Goal: Task Accomplishment & Management: Complete application form

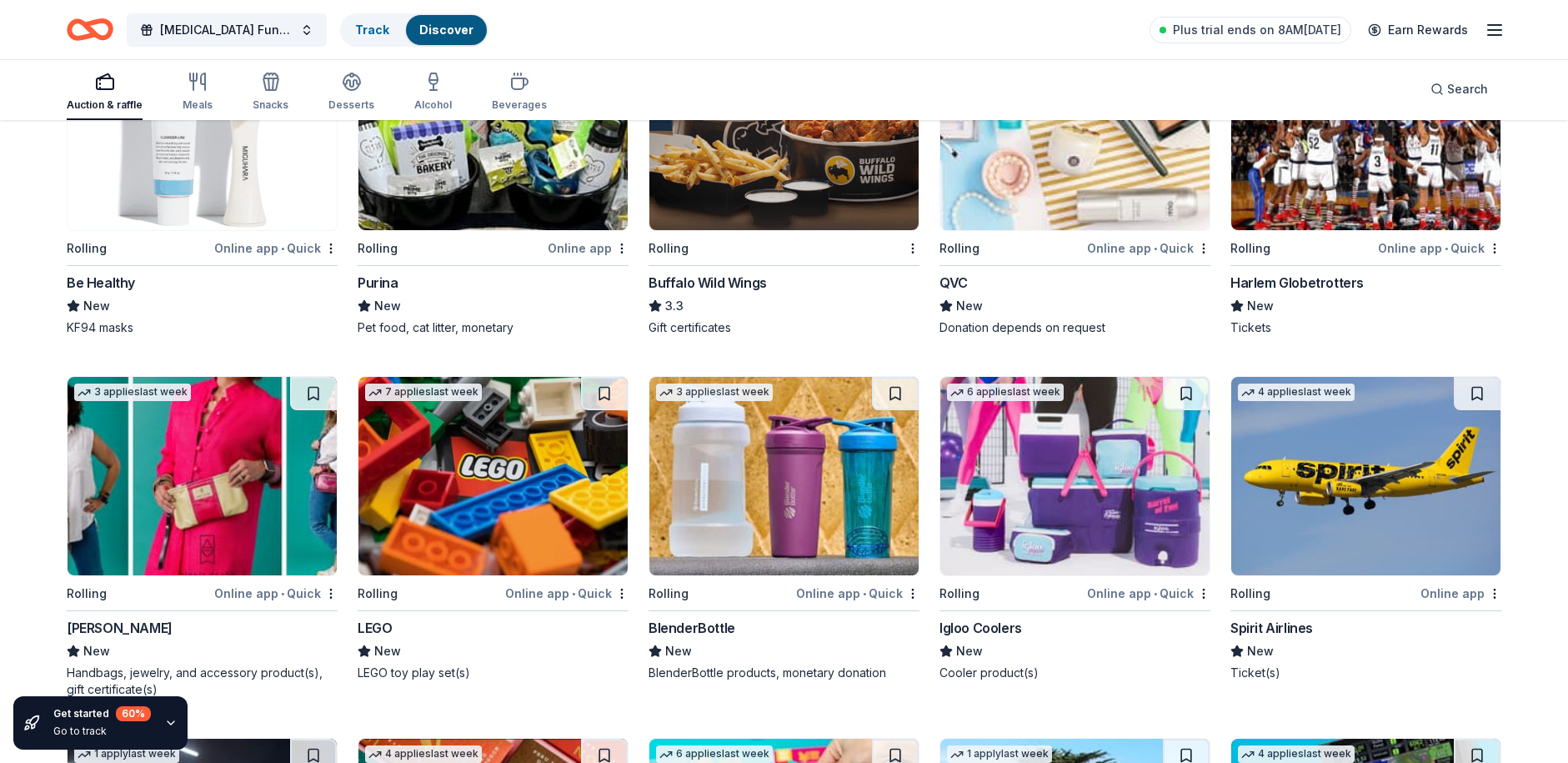
scroll to position [6535, 0]
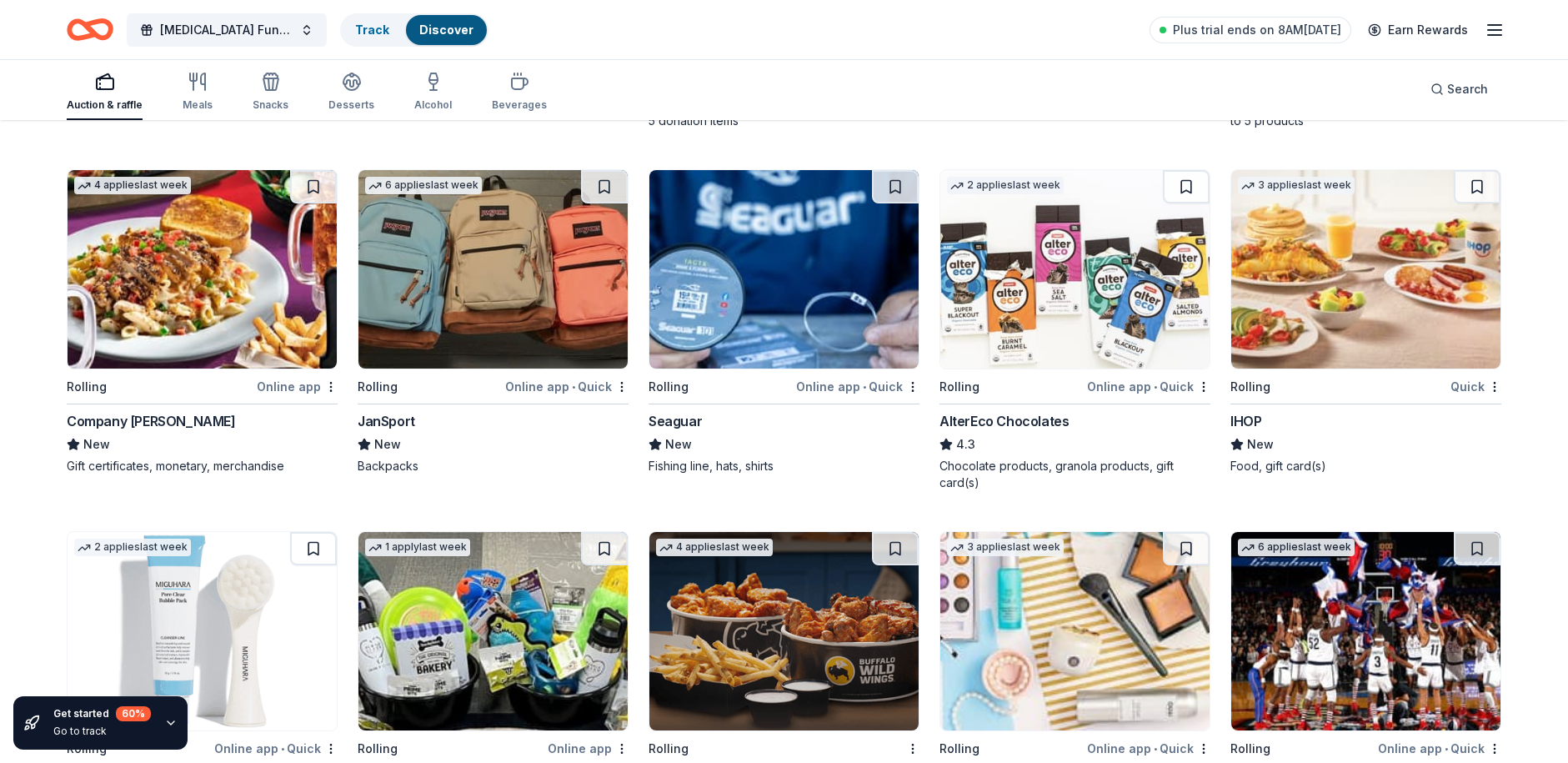
click at [508, 278] on img at bounding box center [493, 269] width 269 height 199
click at [1346, 272] on img at bounding box center [1366, 269] width 269 height 199
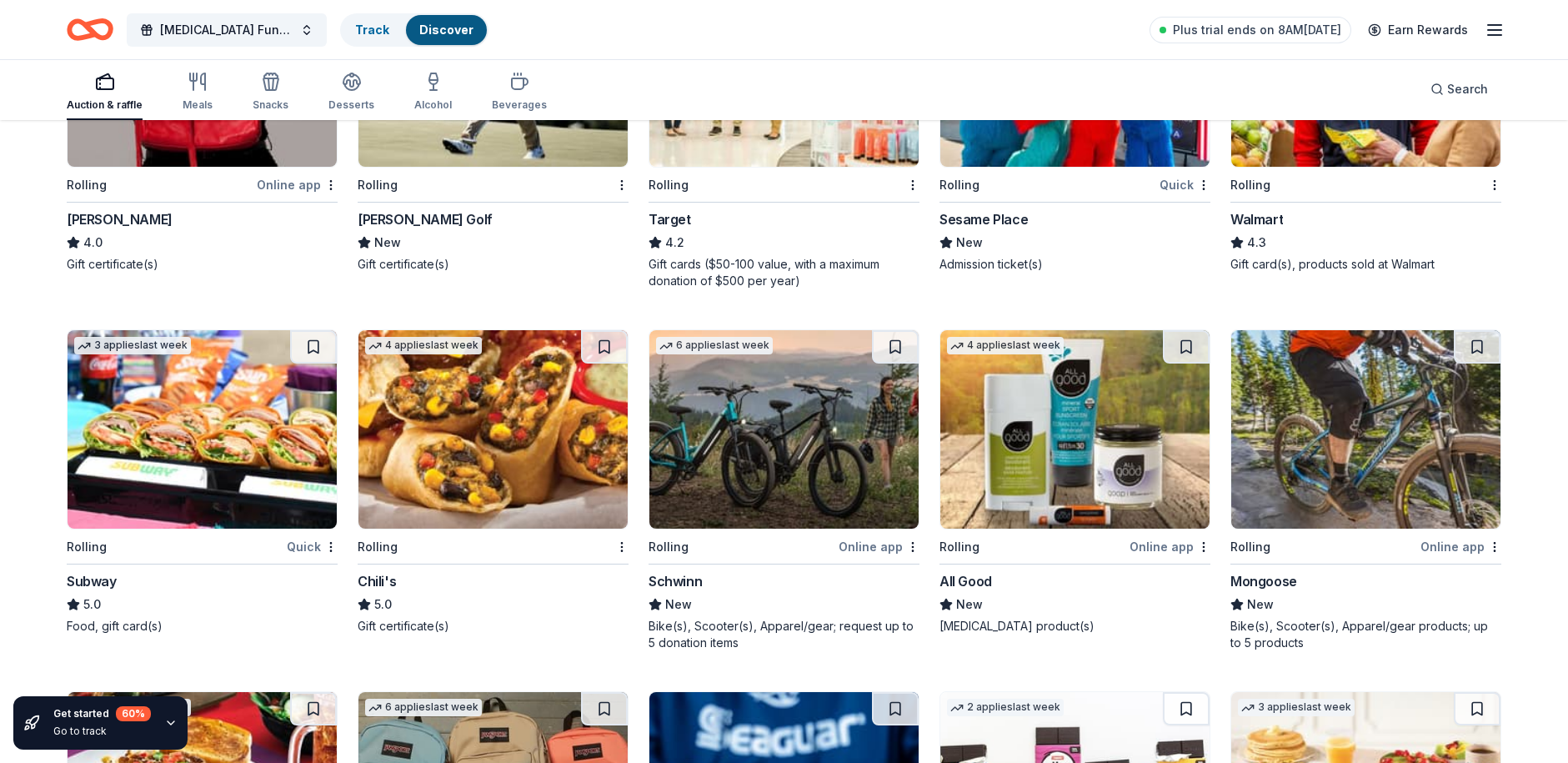
scroll to position [5952, 0]
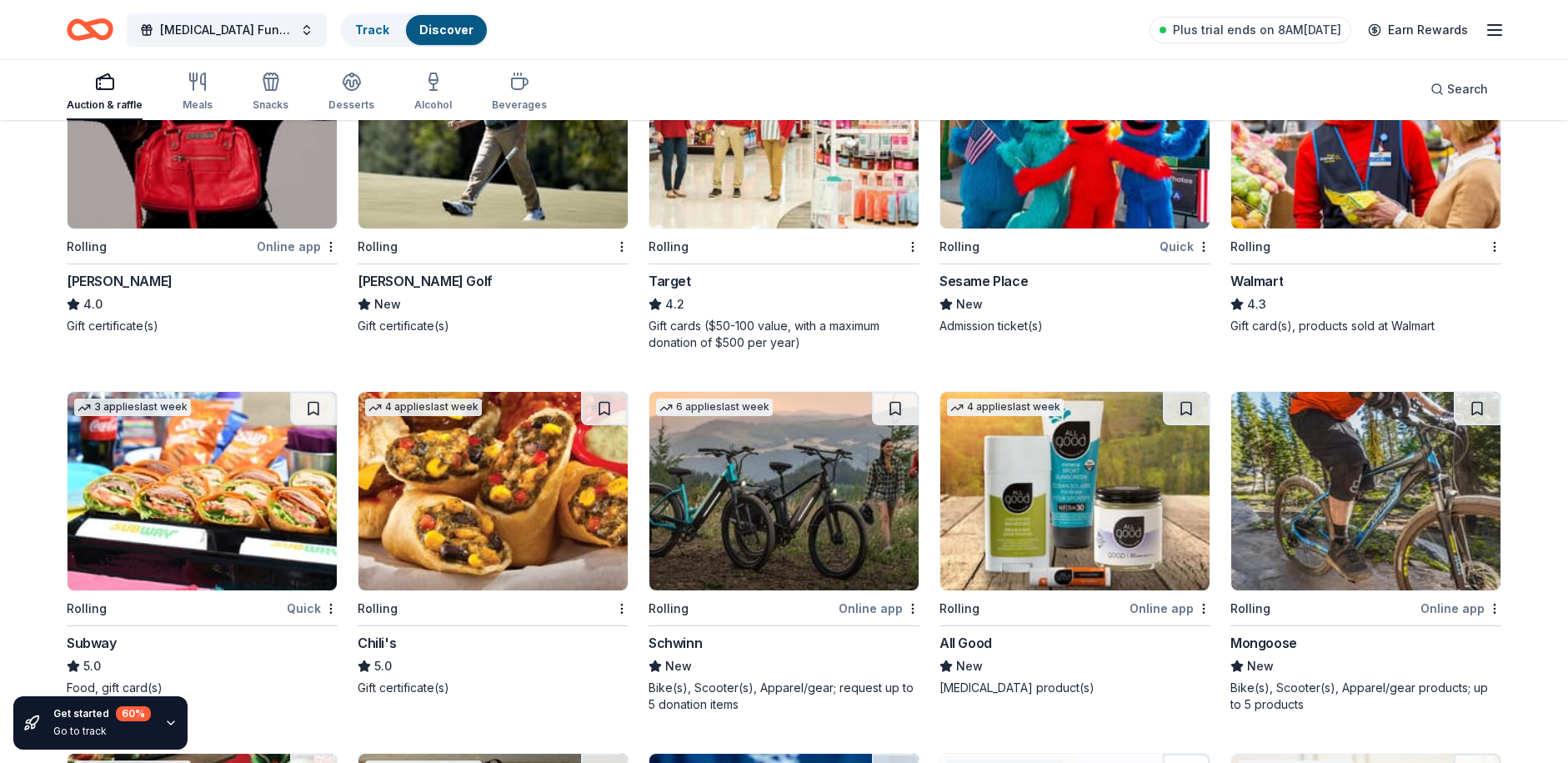
click at [1335, 473] on img at bounding box center [1366, 491] width 269 height 199
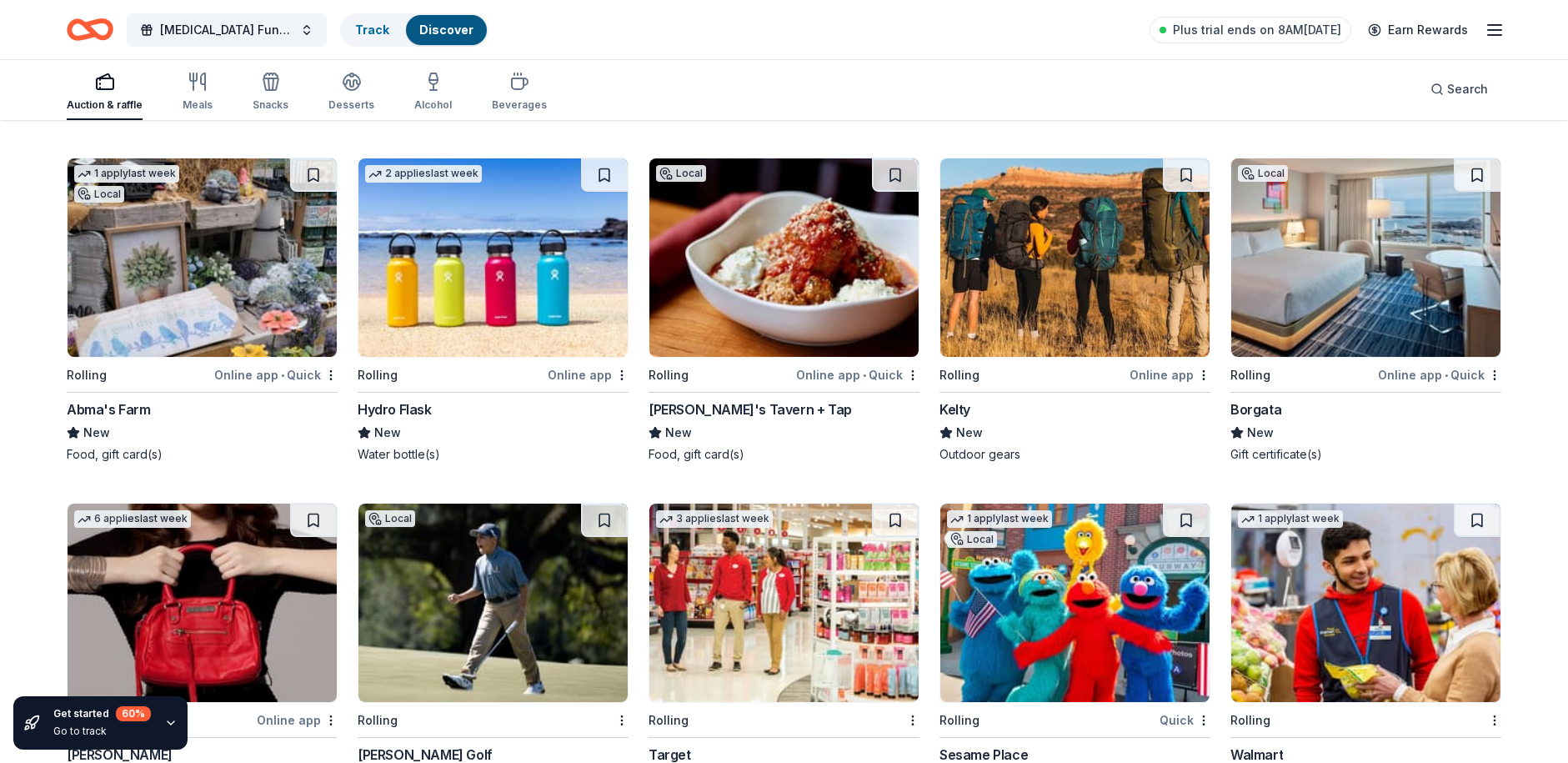
scroll to position [5452, 0]
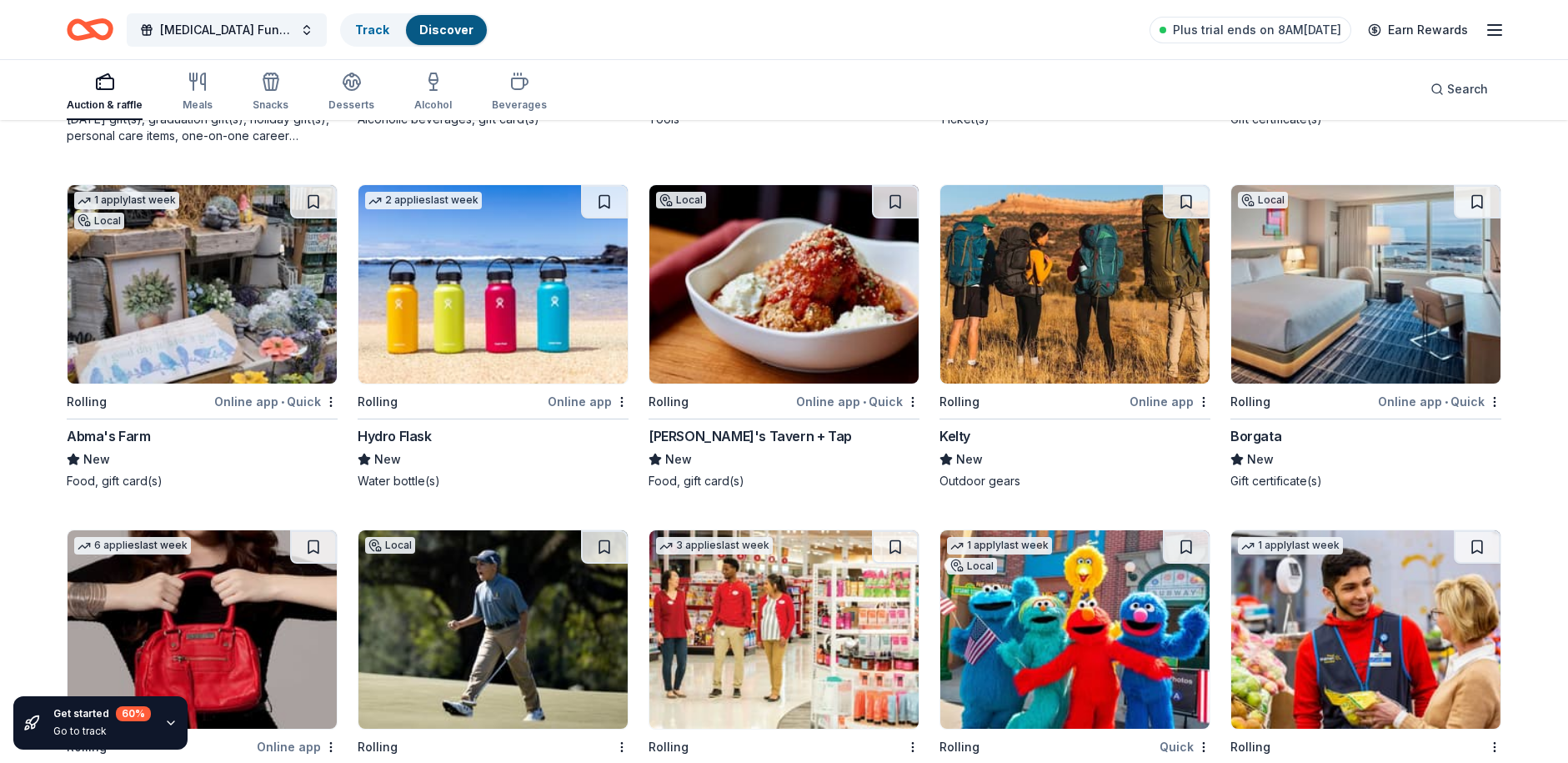
click at [252, 309] on img at bounding box center [202, 284] width 269 height 199
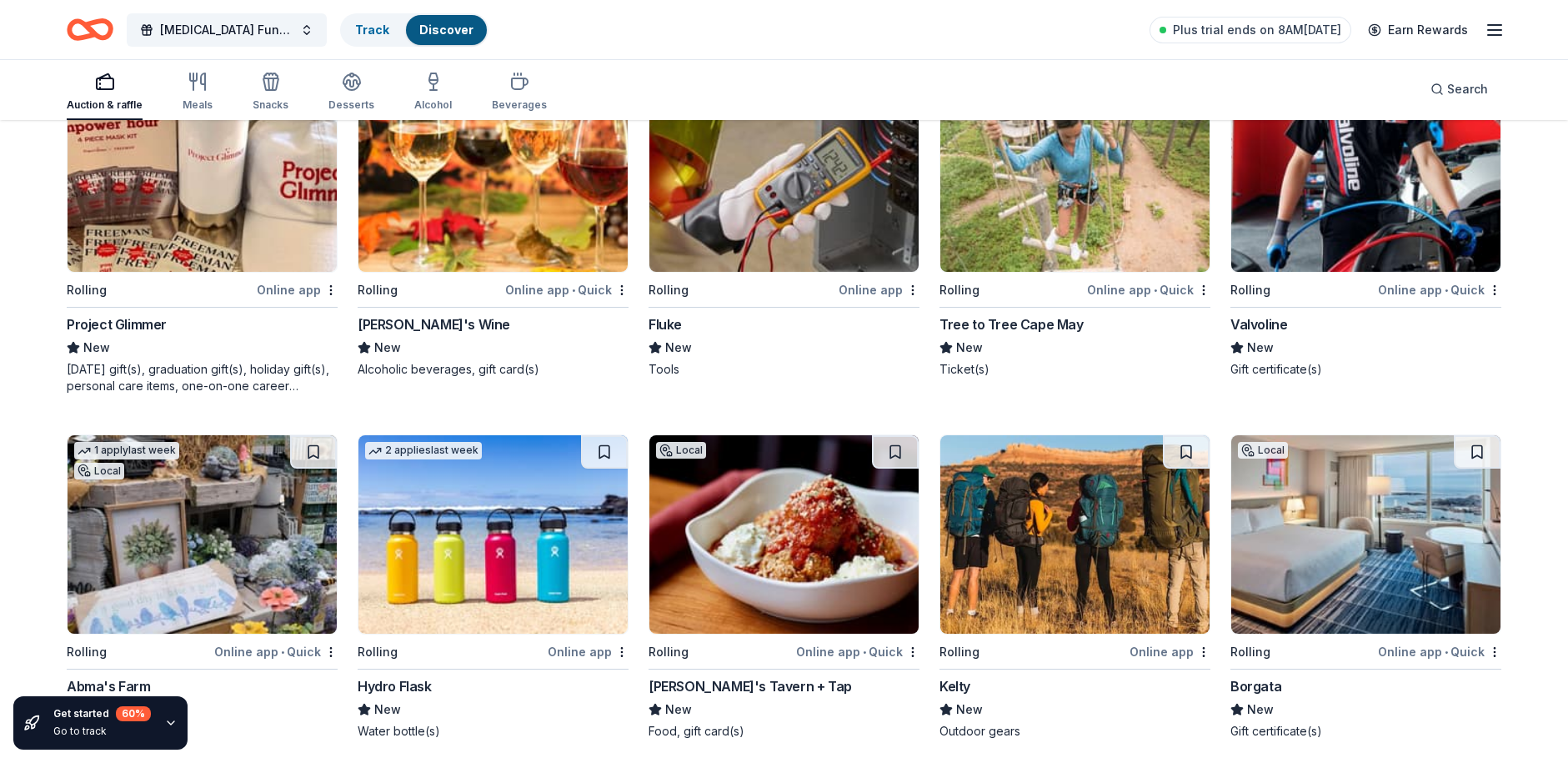
click at [1338, 548] on img at bounding box center [1366, 534] width 269 height 199
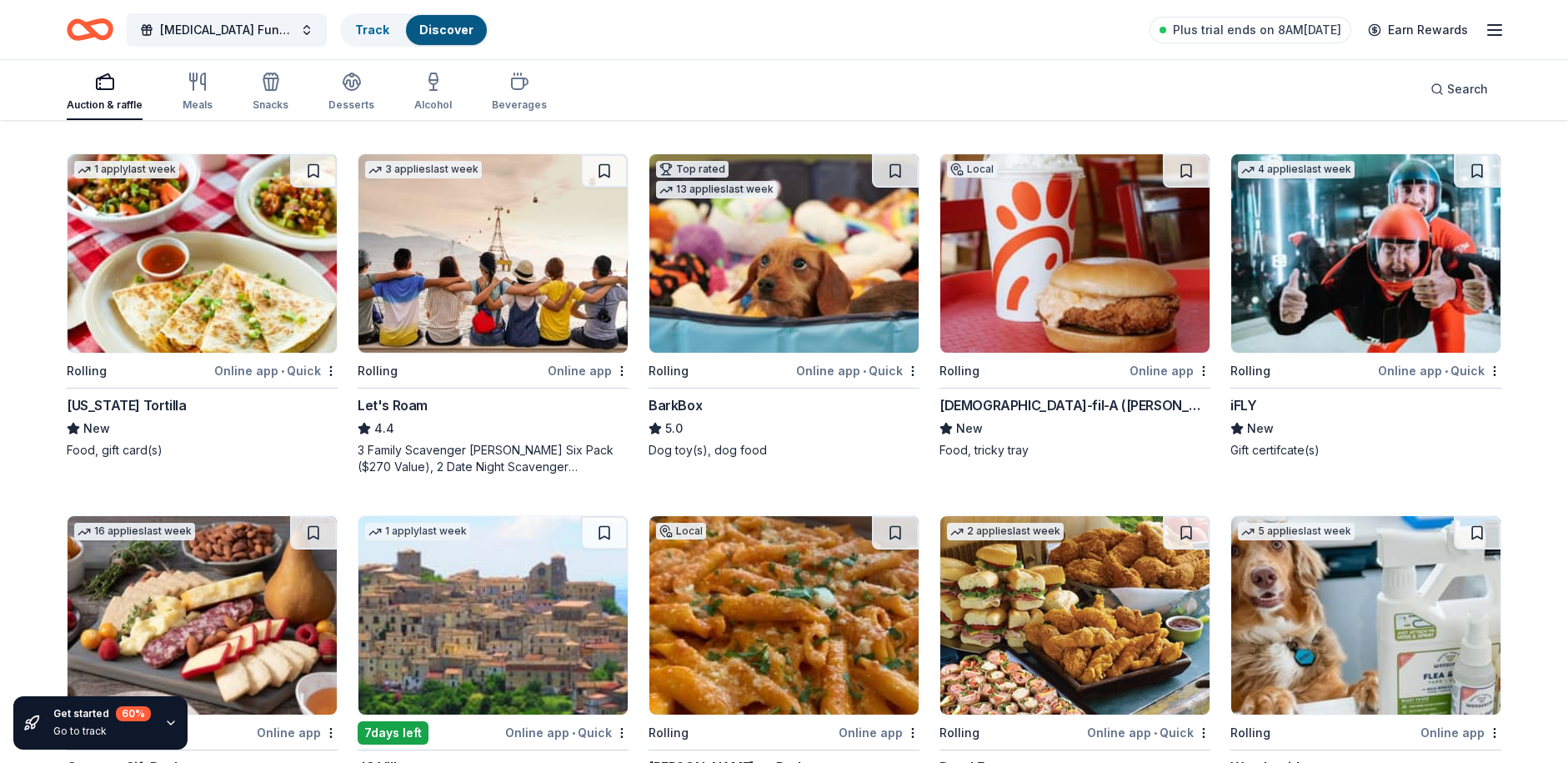
scroll to position [751, 0]
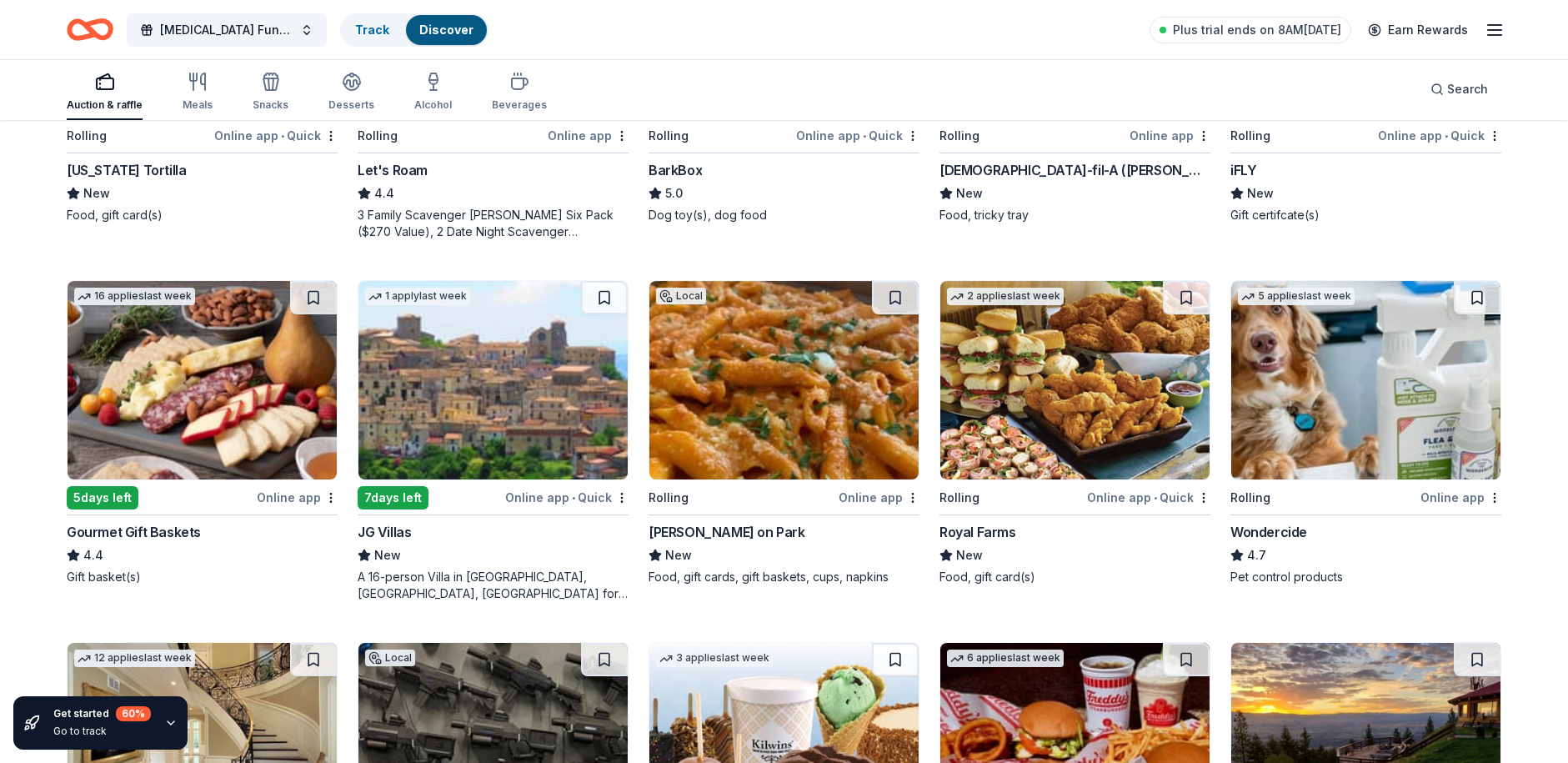
click at [805, 403] on img at bounding box center [784, 380] width 269 height 199
click at [1102, 394] on img at bounding box center [1074, 380] width 269 height 199
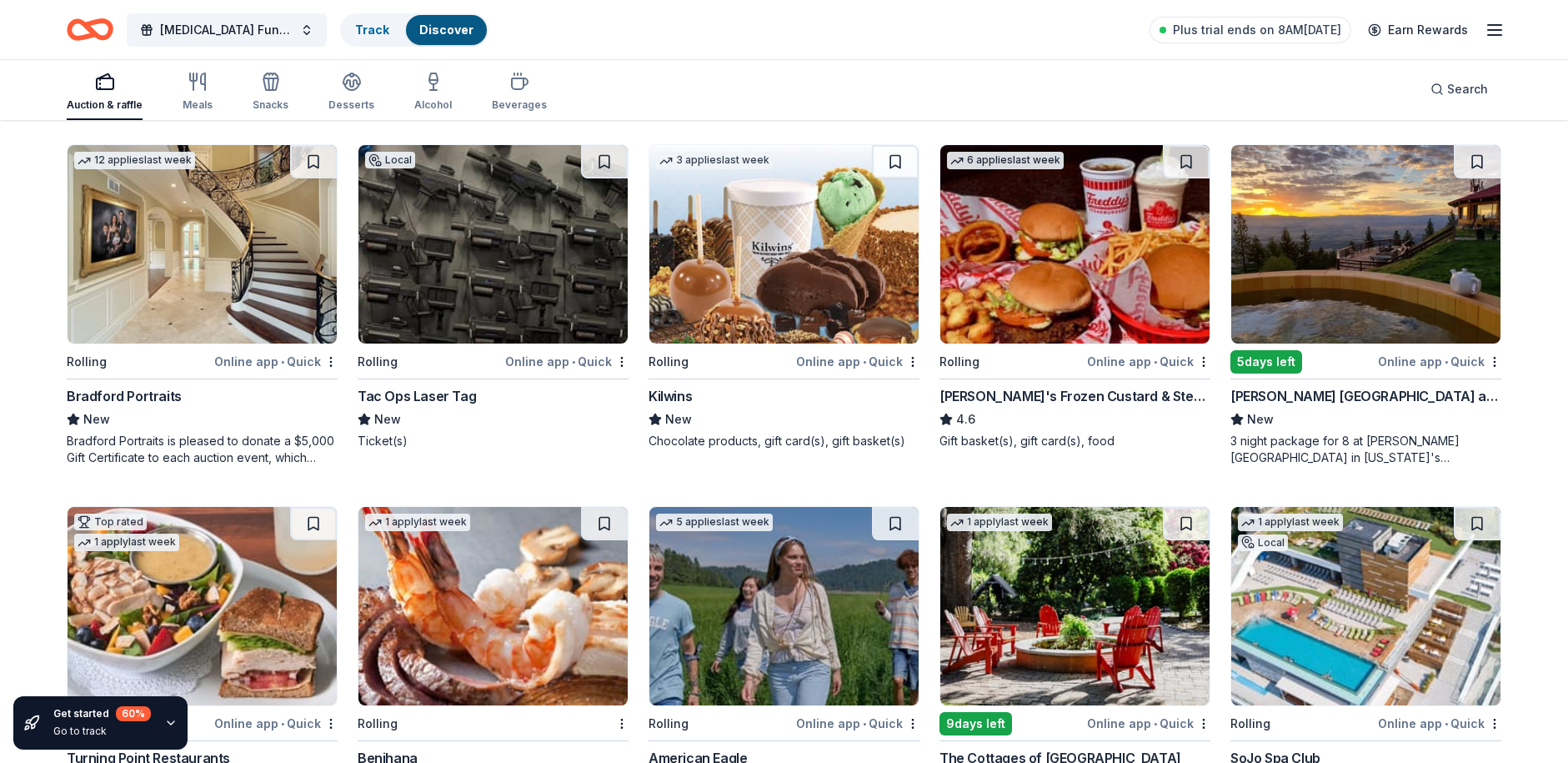
scroll to position [1251, 0]
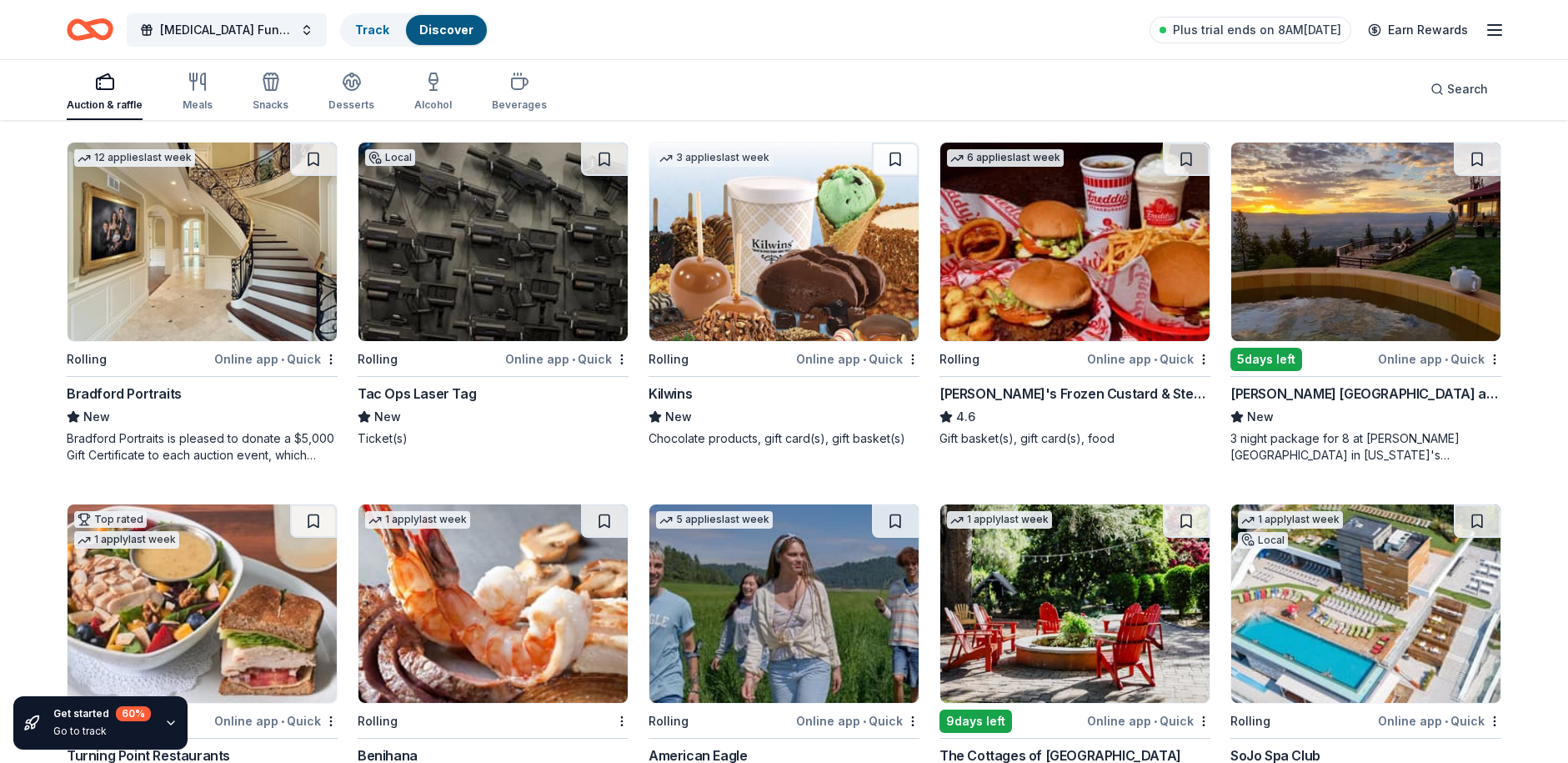
click at [1075, 285] on img at bounding box center [1074, 242] width 269 height 199
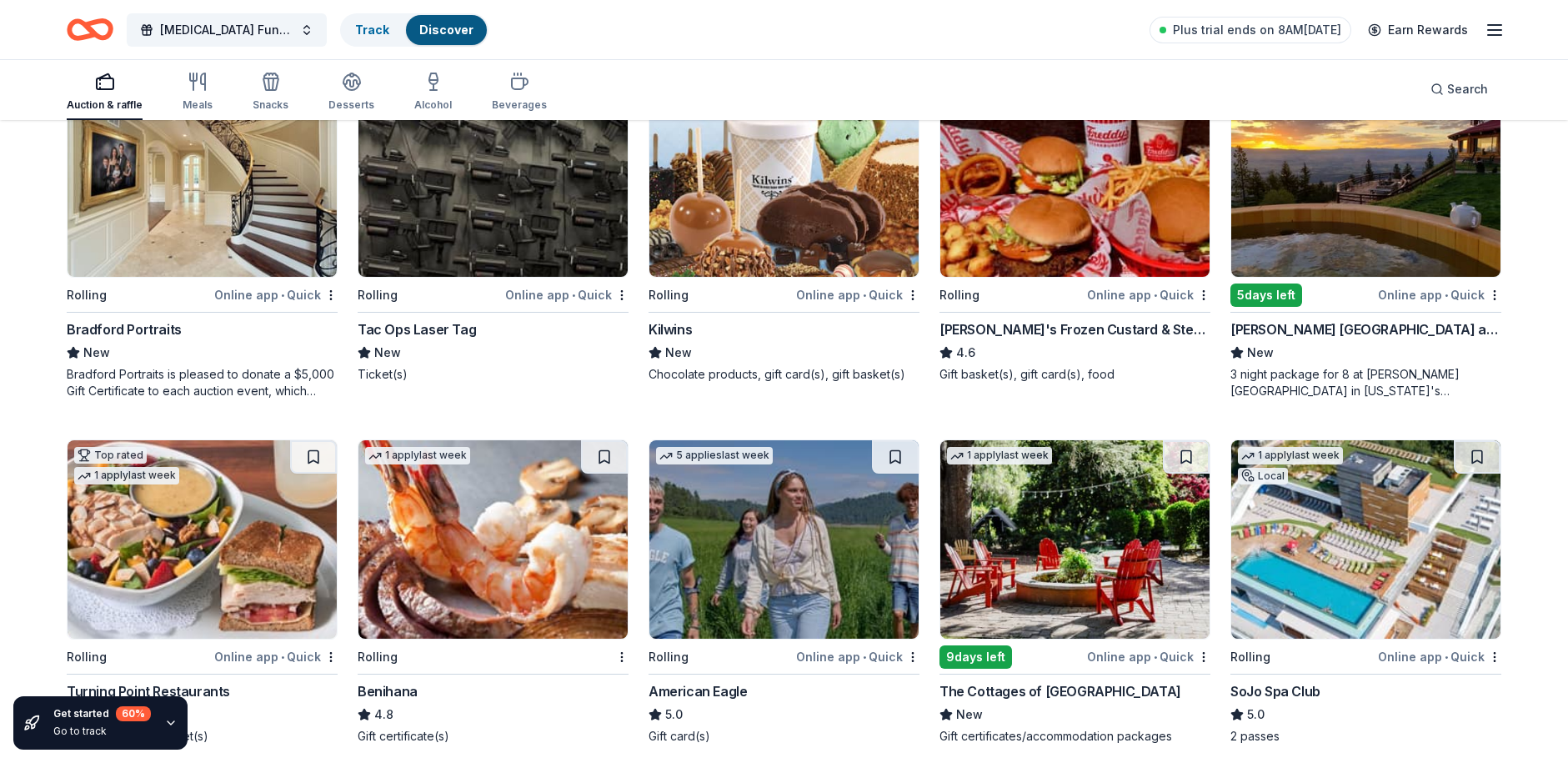
scroll to position [1168, 0]
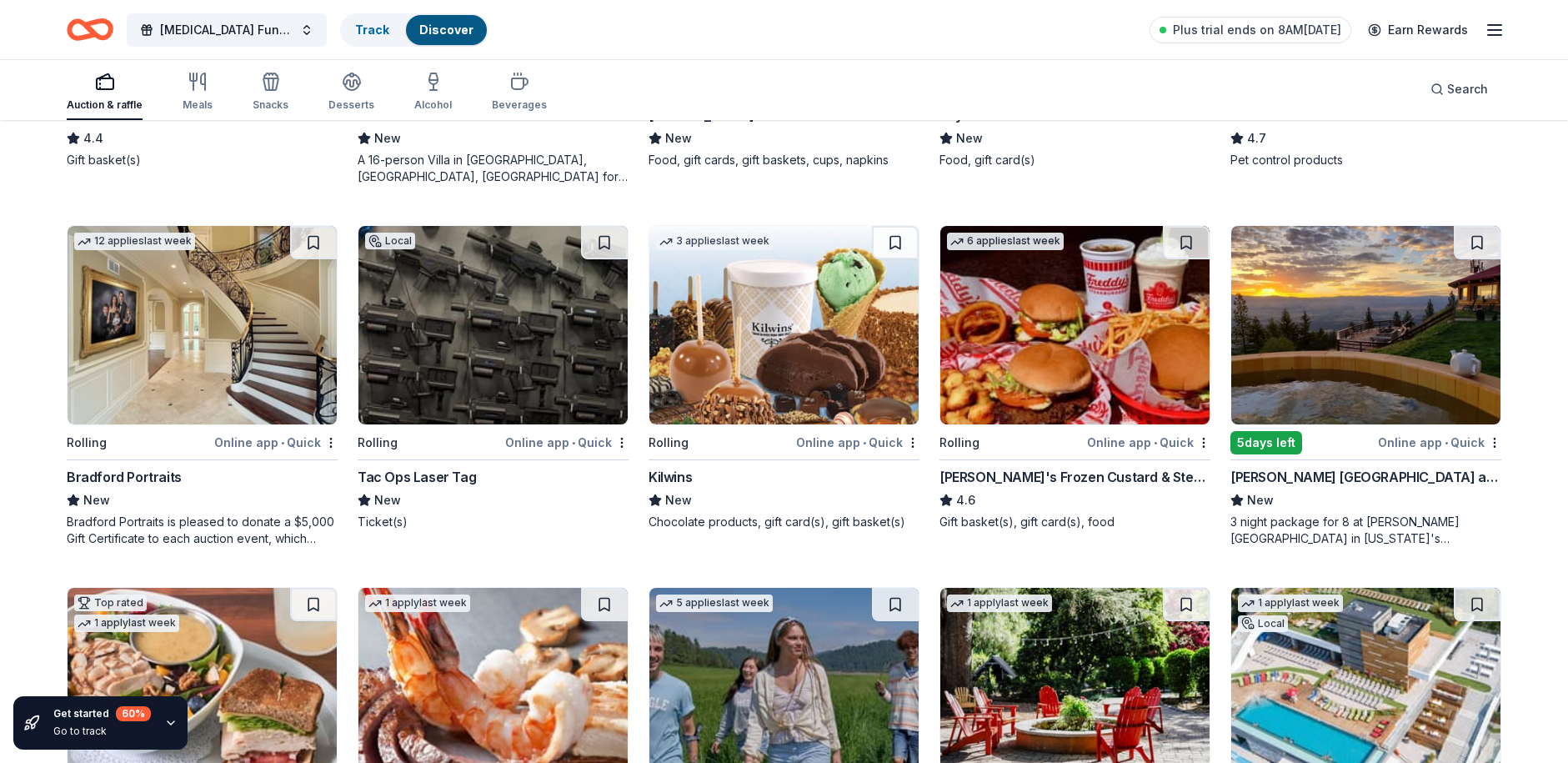
click at [1414, 339] on img at bounding box center [1366, 325] width 269 height 199
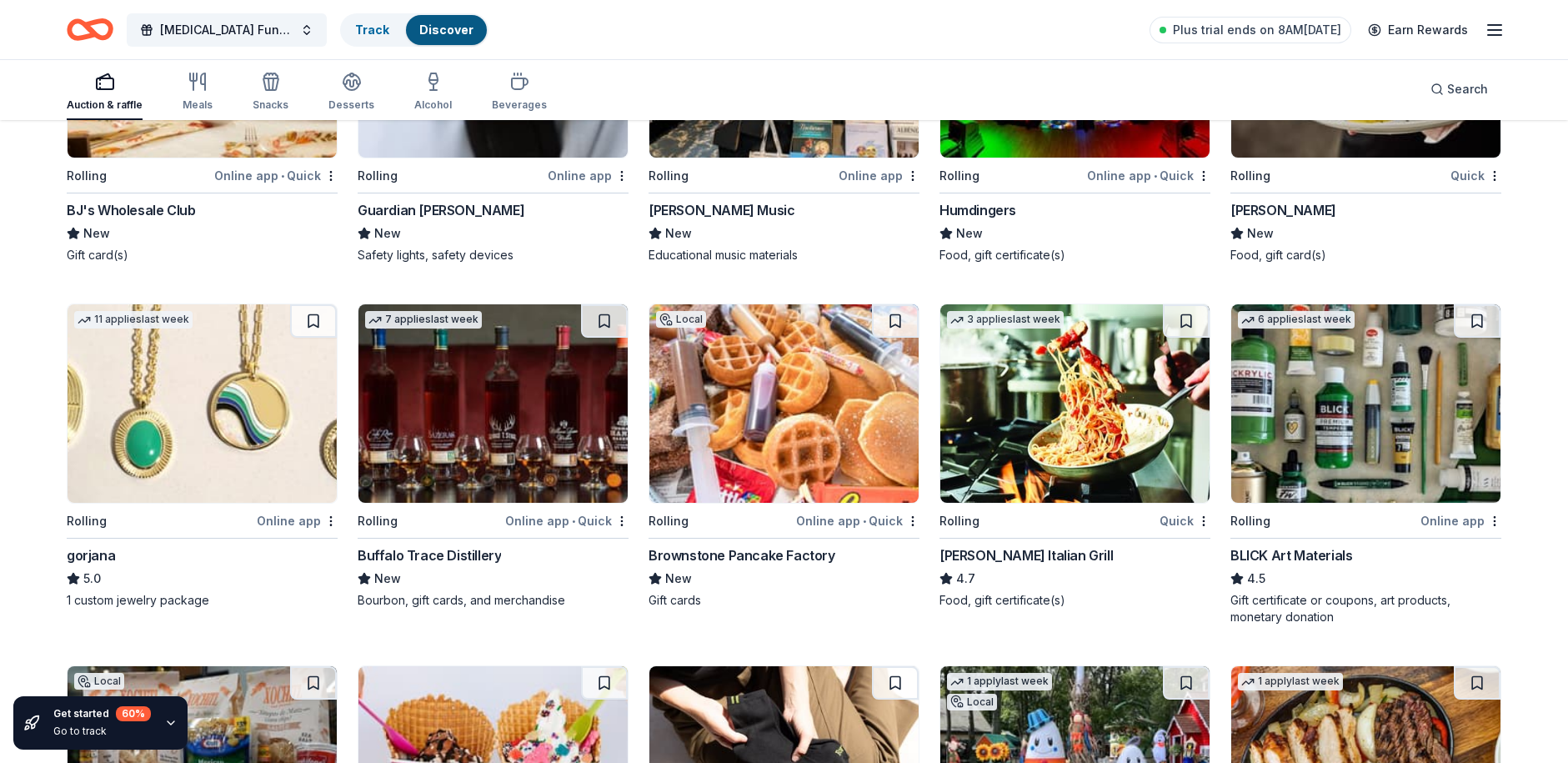
scroll to position [2252, 0]
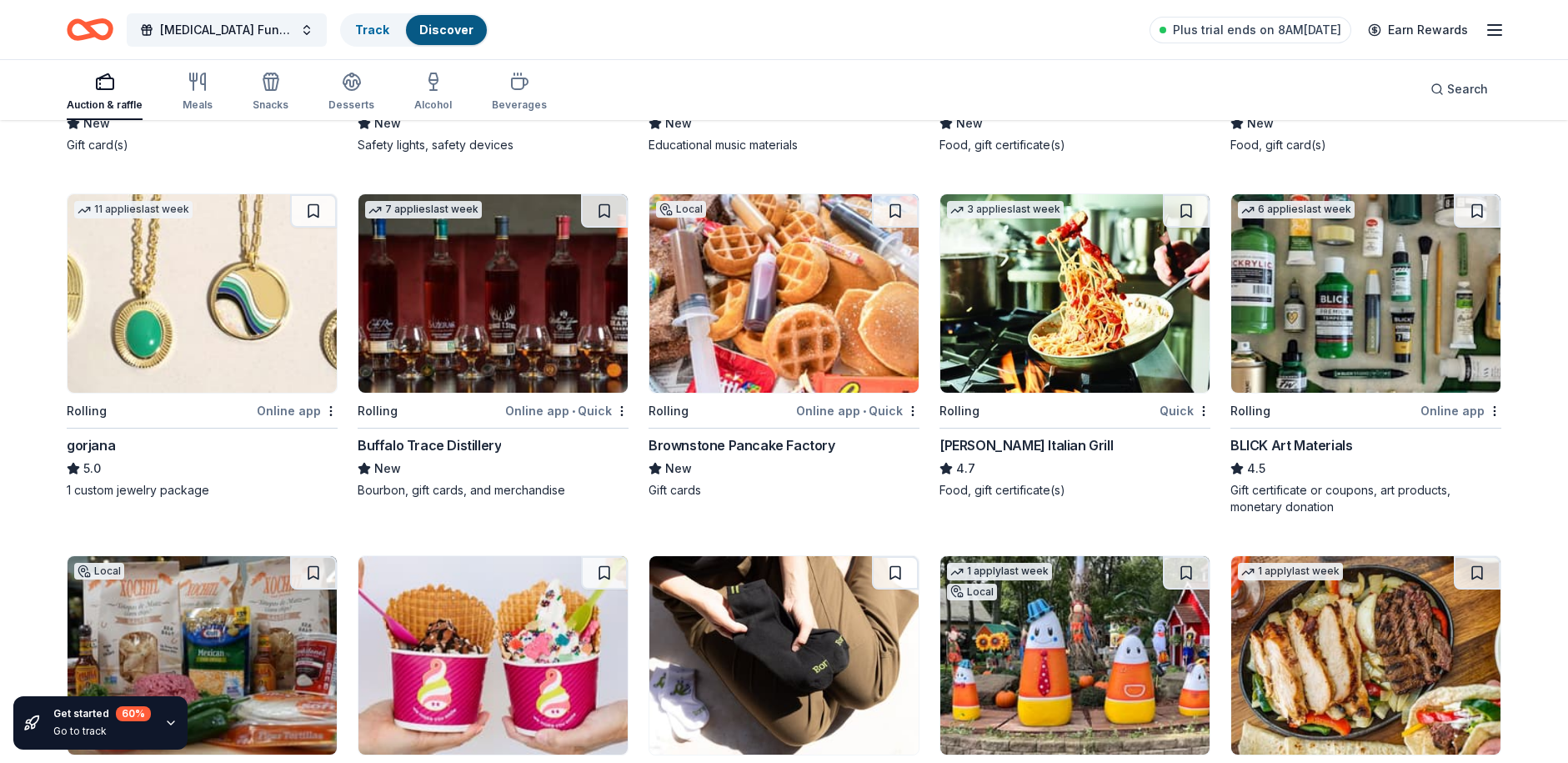
click at [1107, 323] on img at bounding box center [1074, 293] width 269 height 199
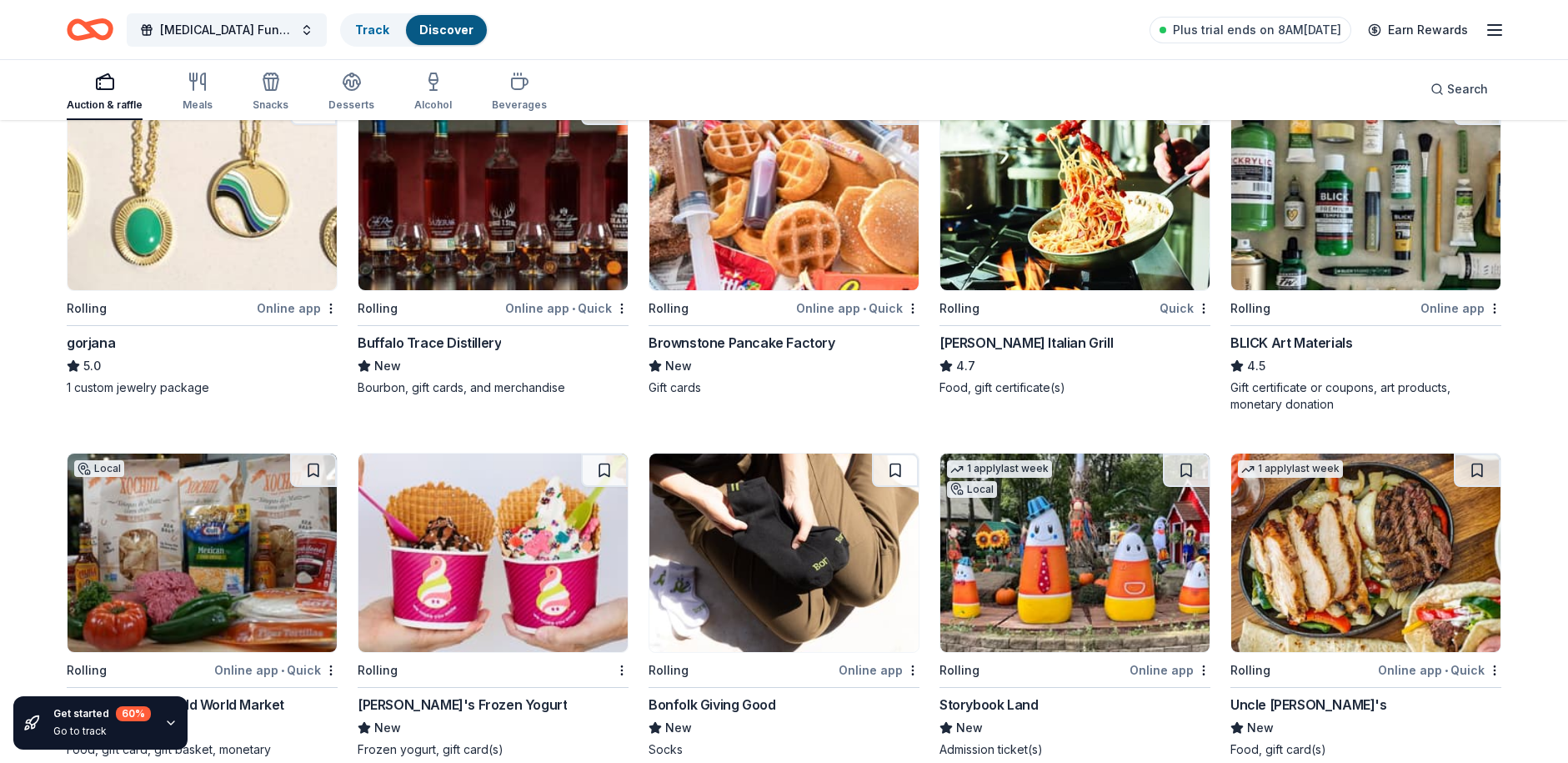
scroll to position [2585, 0]
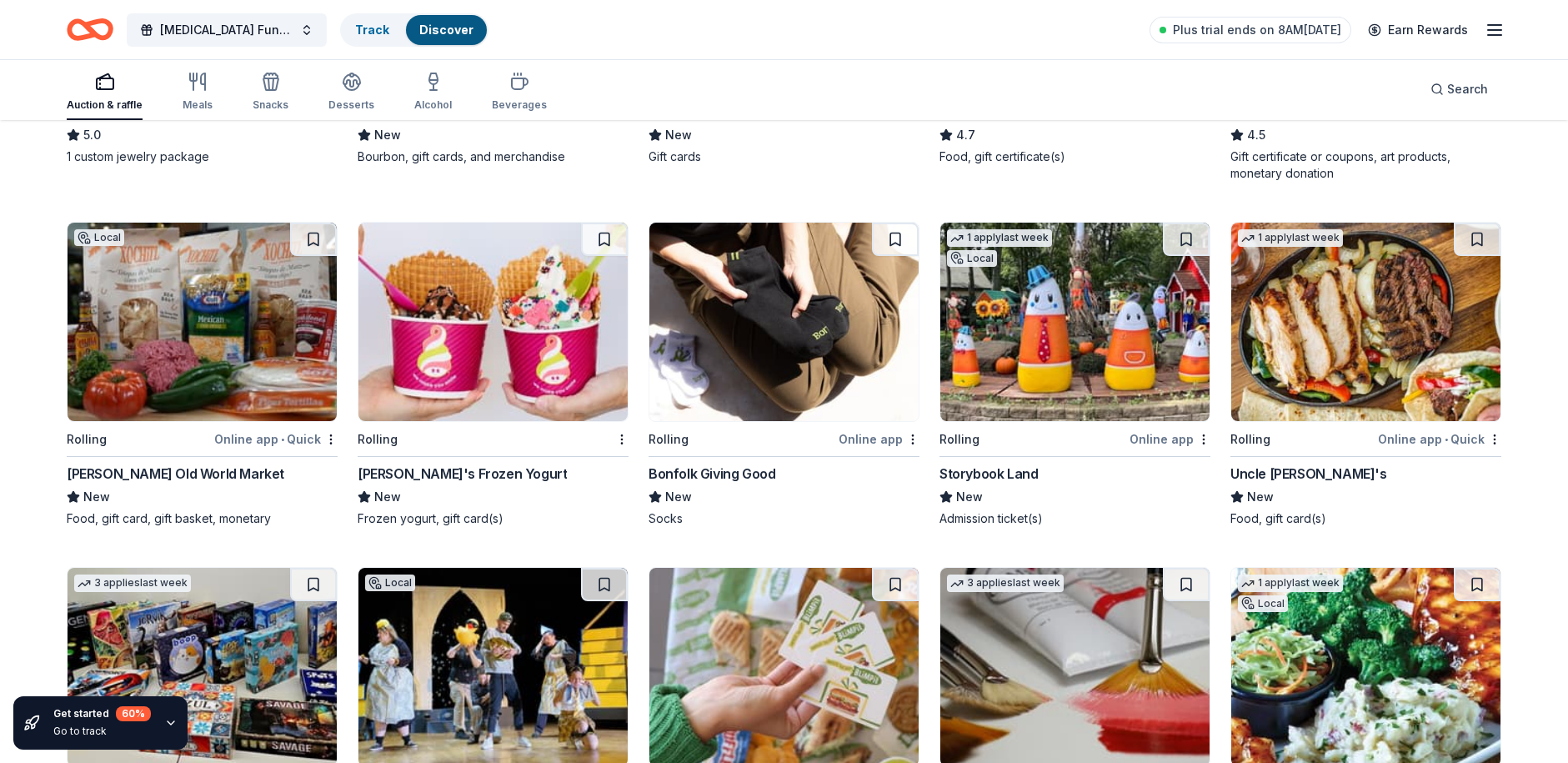
click at [238, 375] on img at bounding box center [202, 322] width 269 height 199
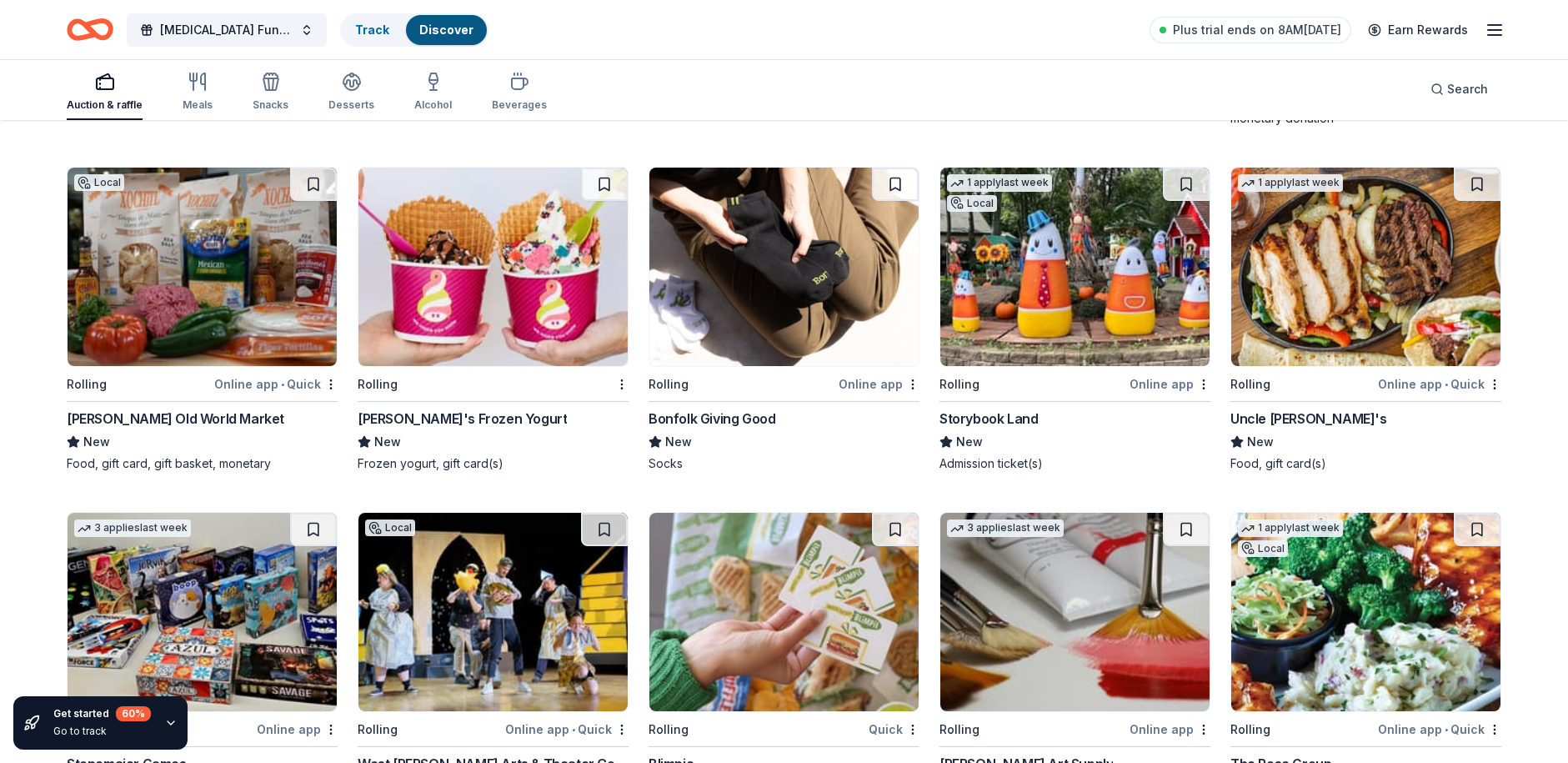
scroll to position [2669, 0]
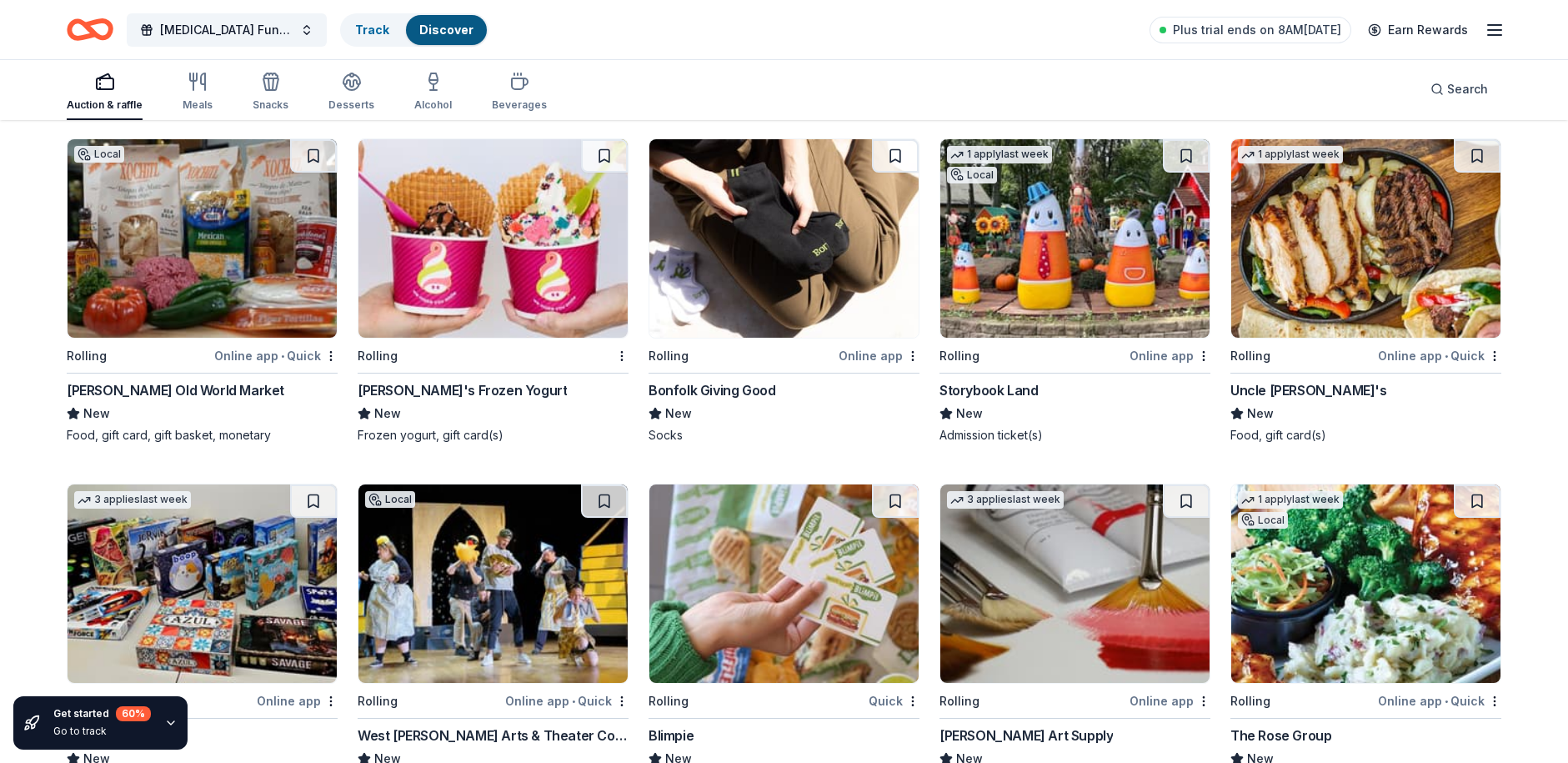
click at [487, 235] on img at bounding box center [493, 238] width 269 height 199
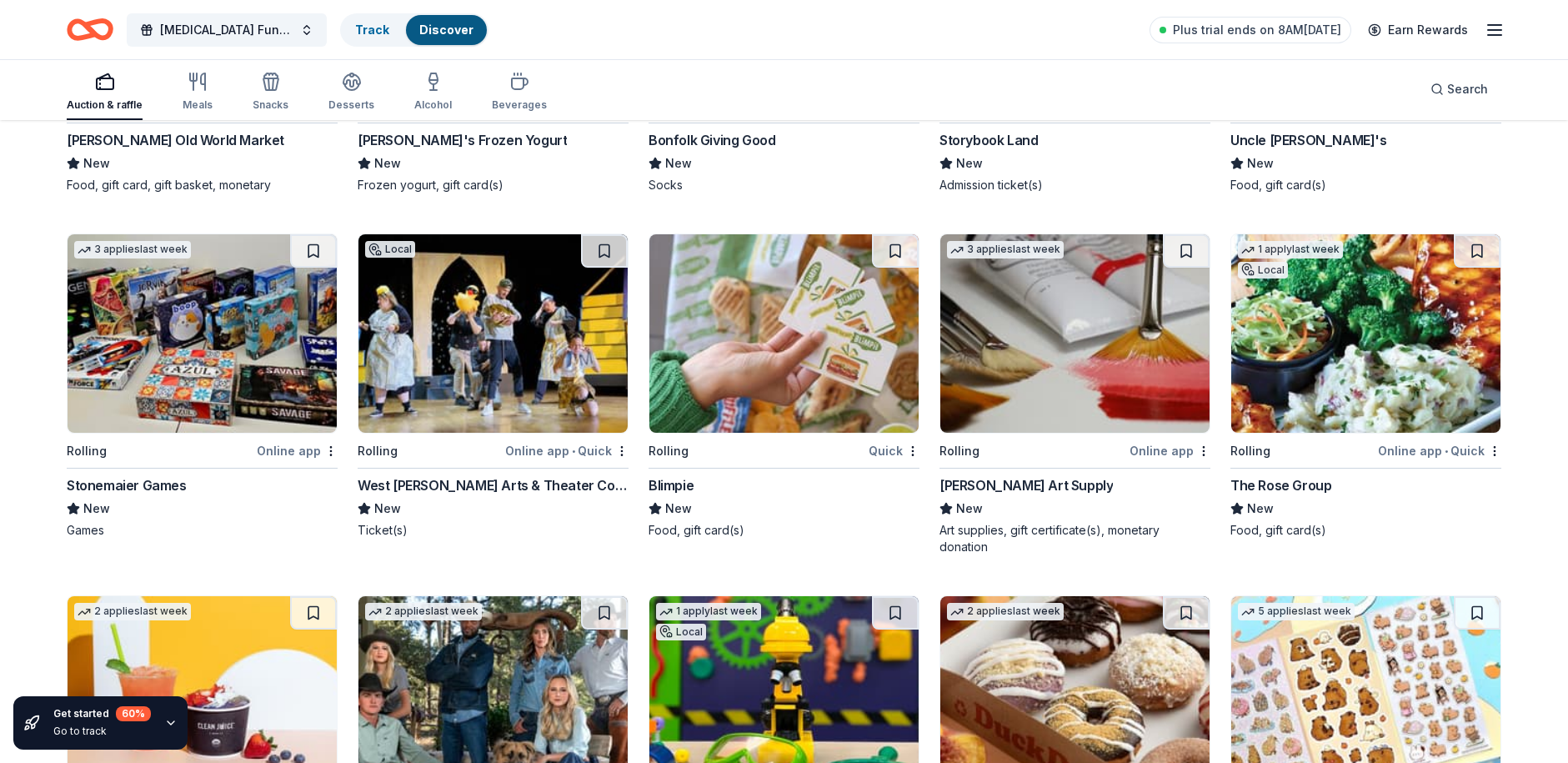
click at [790, 362] on img at bounding box center [784, 333] width 269 height 199
click at [1079, 379] on img at bounding box center [1074, 333] width 269 height 199
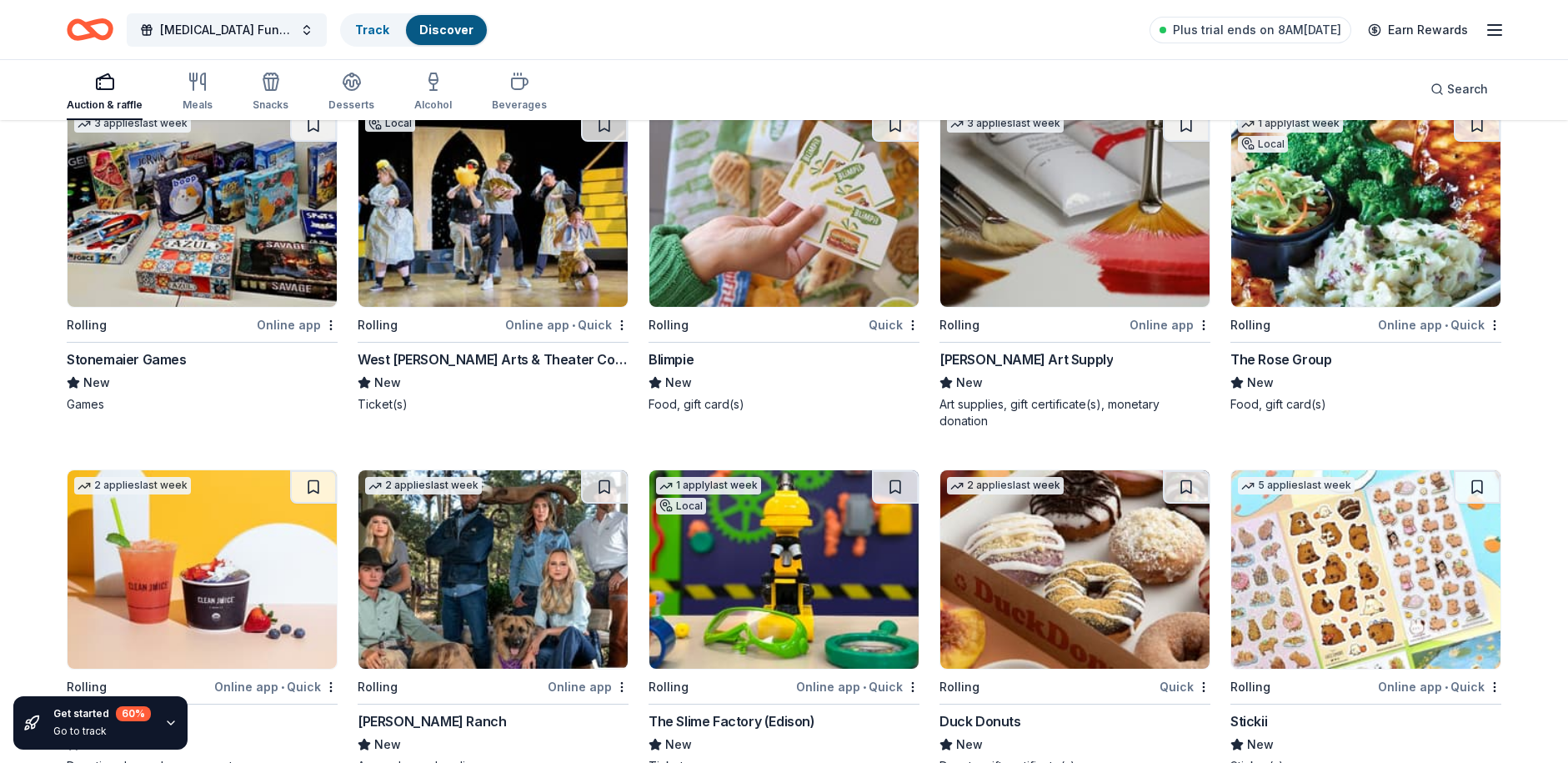
scroll to position [3086, 0]
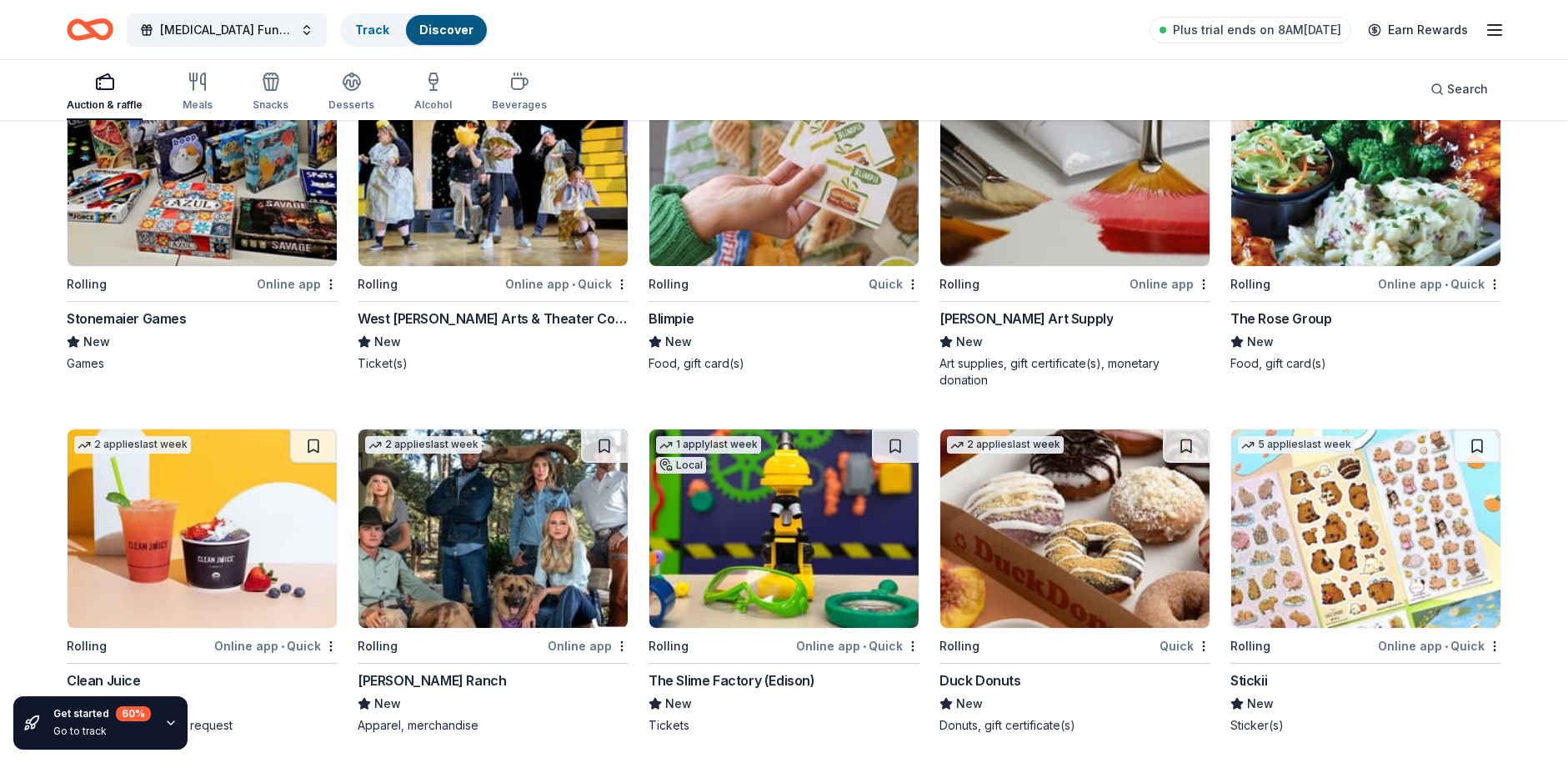
click at [1407, 216] on img at bounding box center [1366, 167] width 269 height 199
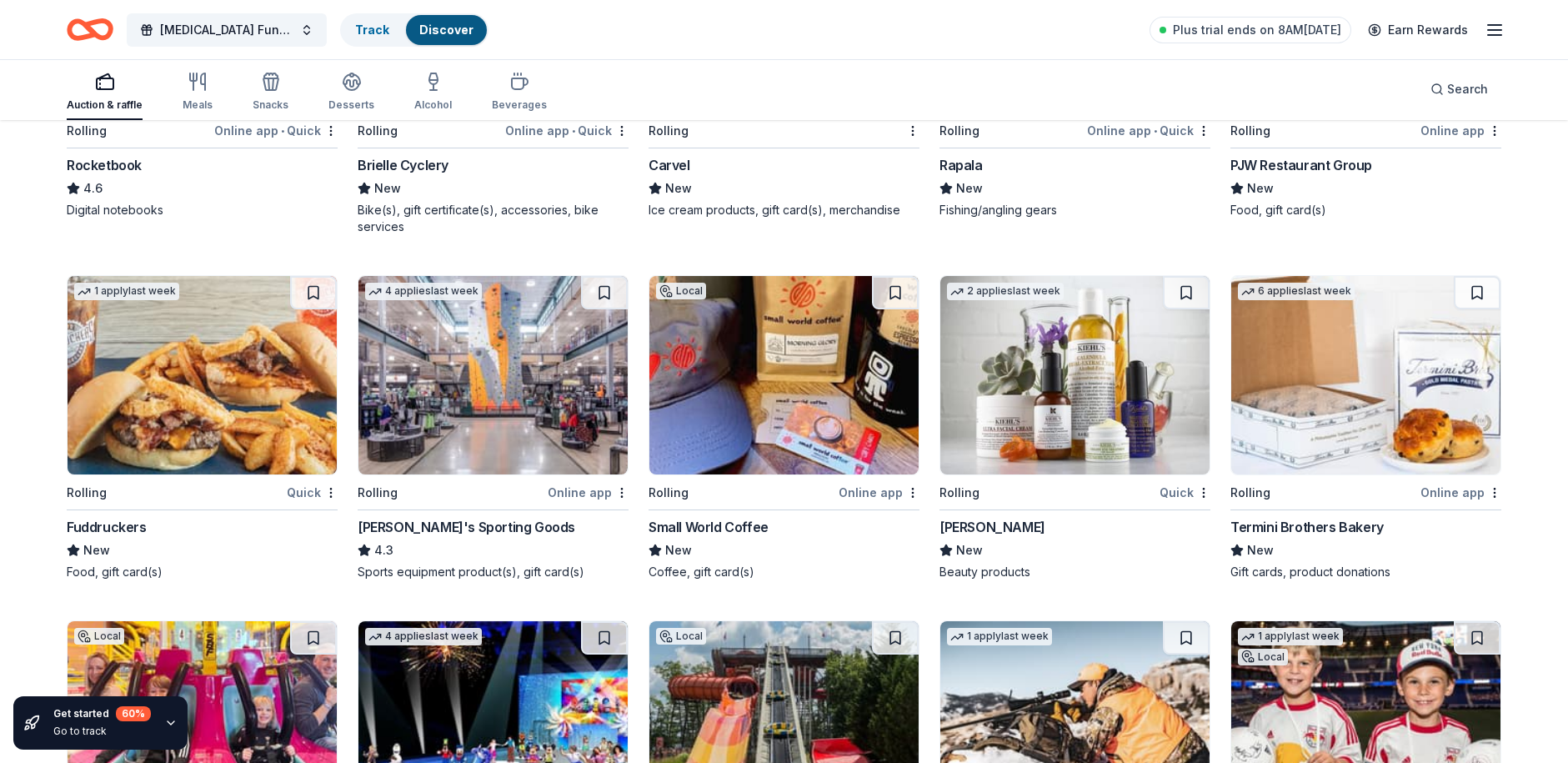
scroll to position [4336, 0]
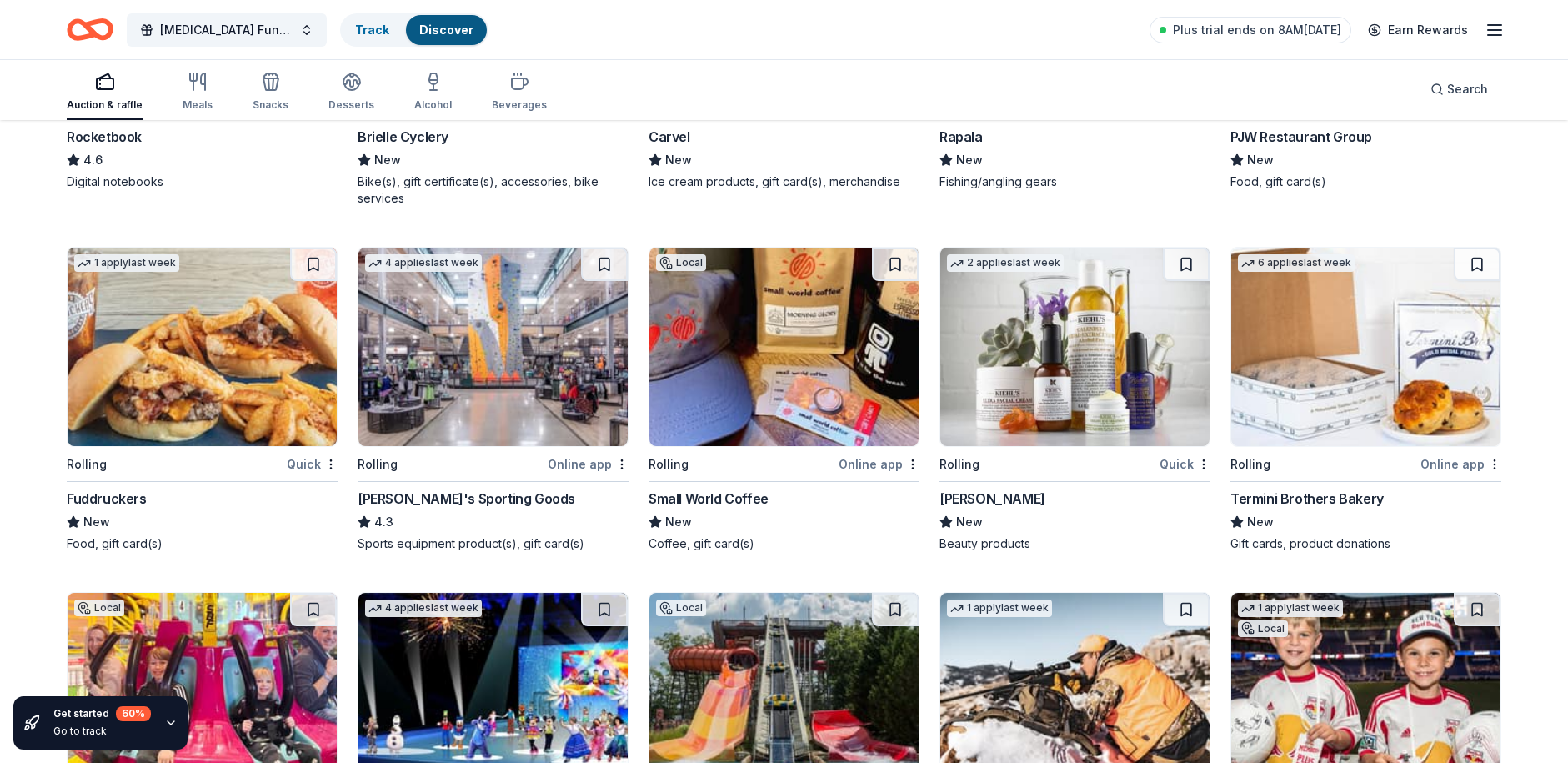
click at [260, 362] on img at bounding box center [202, 347] width 269 height 199
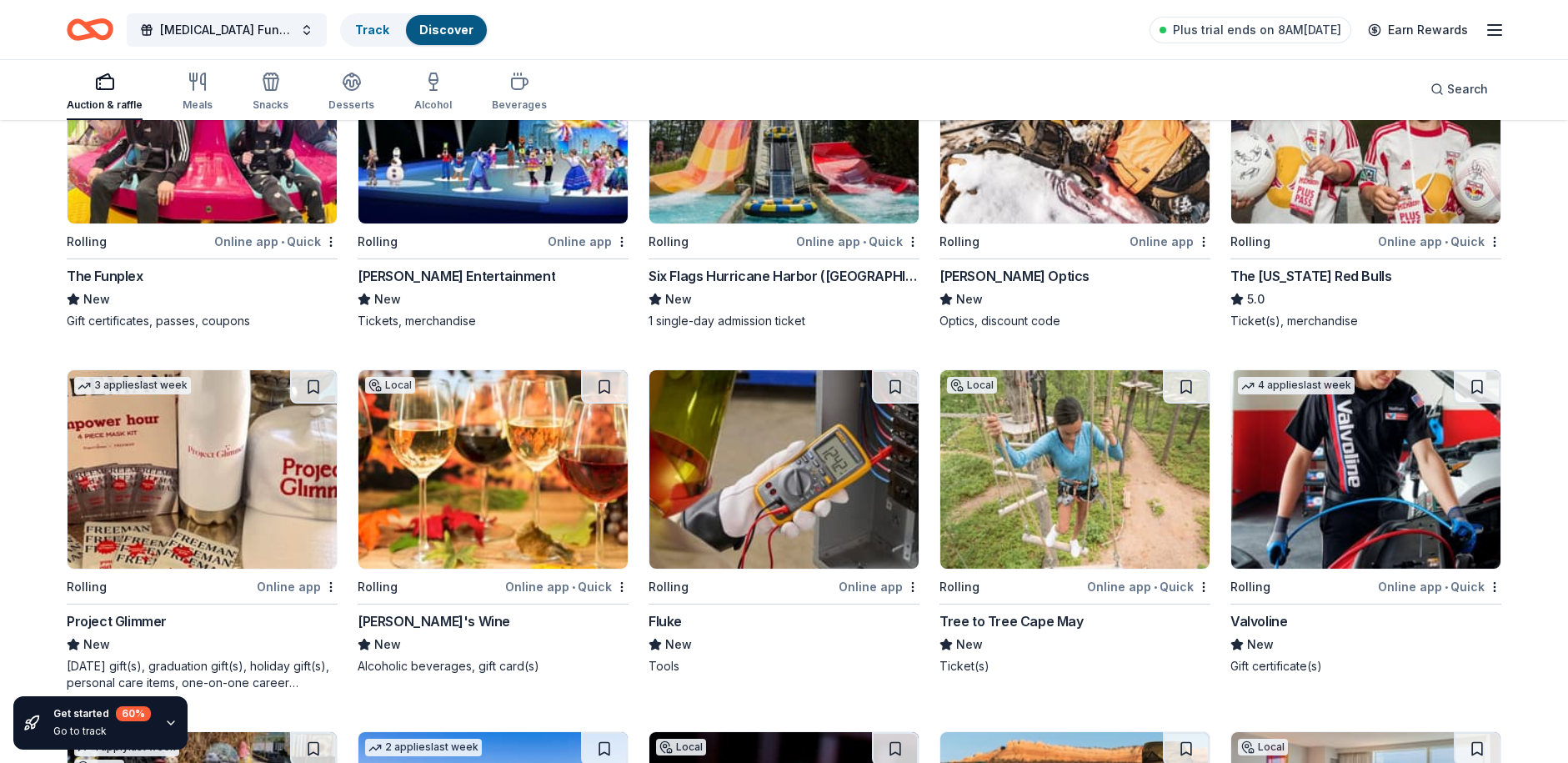
scroll to position [4920, 0]
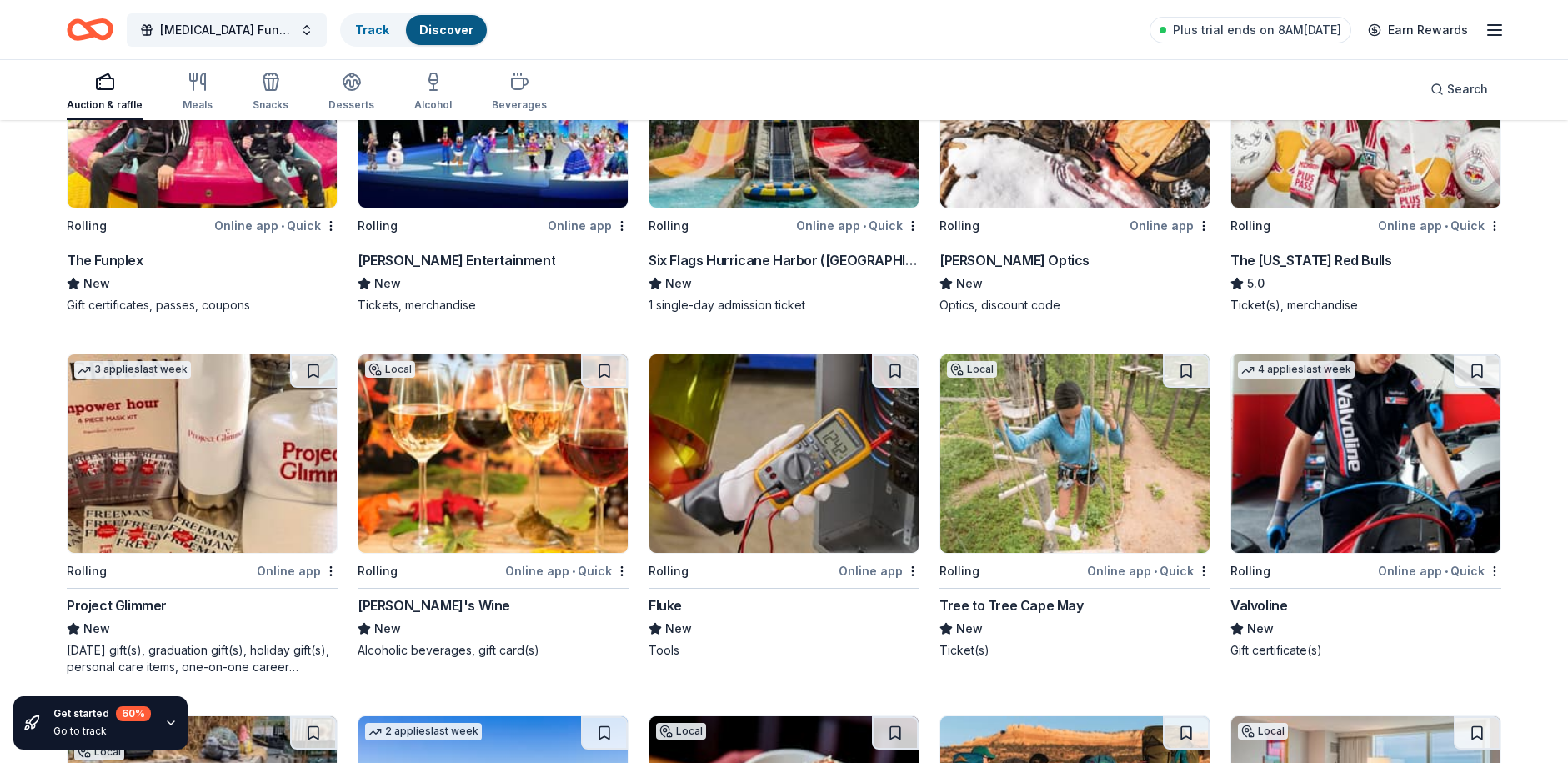
click at [252, 489] on img at bounding box center [202, 454] width 269 height 199
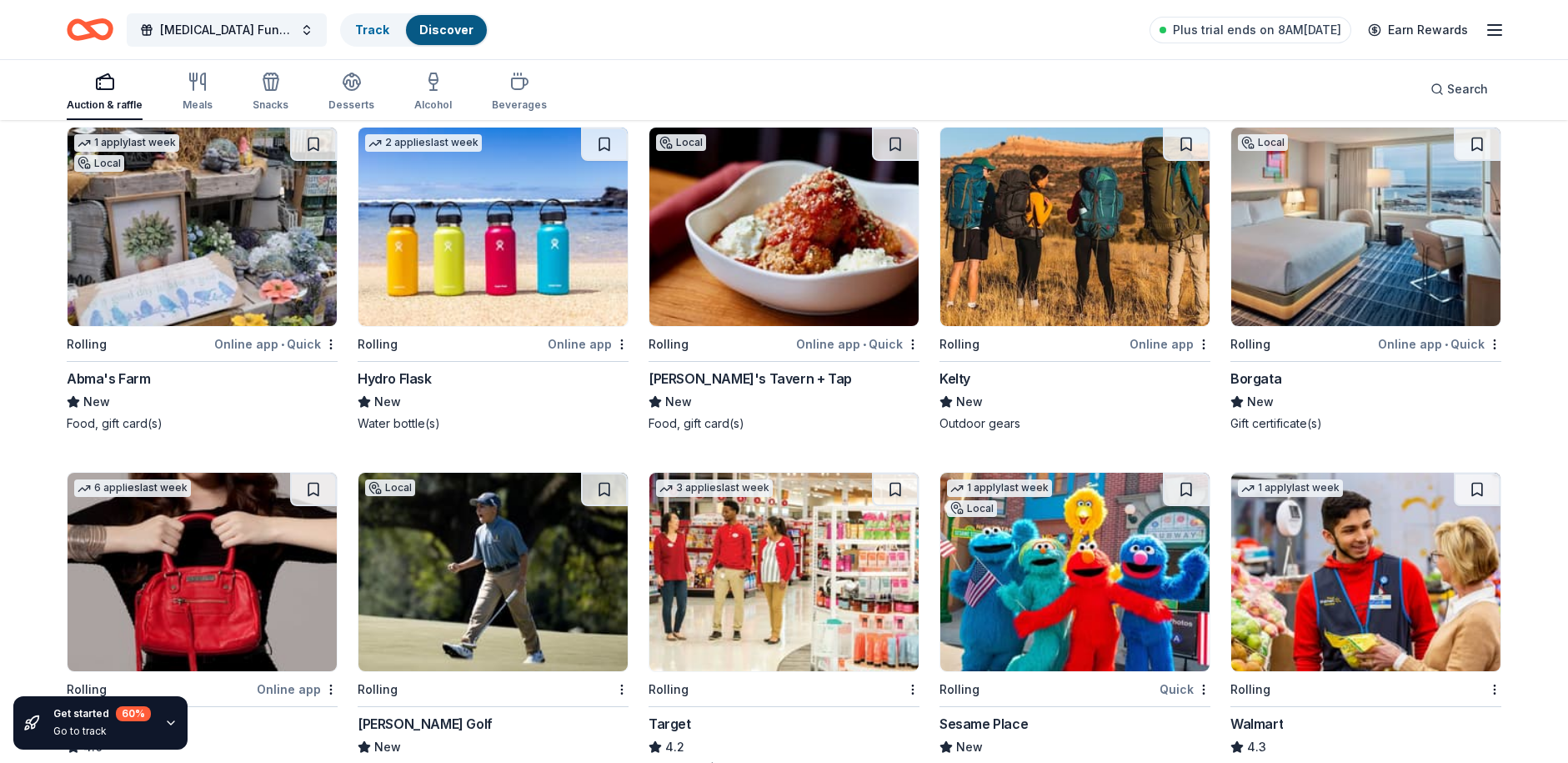
scroll to position [5587, 0]
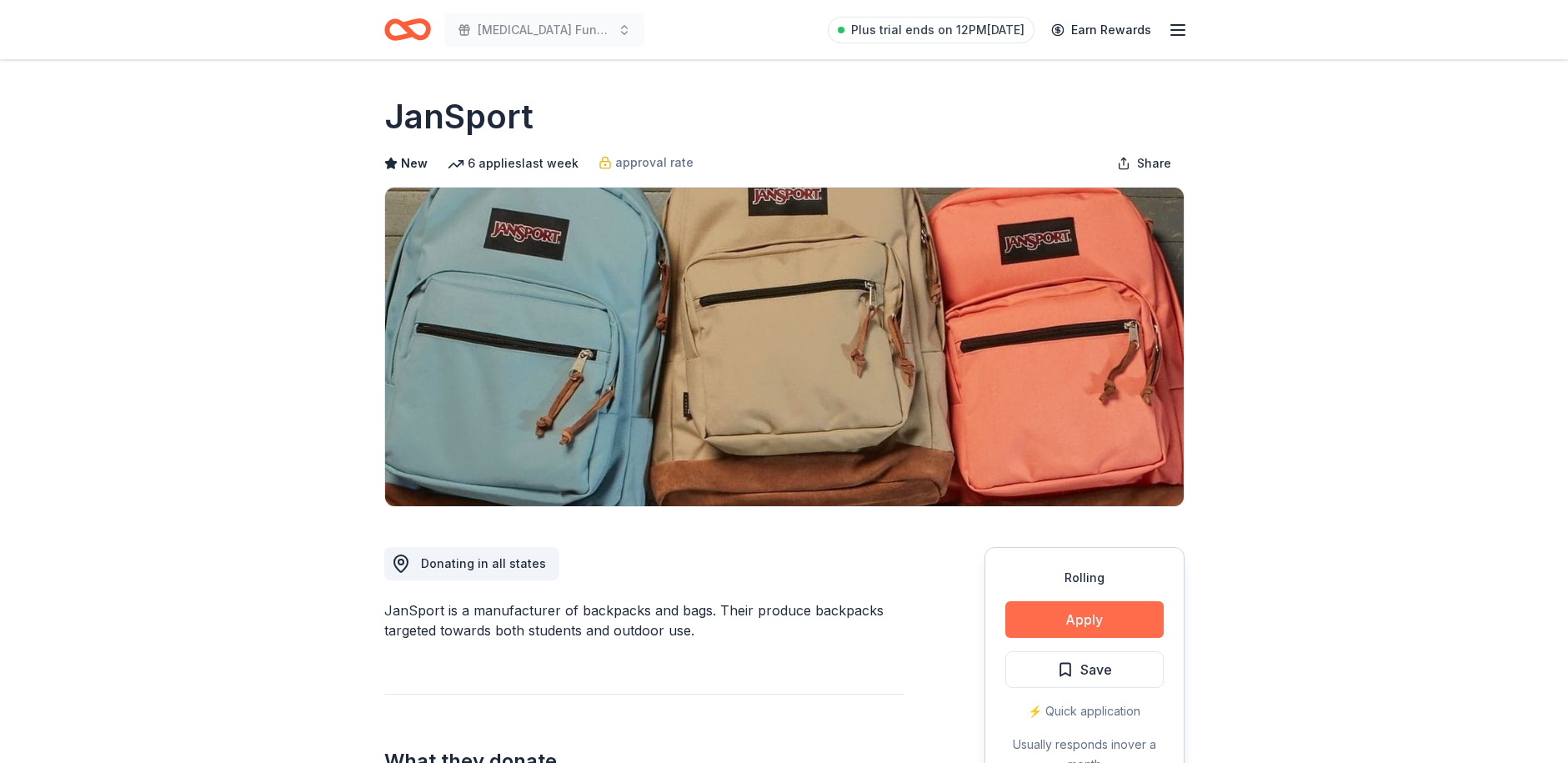
click at [1119, 620] on button "Apply" at bounding box center [1084, 619] width 159 height 37
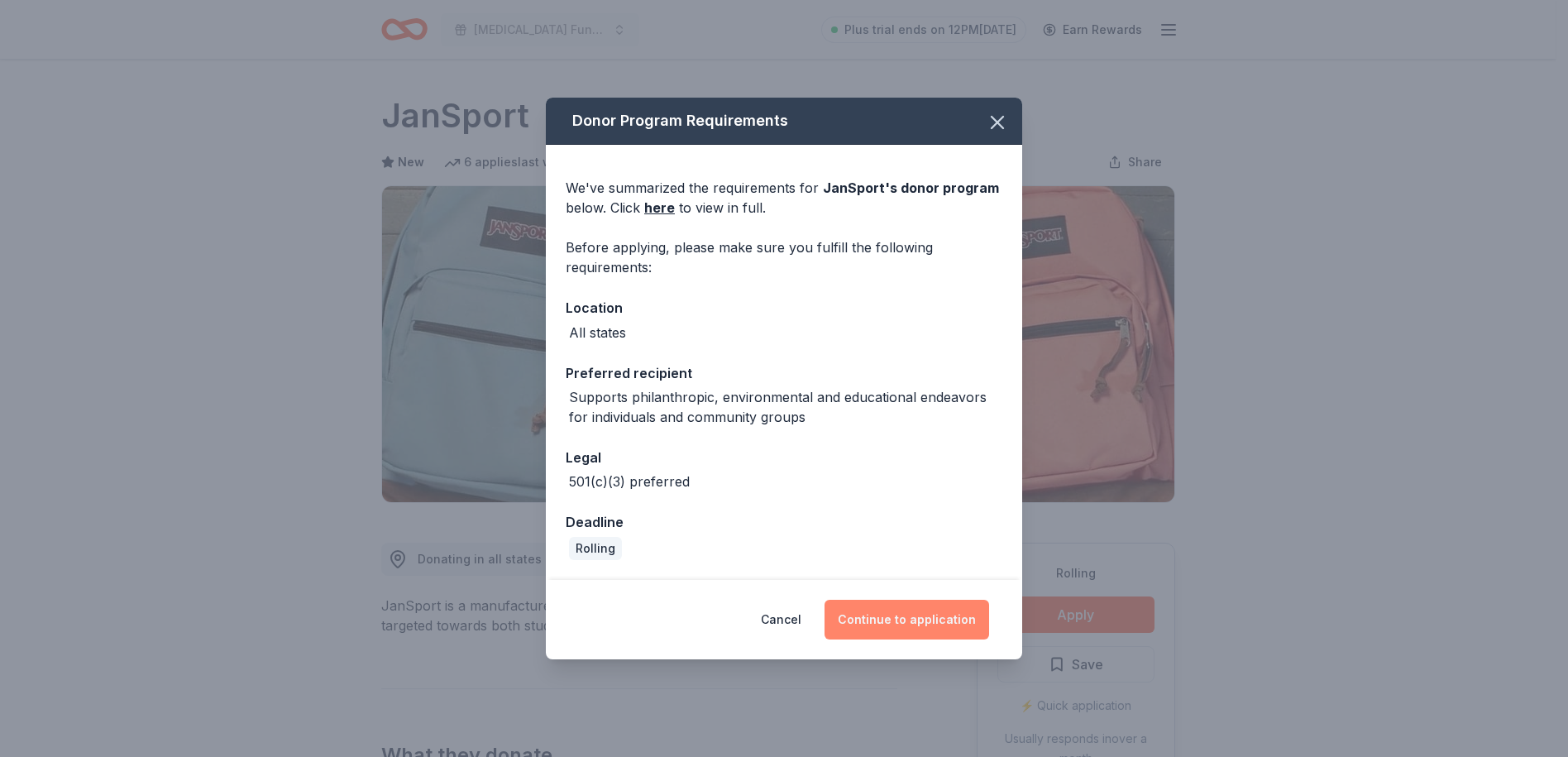
click at [917, 614] on button "Continue to application" at bounding box center [907, 619] width 164 height 40
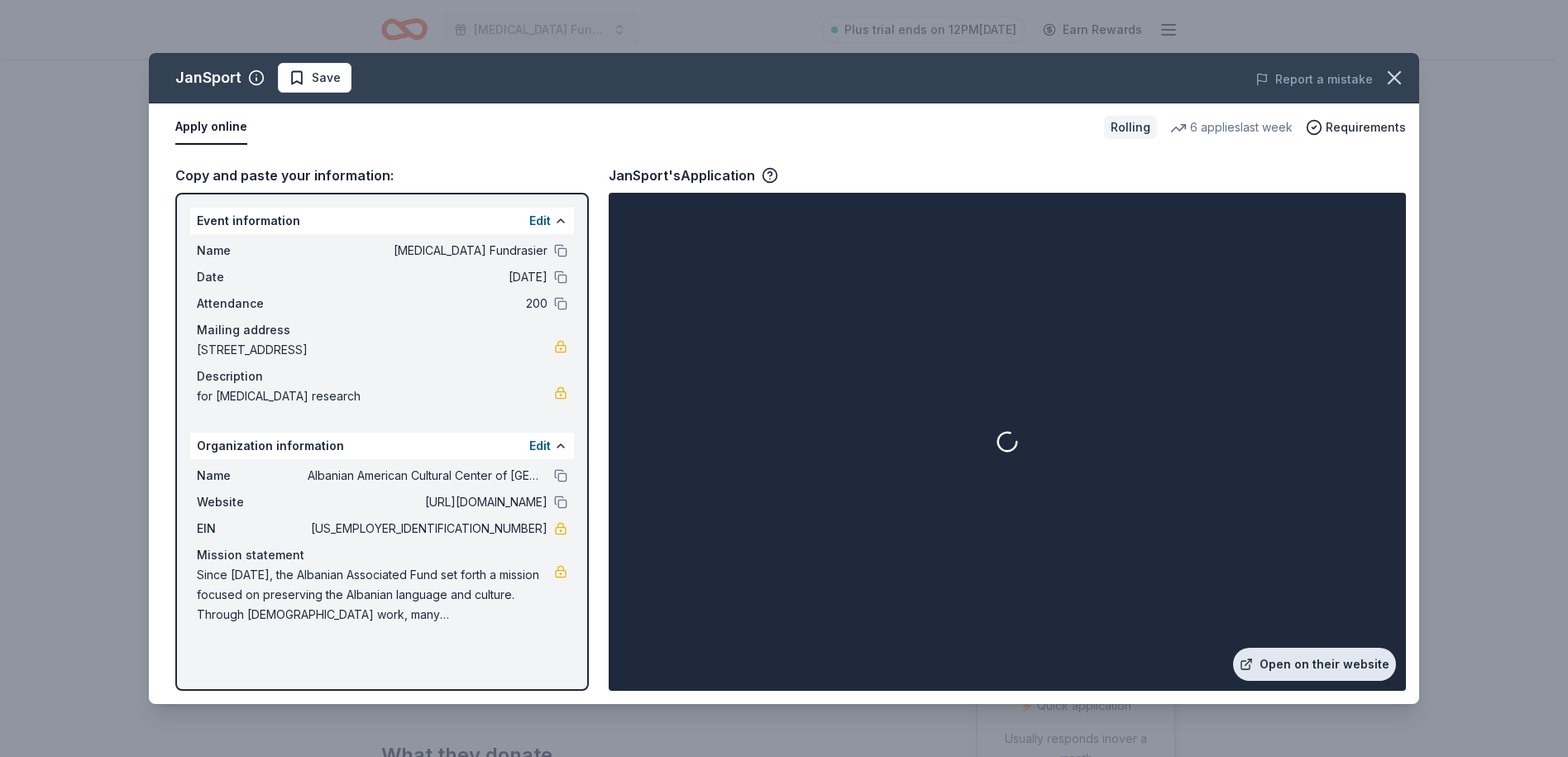
click at [1332, 670] on link "Open on their website" at bounding box center [1314, 664] width 163 height 33
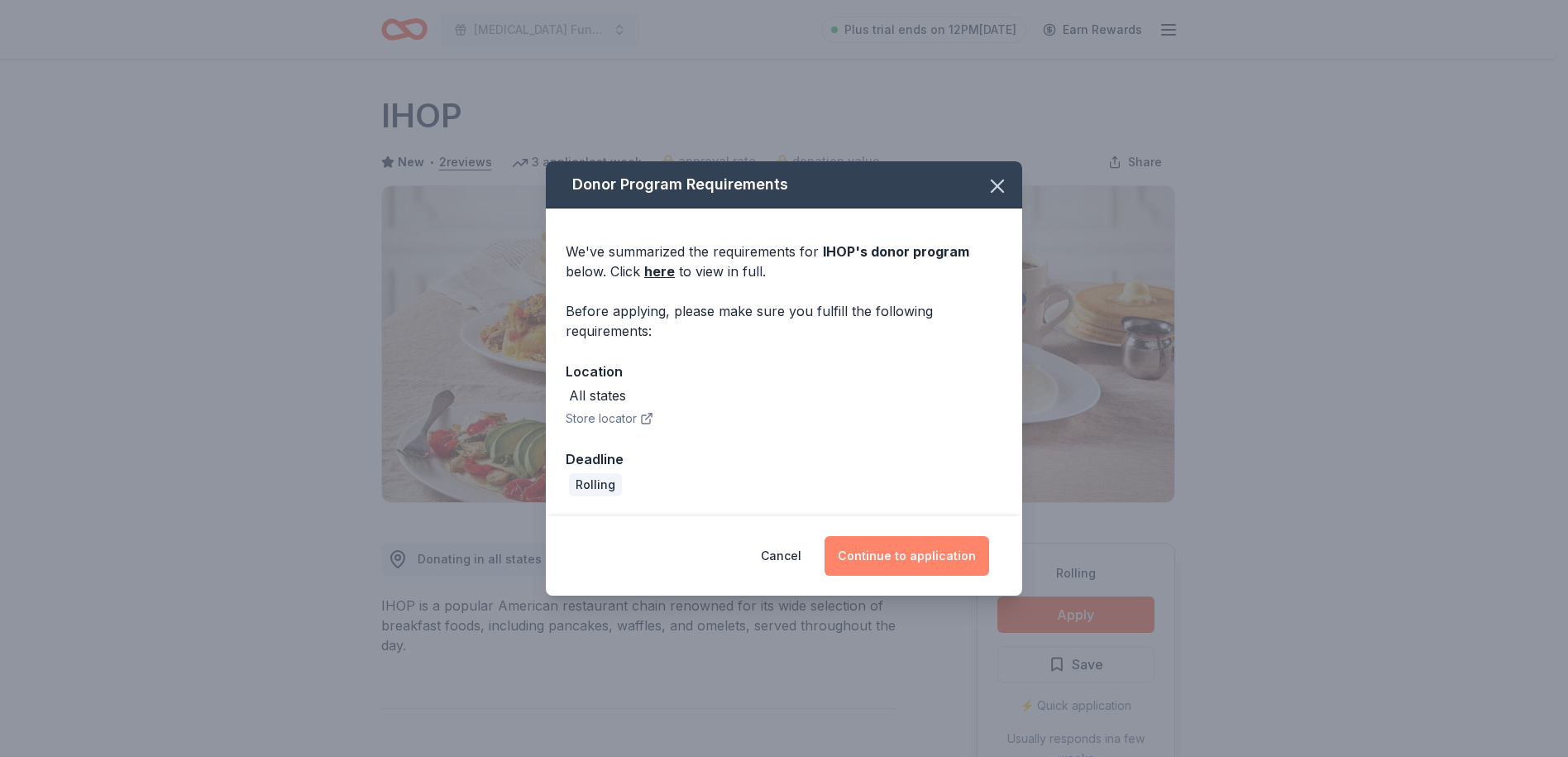
click at [950, 558] on button "Continue to application" at bounding box center [907, 555] width 164 height 40
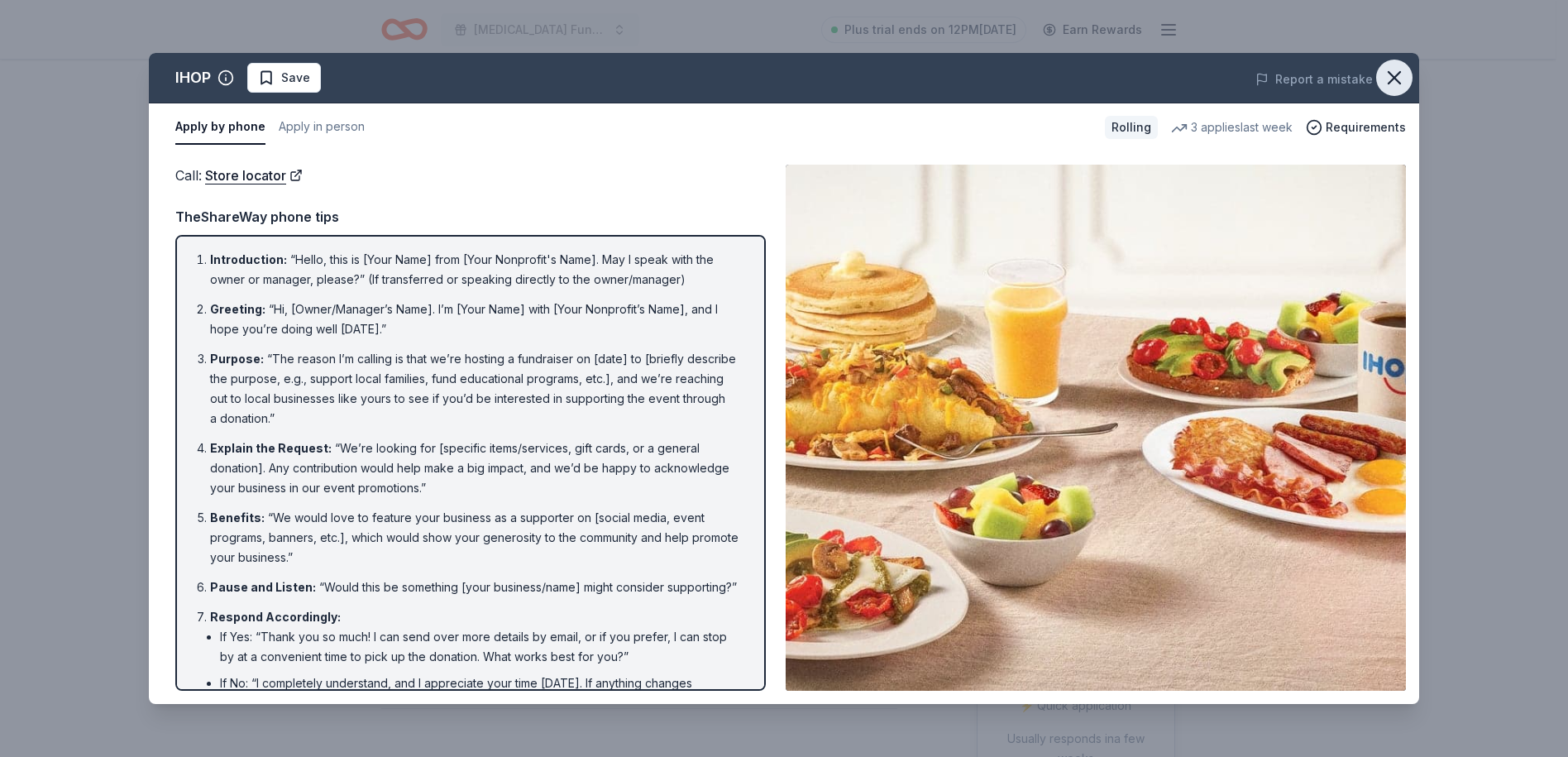
click at [1393, 81] on icon "button" at bounding box center [1394, 78] width 23 height 23
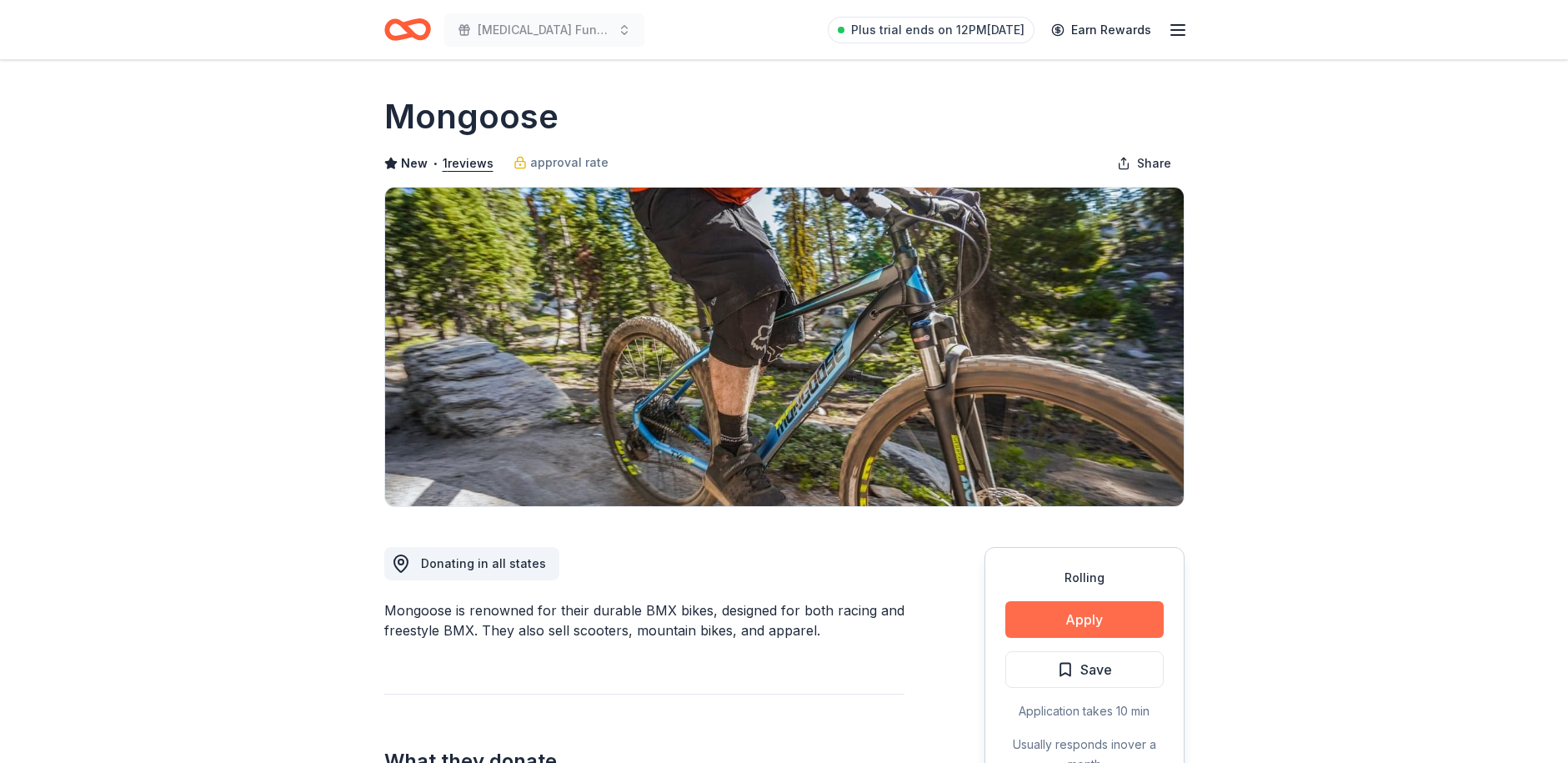
click at [1080, 622] on button "Apply" at bounding box center [1084, 619] width 159 height 37
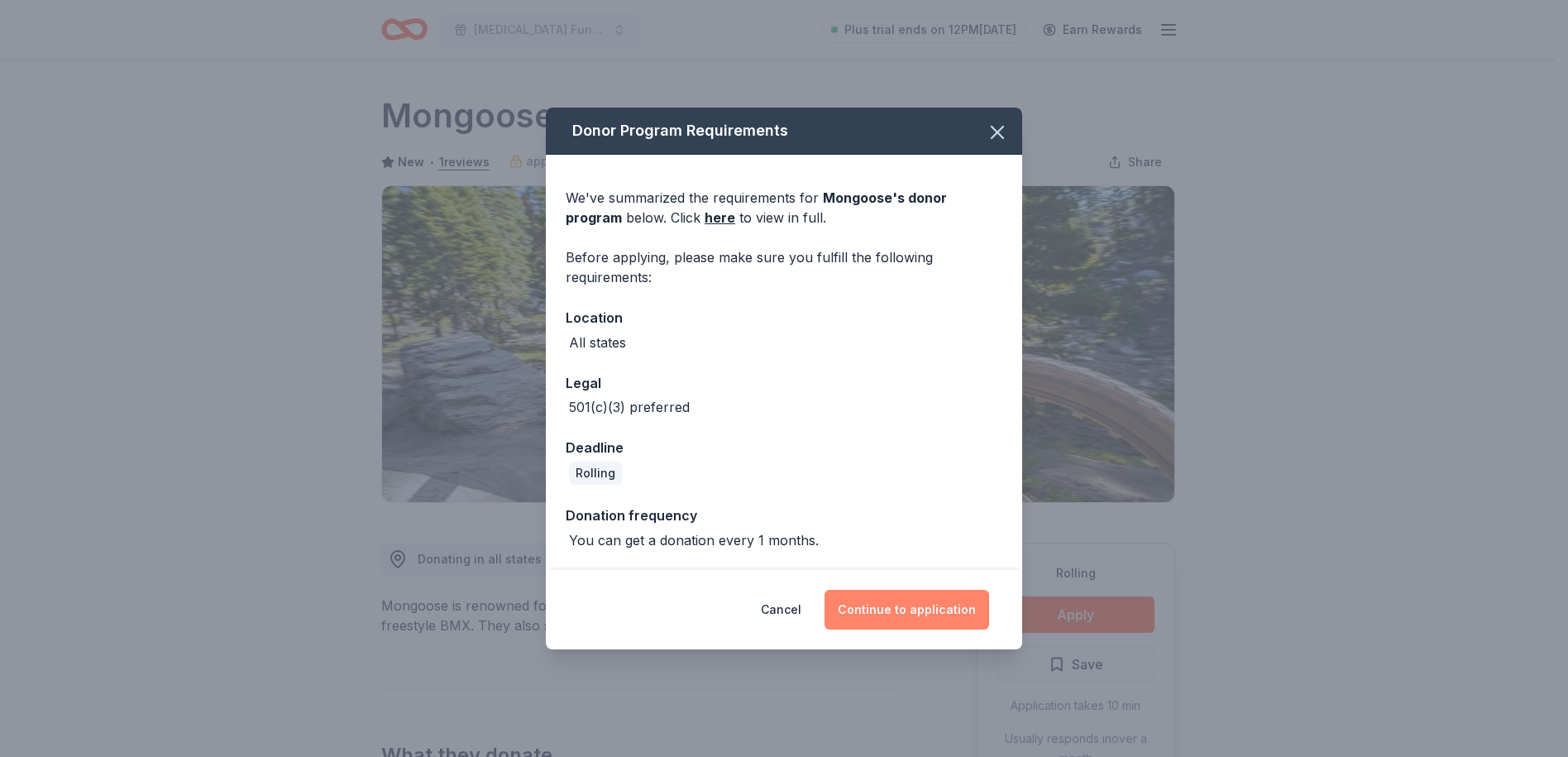
click at [944, 615] on button "Continue to application" at bounding box center [907, 609] width 164 height 40
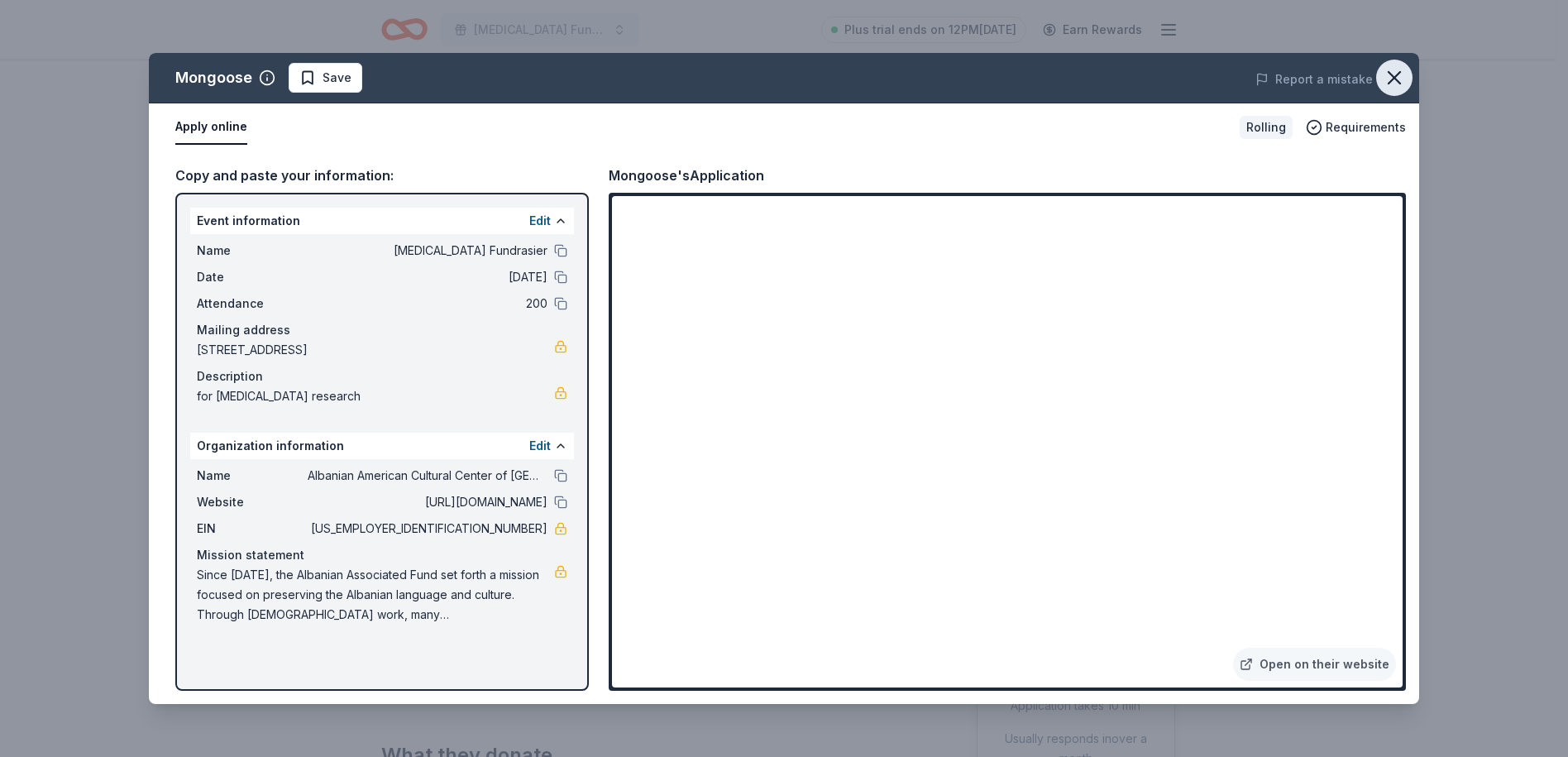
click at [1391, 75] on icon "button" at bounding box center [1394, 77] width 11 height 11
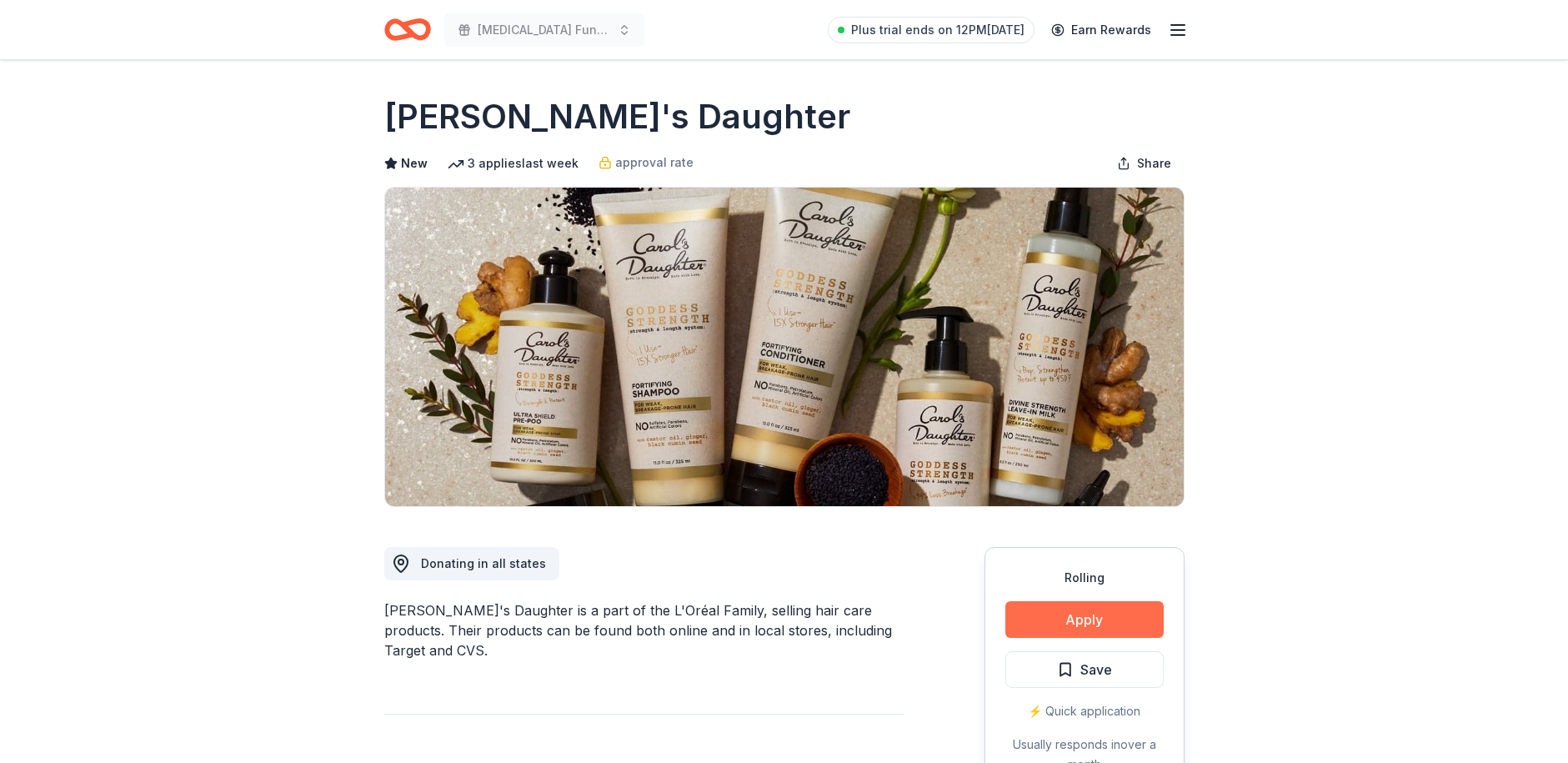
click at [1103, 614] on button "Apply" at bounding box center [1084, 619] width 159 height 37
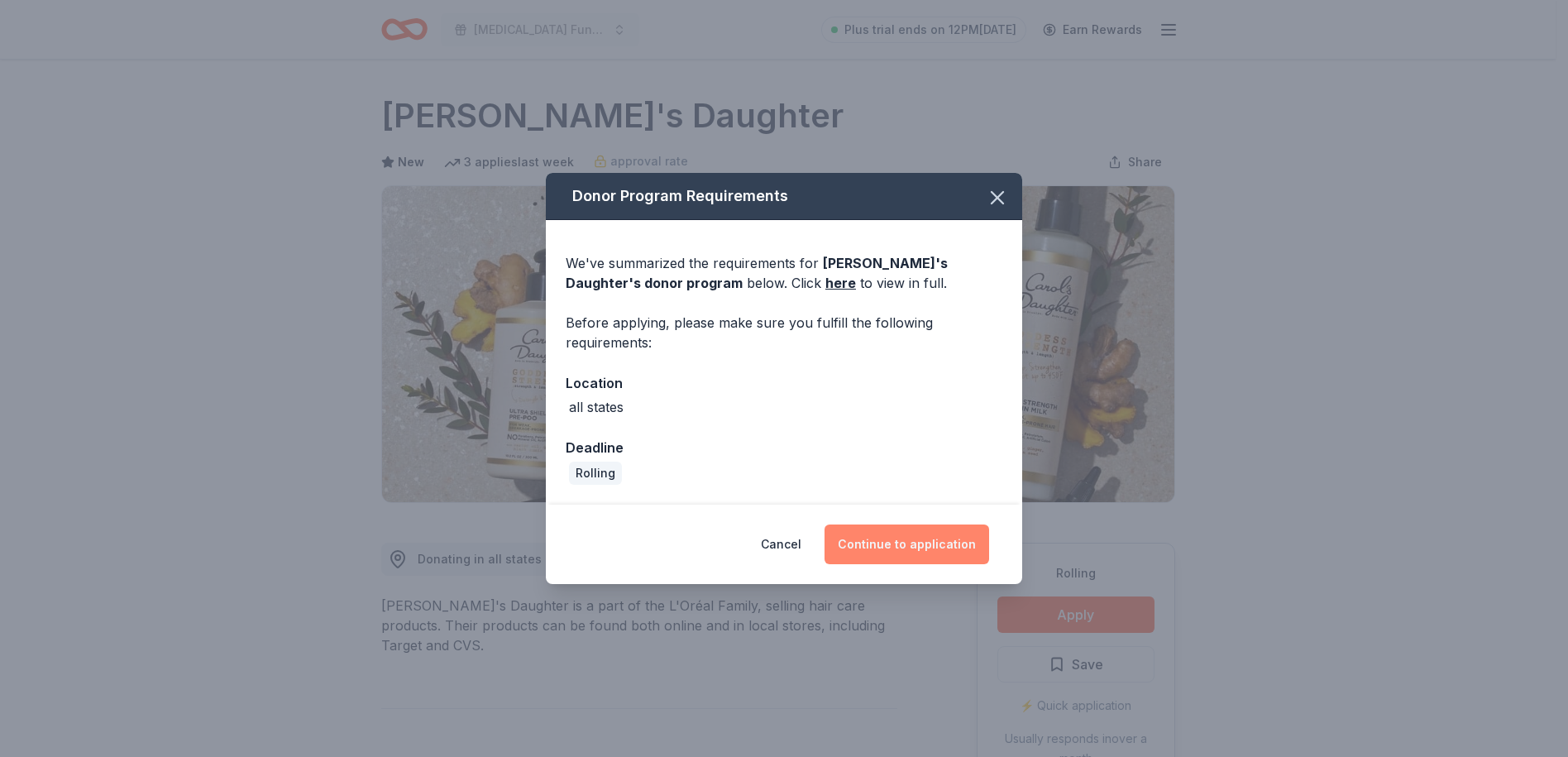
click at [918, 536] on button "Continue to application" at bounding box center [907, 544] width 164 height 40
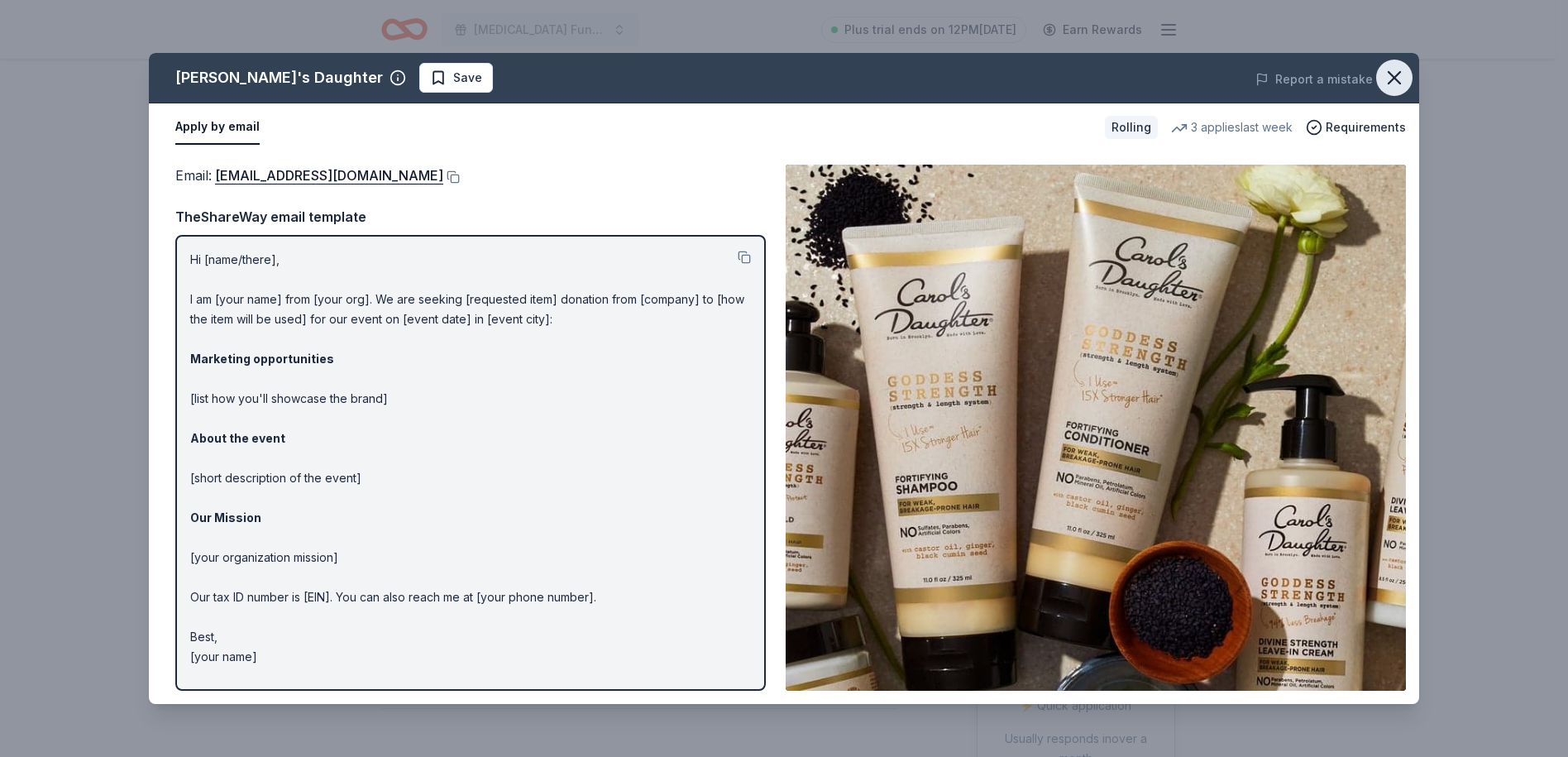
click at [1397, 76] on icon "button" at bounding box center [1394, 77] width 11 height 11
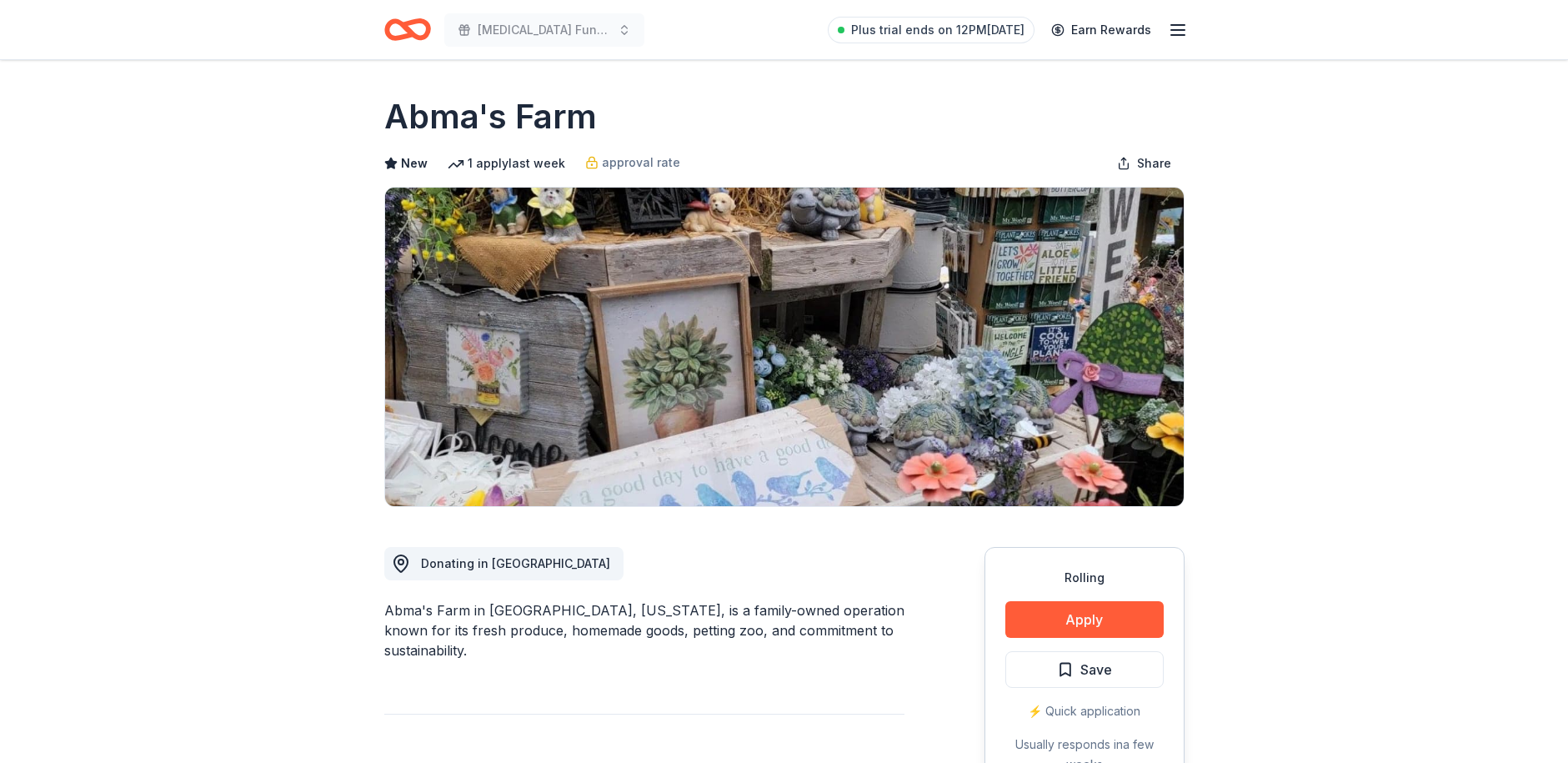
click at [1104, 611] on button "Apply" at bounding box center [1084, 619] width 159 height 37
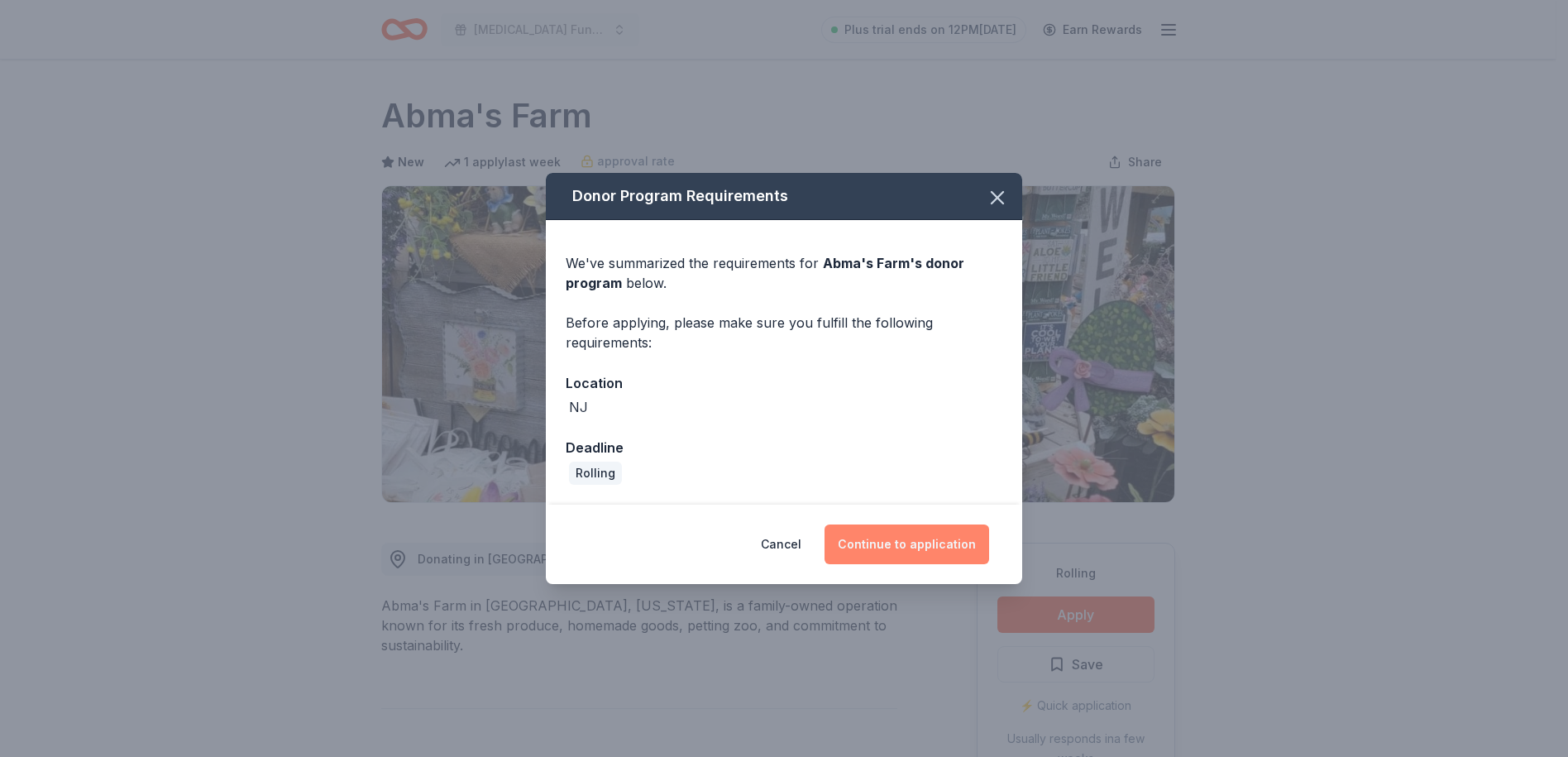
click at [937, 549] on button "Continue to application" at bounding box center [907, 544] width 164 height 40
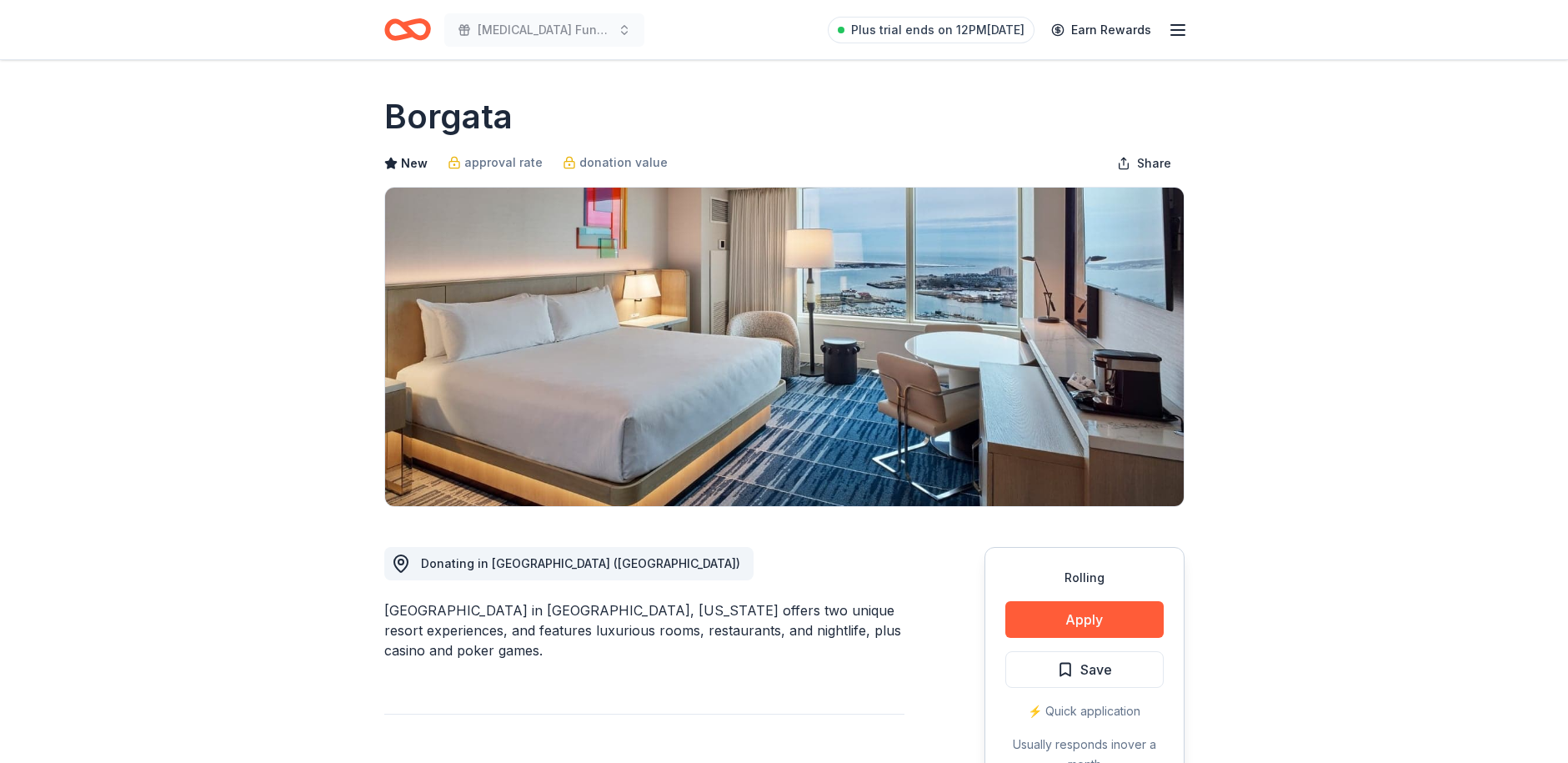
click at [1067, 623] on button "Apply" at bounding box center [1084, 619] width 159 height 37
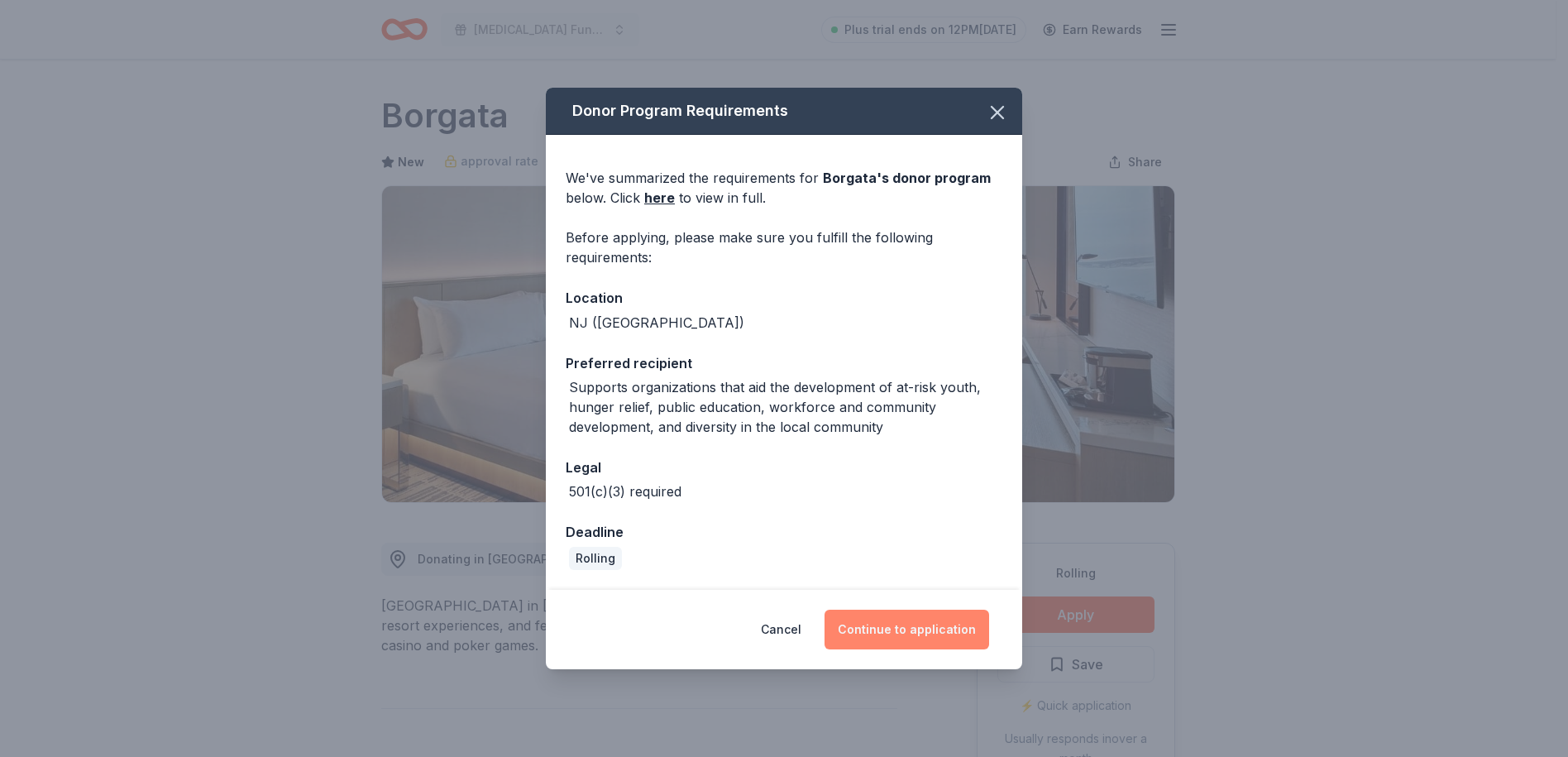
click at [904, 638] on button "Continue to application" at bounding box center [907, 630] width 164 height 40
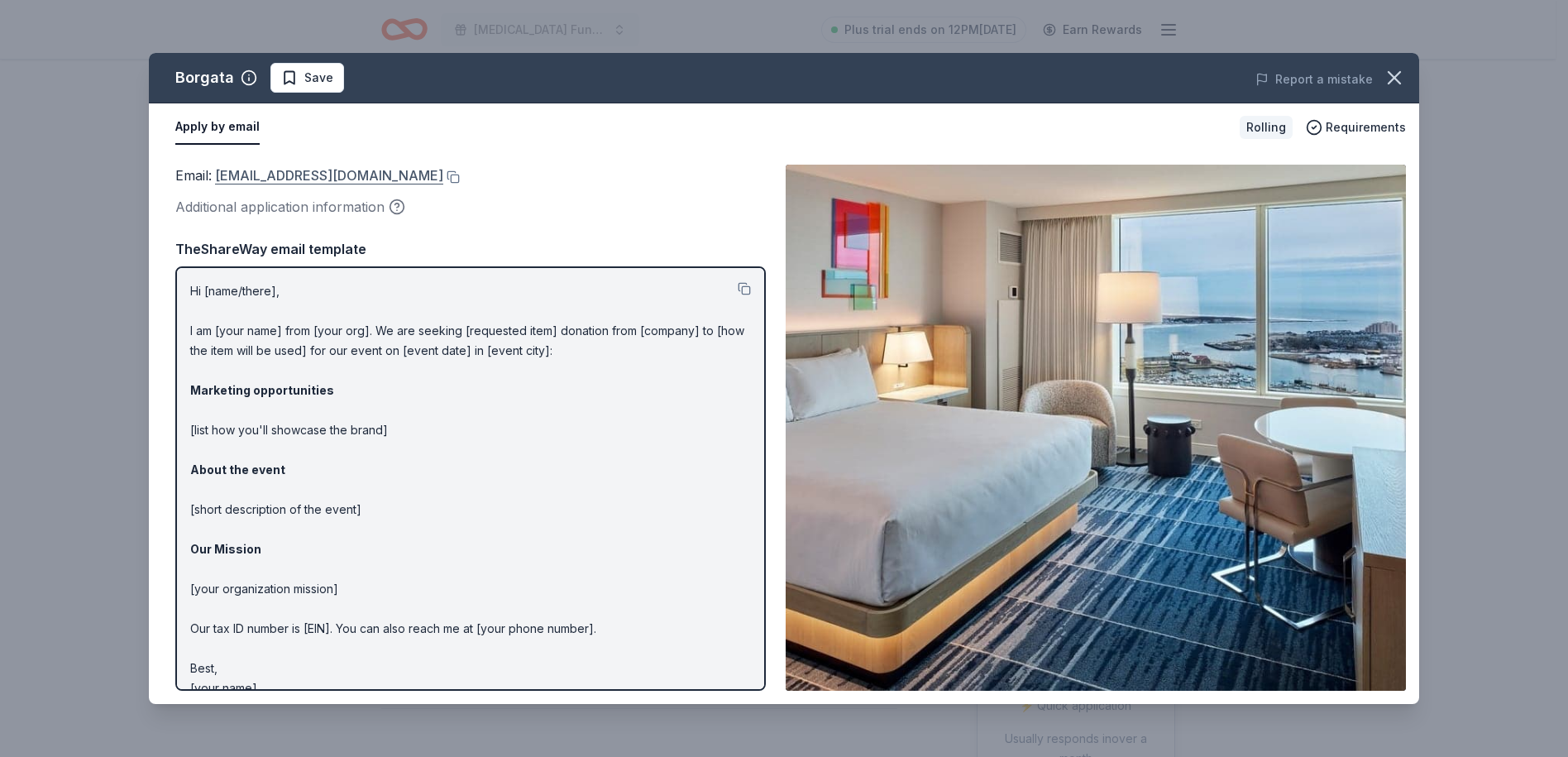
click at [331, 174] on link "[EMAIL_ADDRESS][DOMAIN_NAME]" at bounding box center [329, 175] width 228 height 21
click at [332, 176] on link "[EMAIL_ADDRESS][DOMAIN_NAME]" at bounding box center [329, 175] width 228 height 21
click at [335, 177] on link "[EMAIL_ADDRESS][DOMAIN_NAME]" at bounding box center [329, 175] width 228 height 21
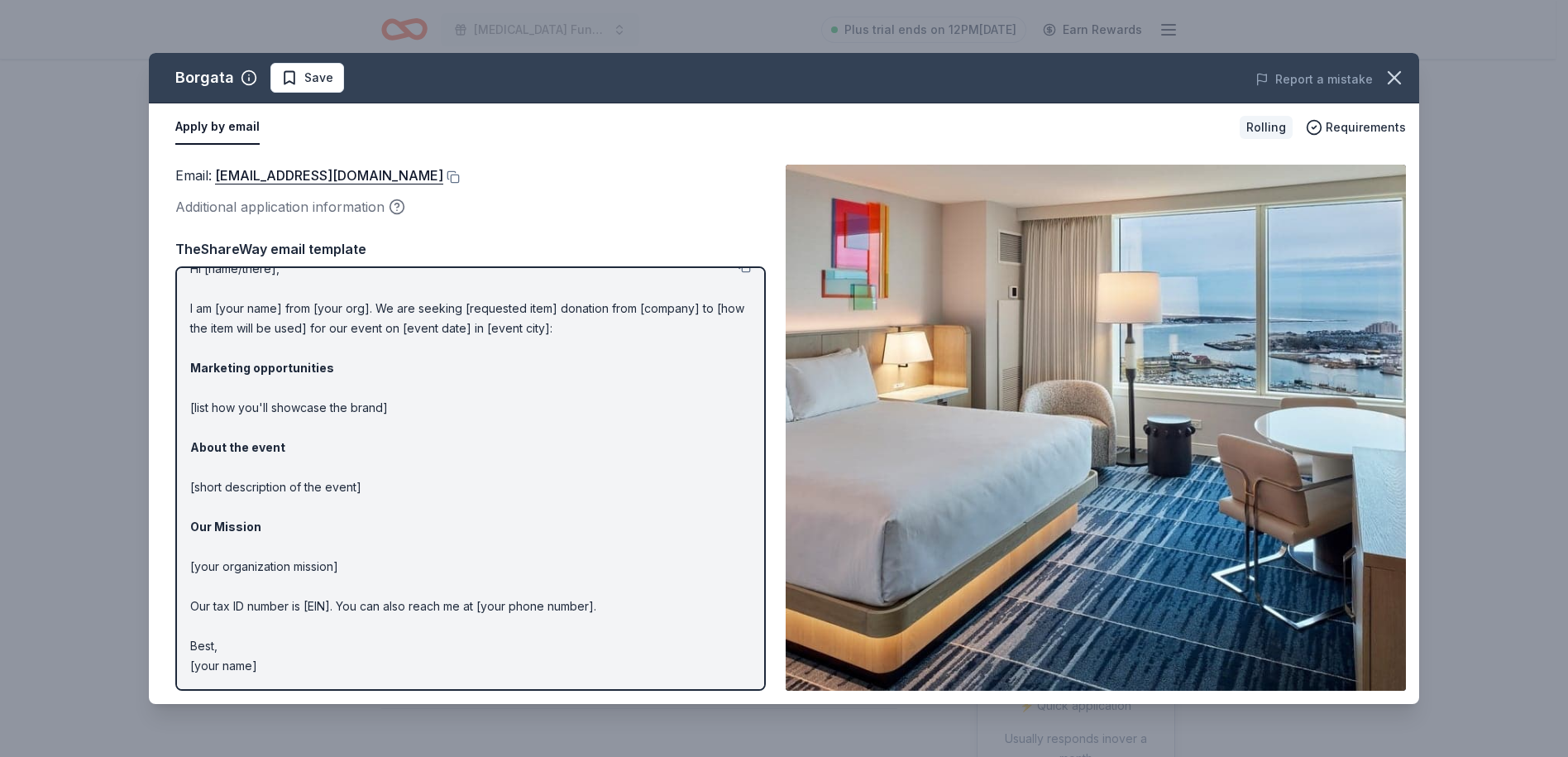
click at [207, 417] on p "Hi [name/there], I am [your name] from [your org]. We are seeking [requested it…" at bounding box center [470, 468] width 560 height 417
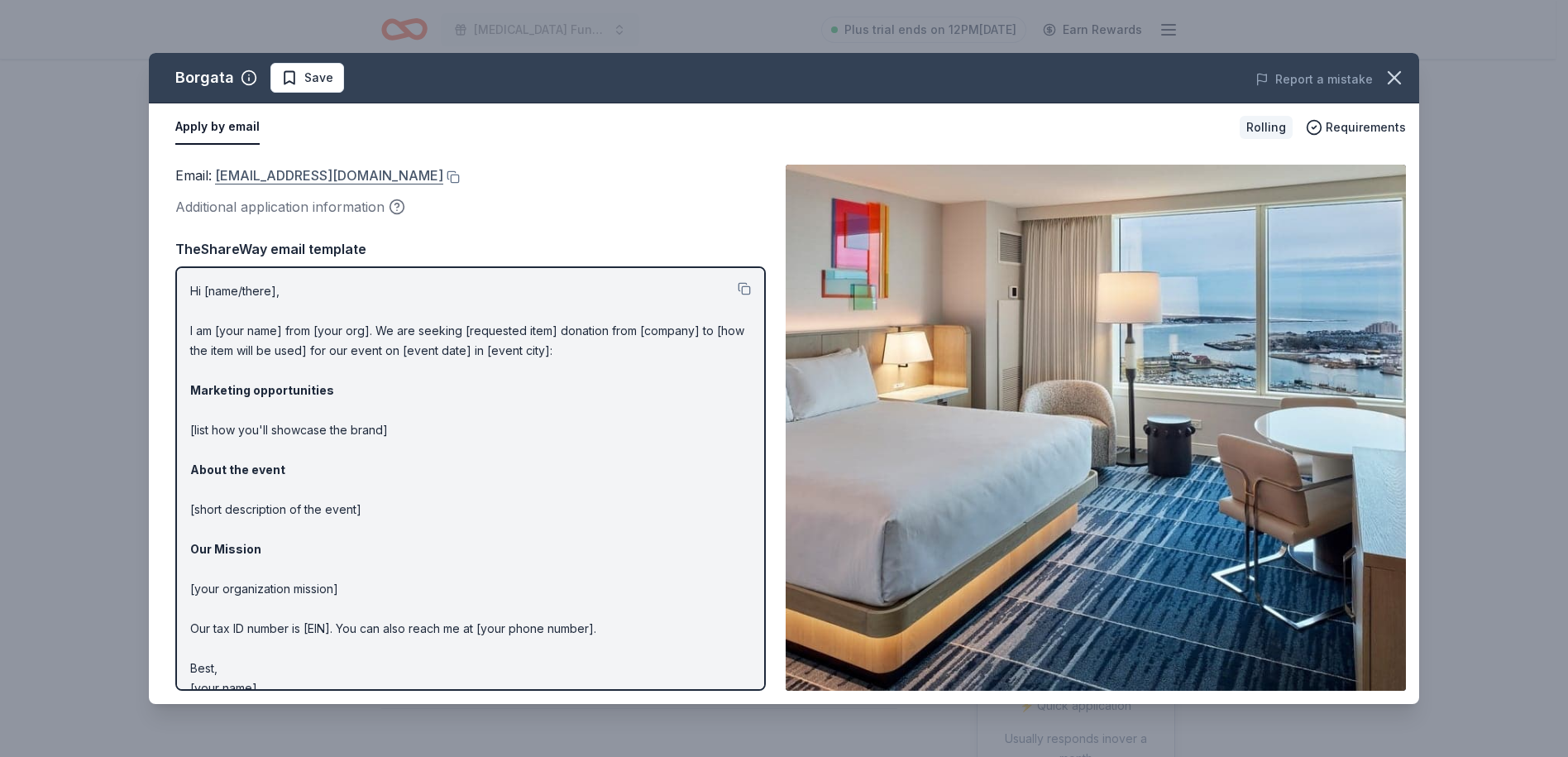
click at [296, 172] on link "[EMAIL_ADDRESS][DOMAIN_NAME]" at bounding box center [329, 175] width 228 height 21
click at [297, 174] on link "[EMAIL_ADDRESS][DOMAIN_NAME]" at bounding box center [329, 175] width 228 height 21
click at [443, 179] on button at bounding box center [451, 177] width 17 height 13
click at [332, 183] on link "[EMAIL_ADDRESS][DOMAIN_NAME]" at bounding box center [329, 175] width 228 height 21
click at [334, 175] on link "[EMAIL_ADDRESS][DOMAIN_NAME]" at bounding box center [329, 175] width 228 height 21
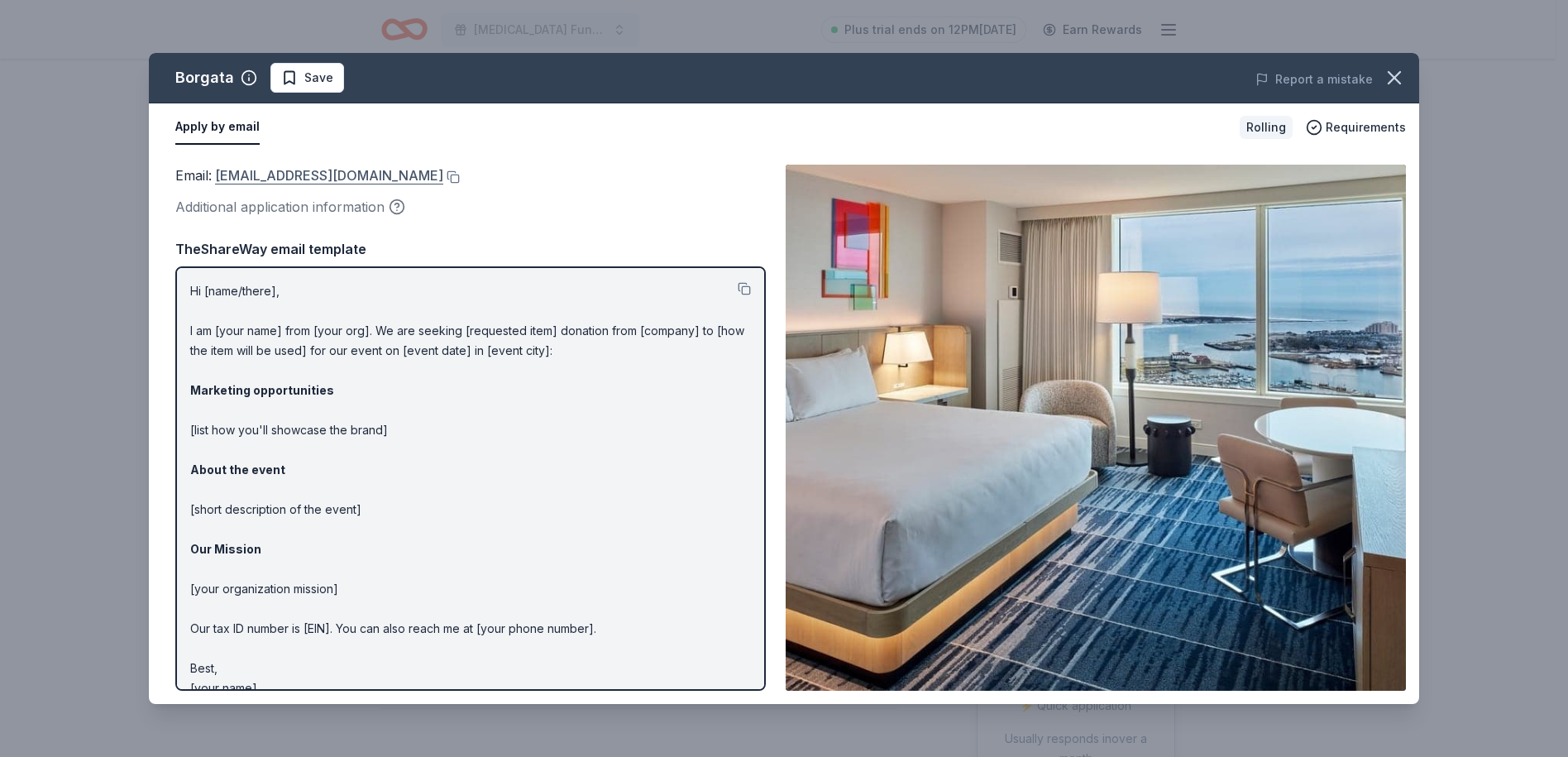
click at [330, 173] on link "[EMAIL_ADDRESS][DOMAIN_NAME]" at bounding box center [329, 175] width 228 height 21
click at [327, 179] on link "[EMAIL_ADDRESS][DOMAIN_NAME]" at bounding box center [329, 175] width 228 height 21
click at [1391, 69] on icon "button" at bounding box center [1394, 78] width 23 height 23
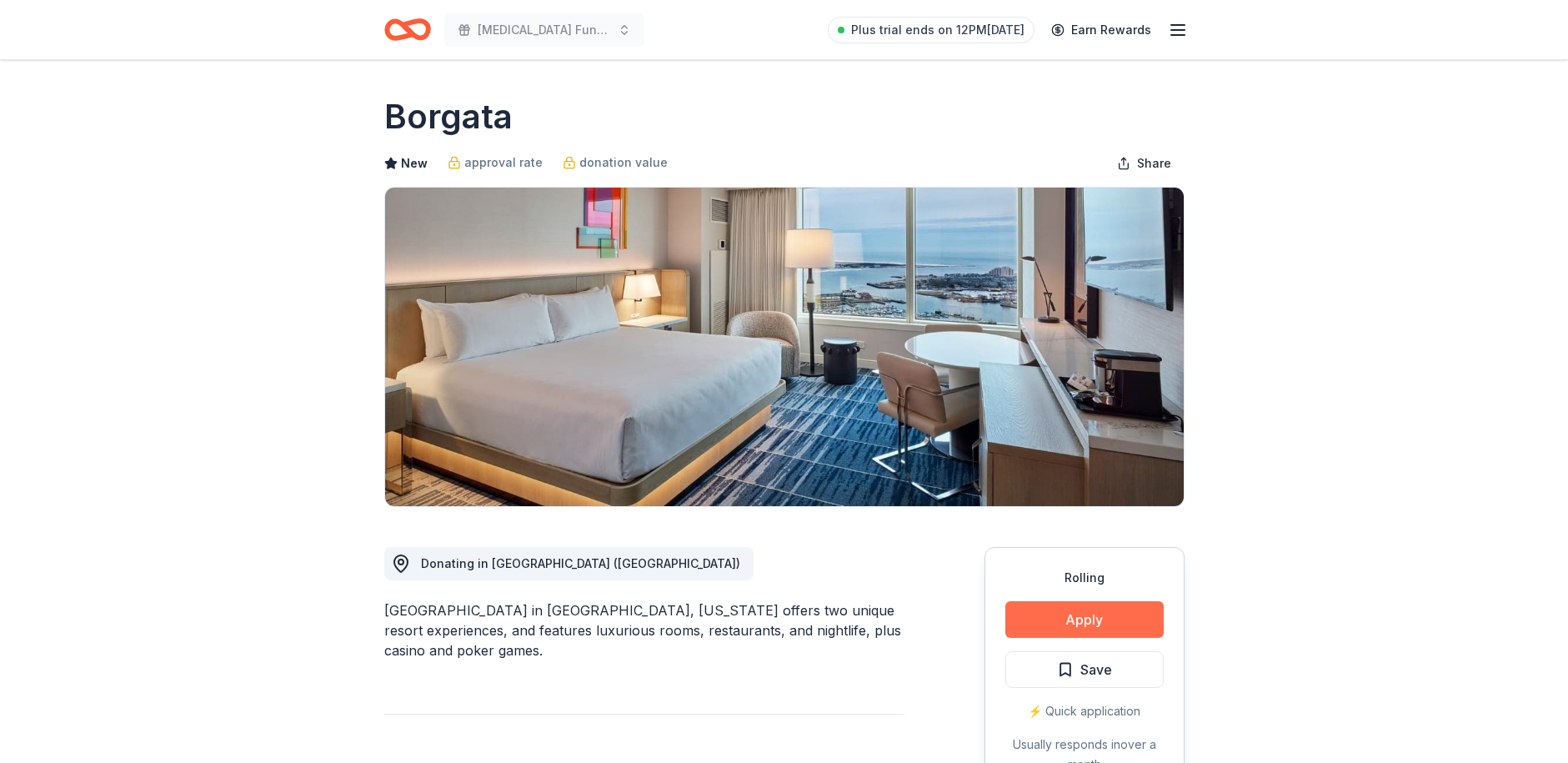
click at [1035, 629] on button "Apply" at bounding box center [1084, 619] width 159 height 37
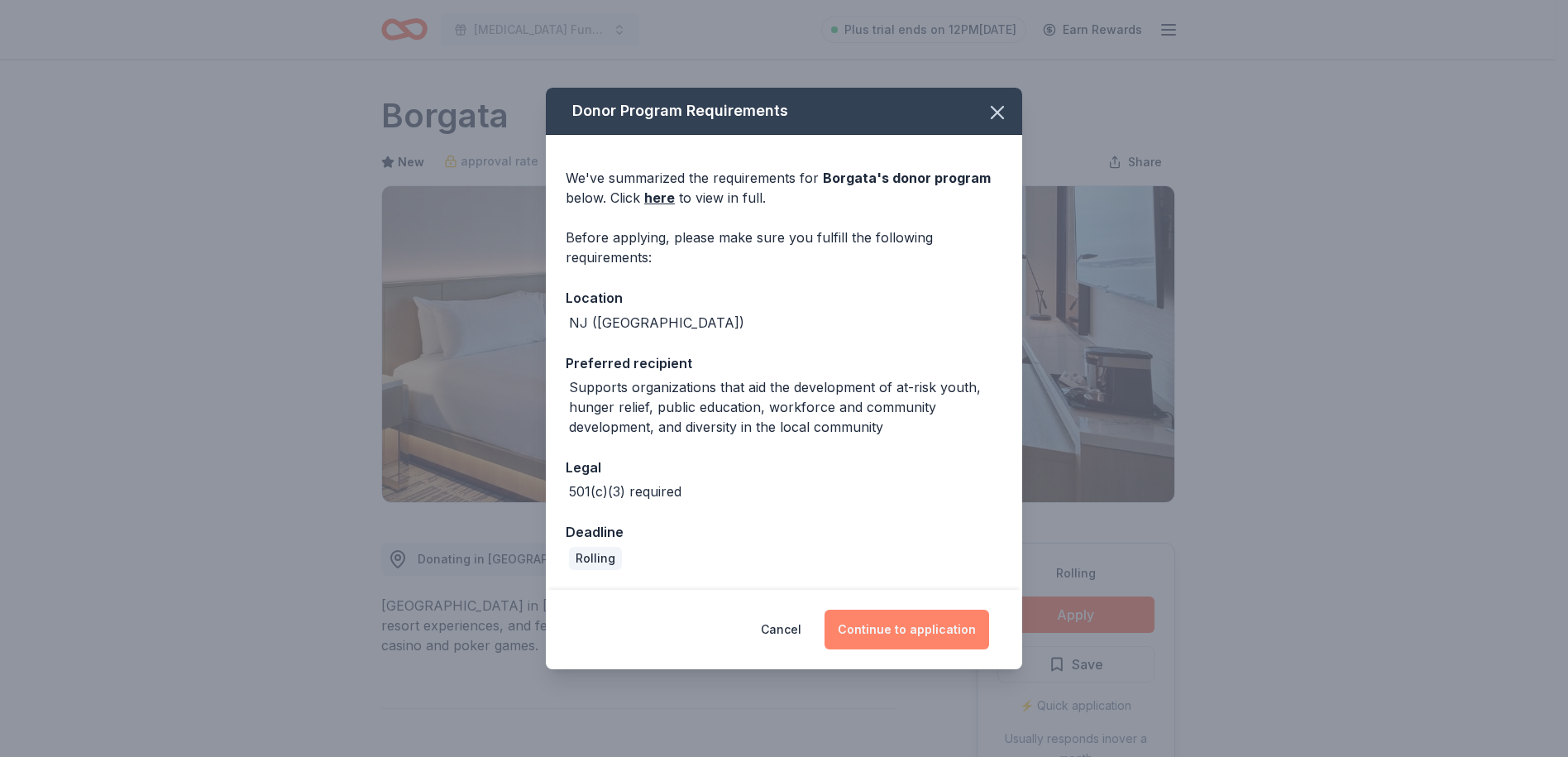
click at [943, 629] on button "Continue to application" at bounding box center [907, 630] width 164 height 40
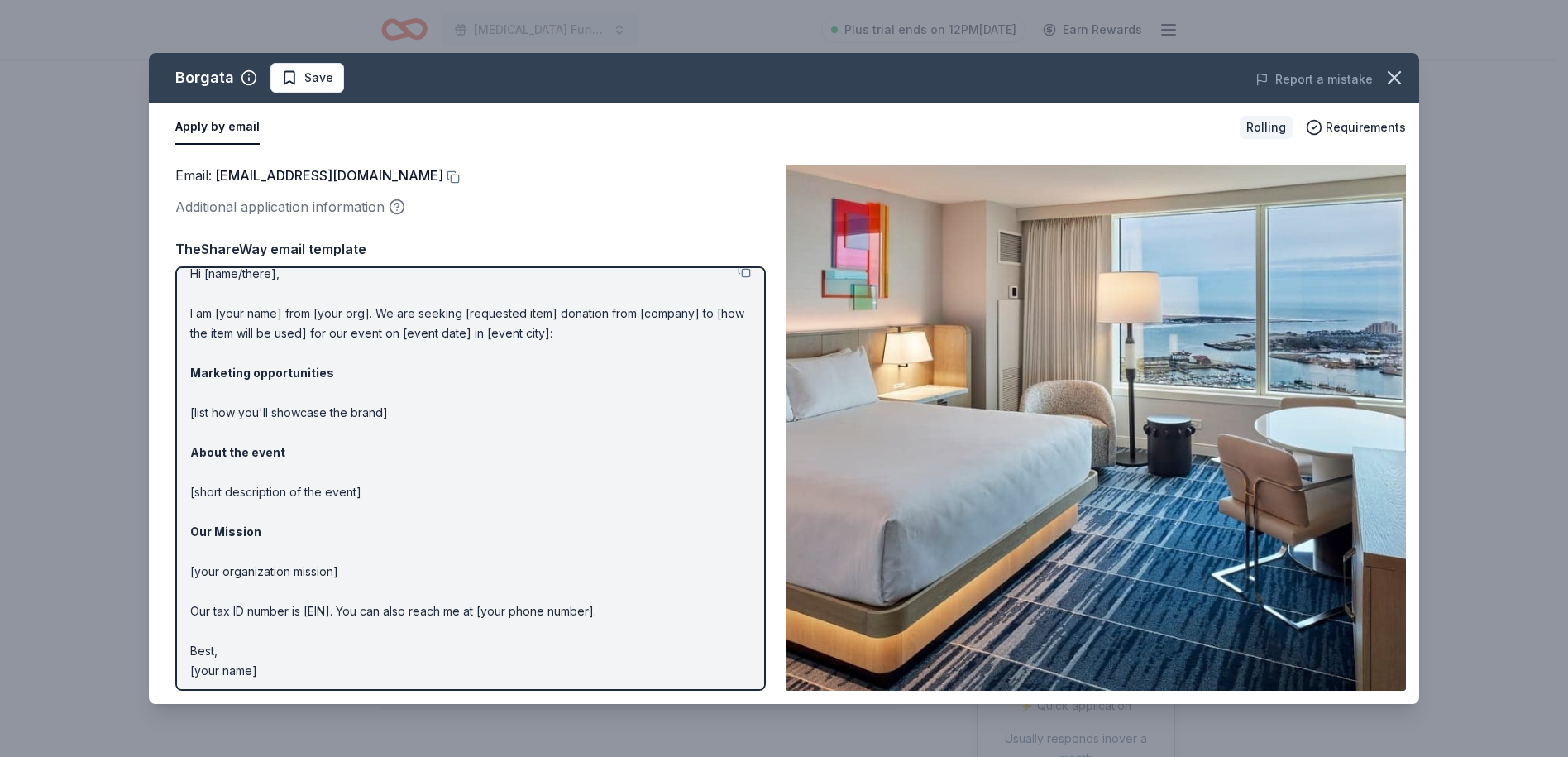
scroll to position [22, 0]
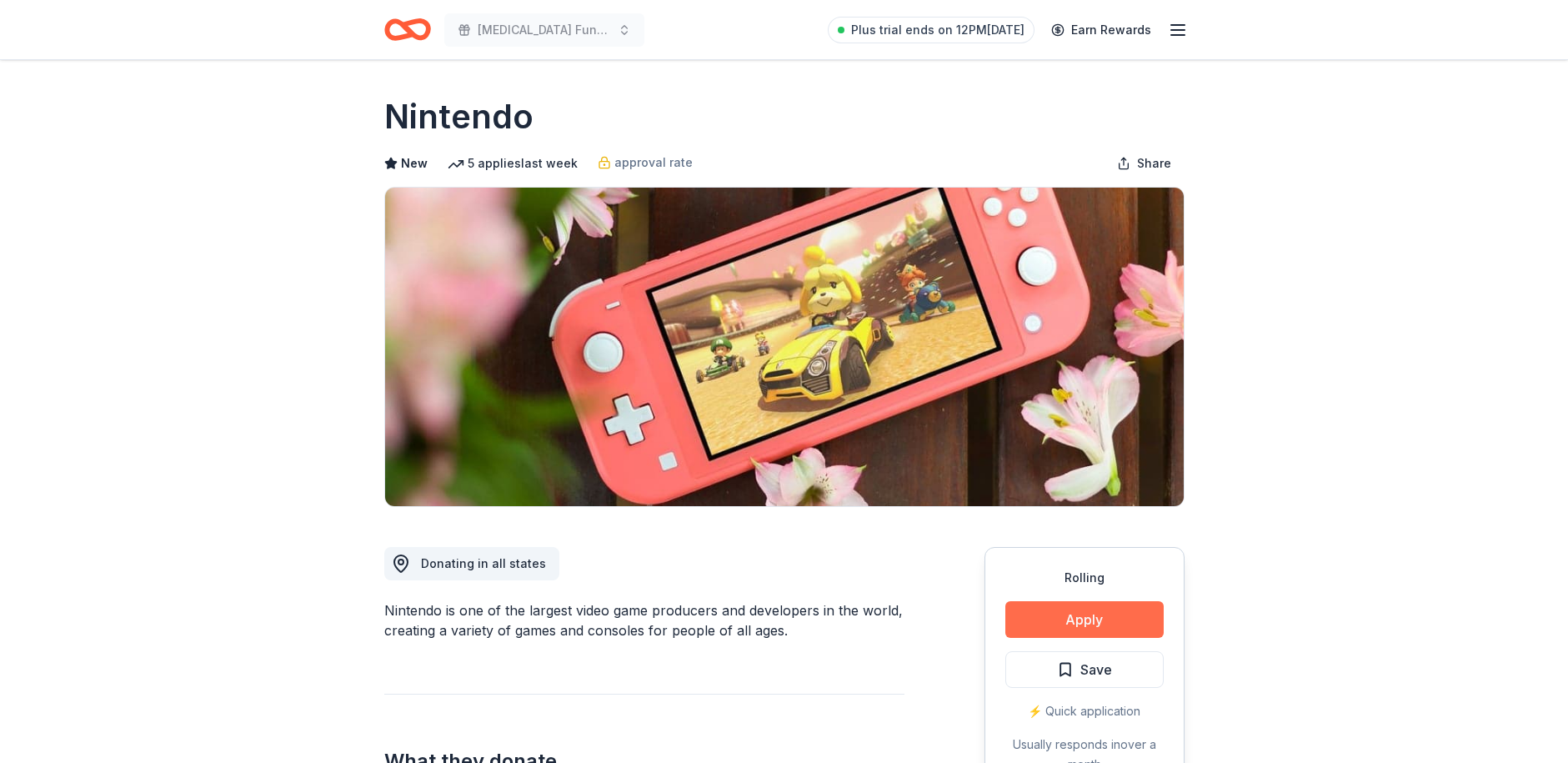
click at [1082, 621] on button "Apply" at bounding box center [1084, 619] width 159 height 37
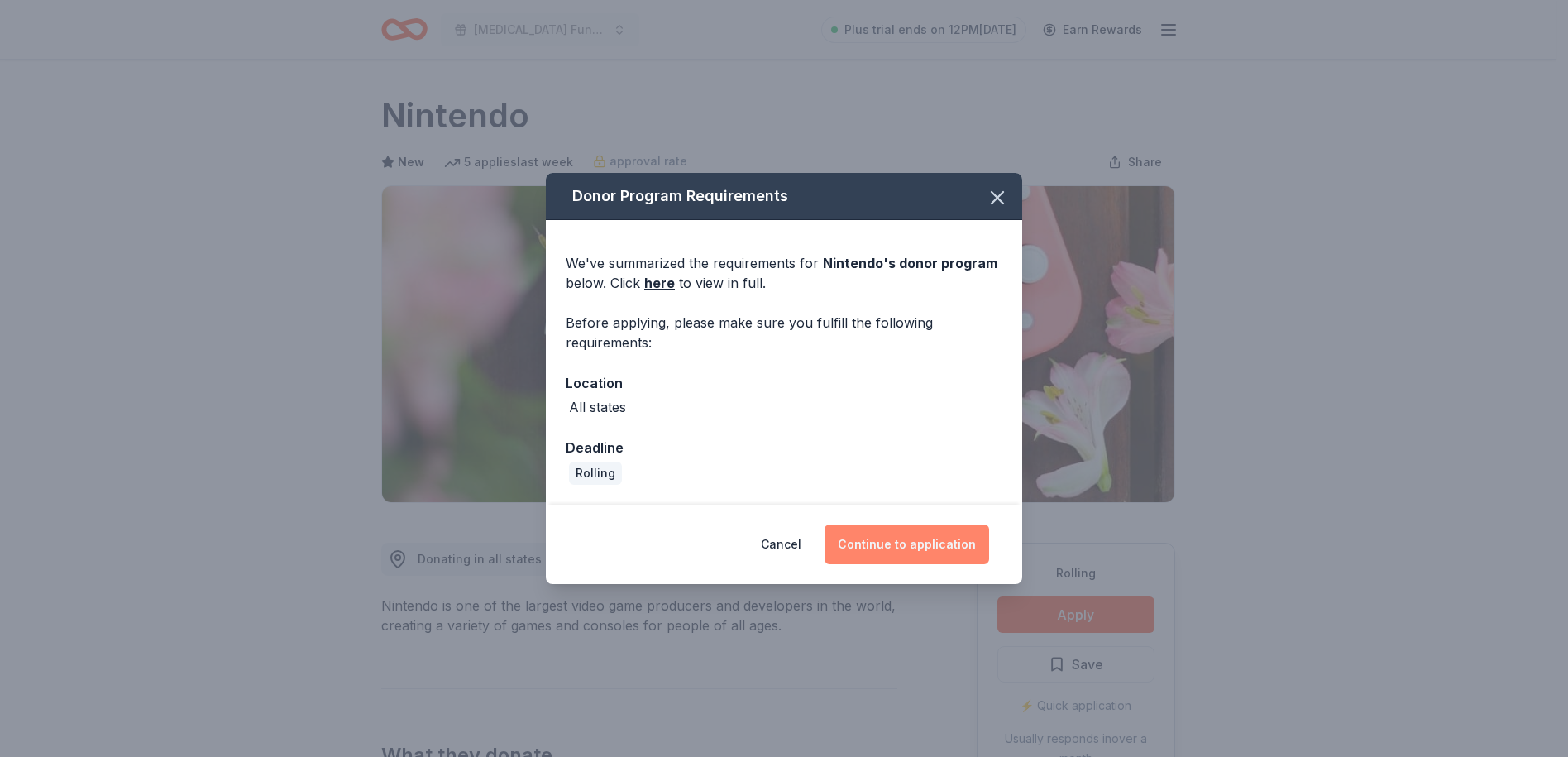
click at [937, 546] on button "Continue to application" at bounding box center [907, 544] width 164 height 40
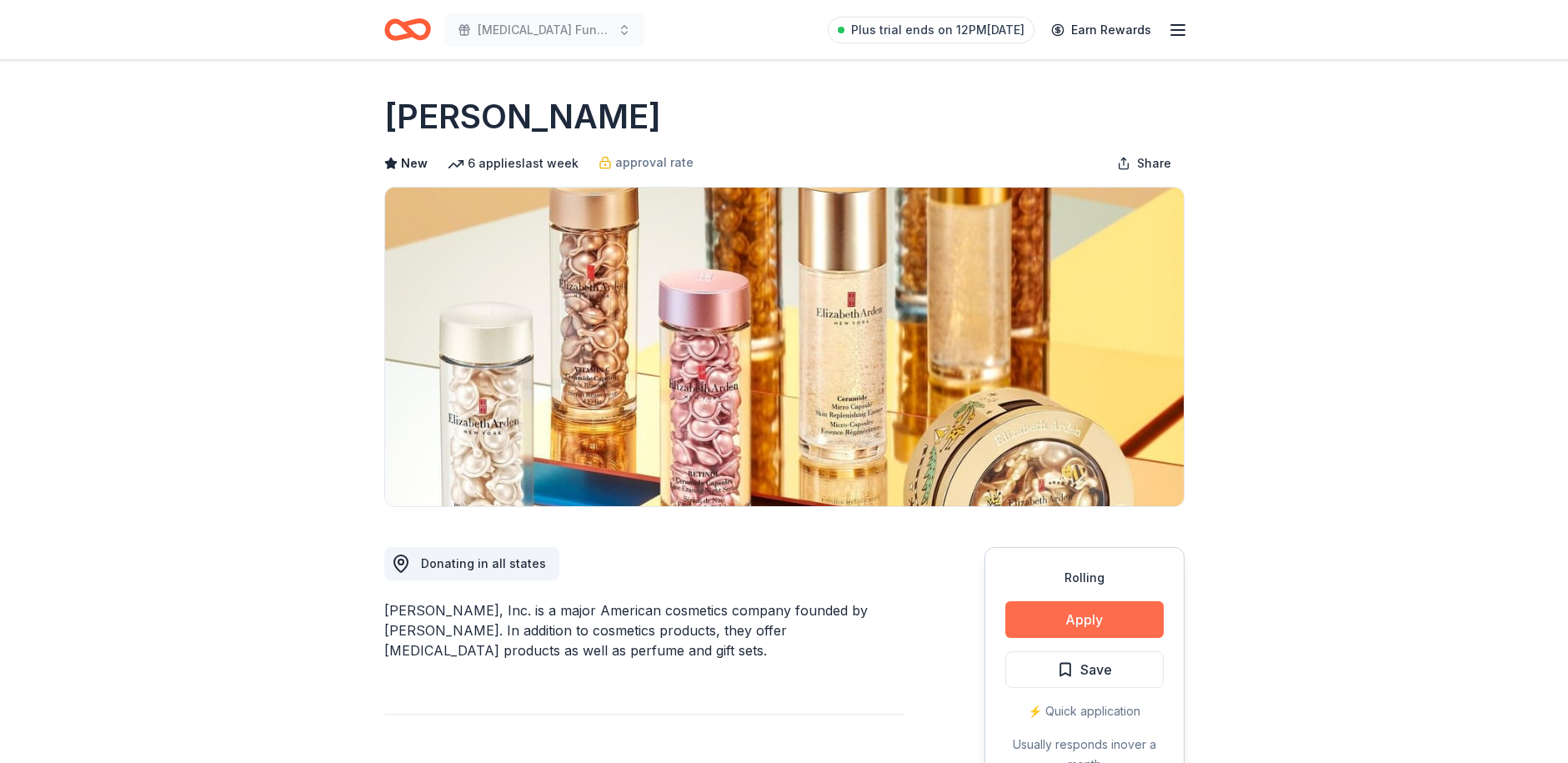
click at [1091, 623] on button "Apply" at bounding box center [1084, 619] width 159 height 37
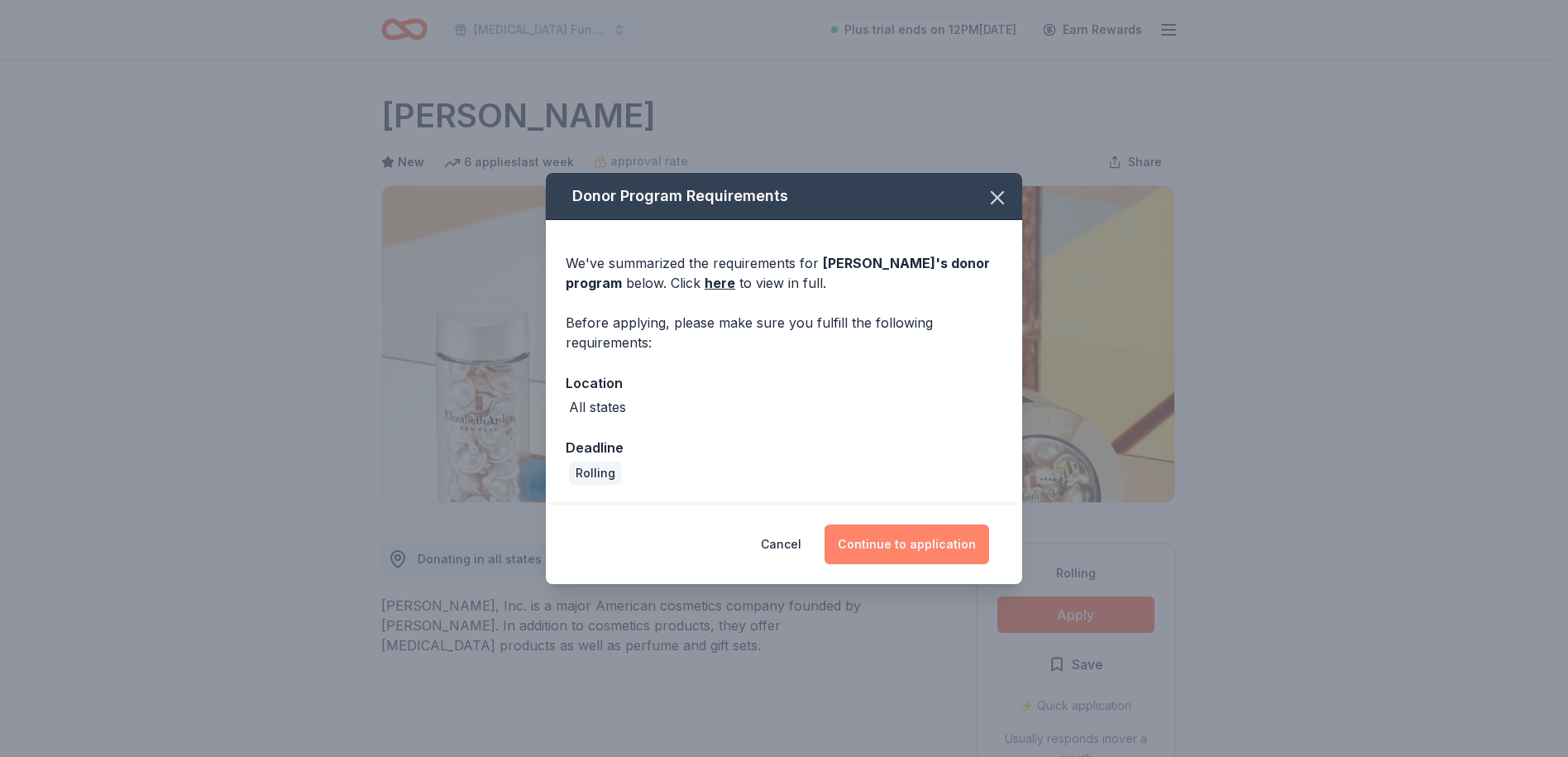
click at [925, 542] on button "Continue to application" at bounding box center [907, 544] width 164 height 40
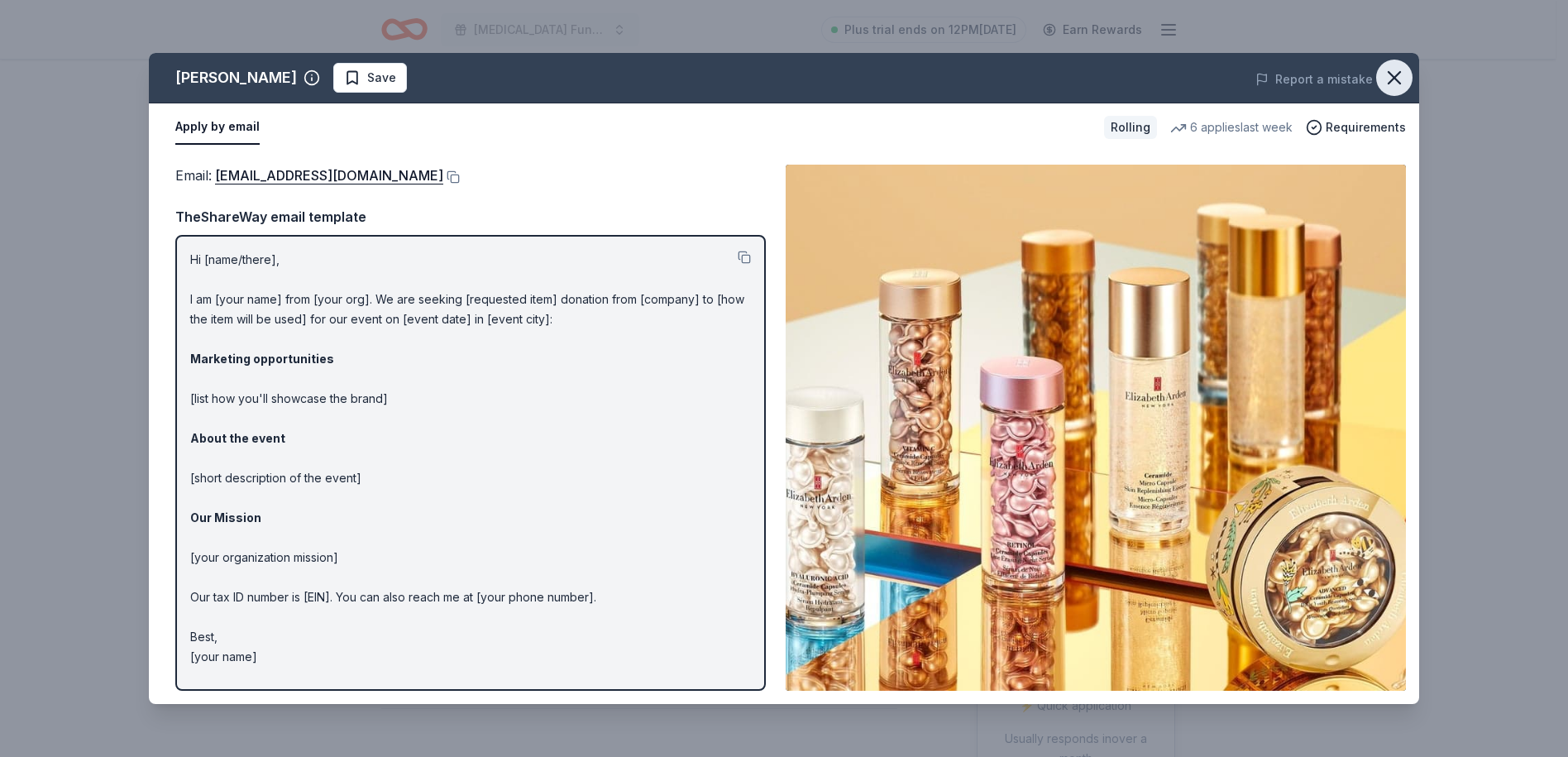
click at [1397, 74] on icon "button" at bounding box center [1394, 77] width 11 height 11
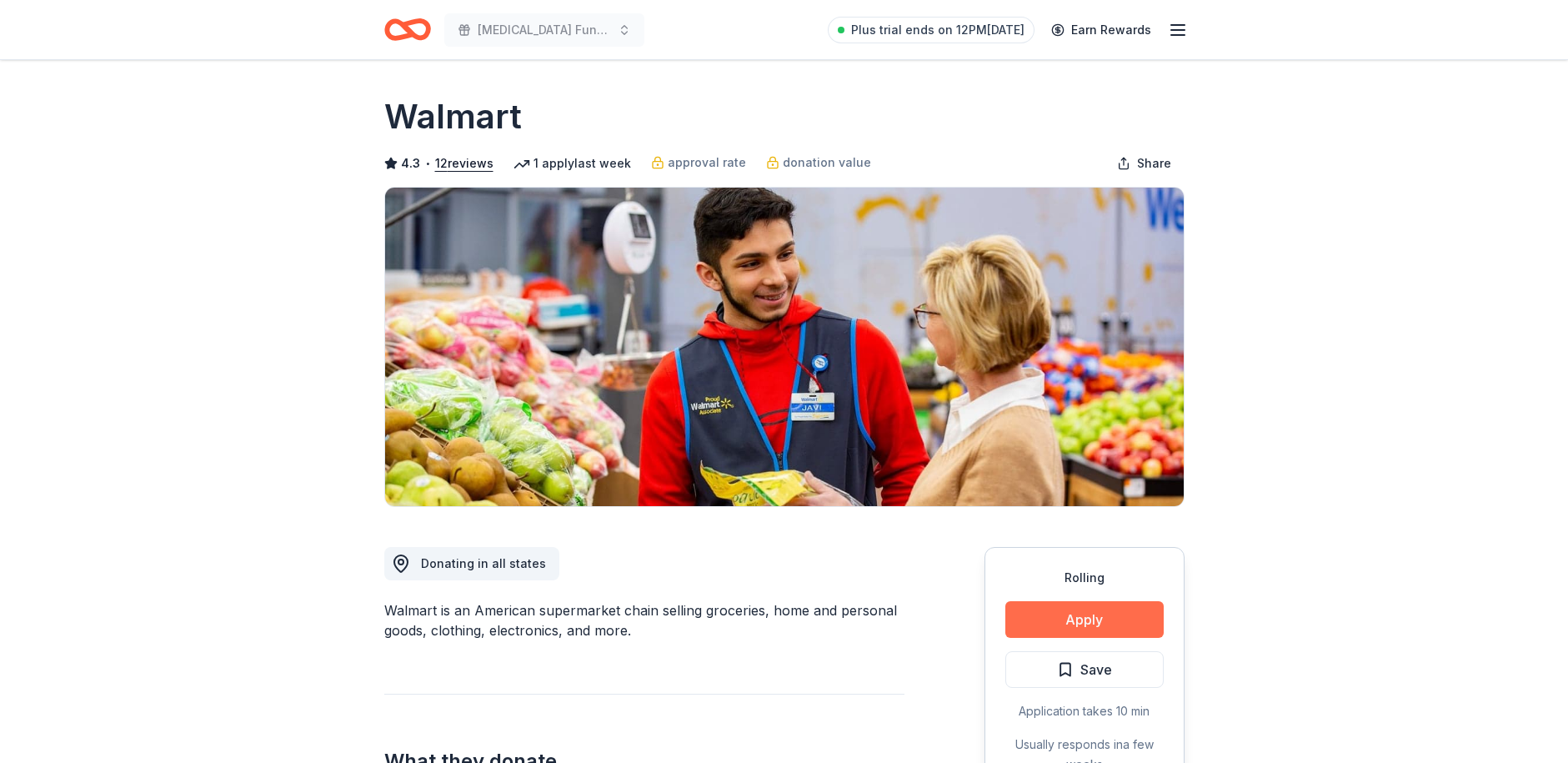
click at [1082, 626] on button "Apply" at bounding box center [1084, 619] width 159 height 37
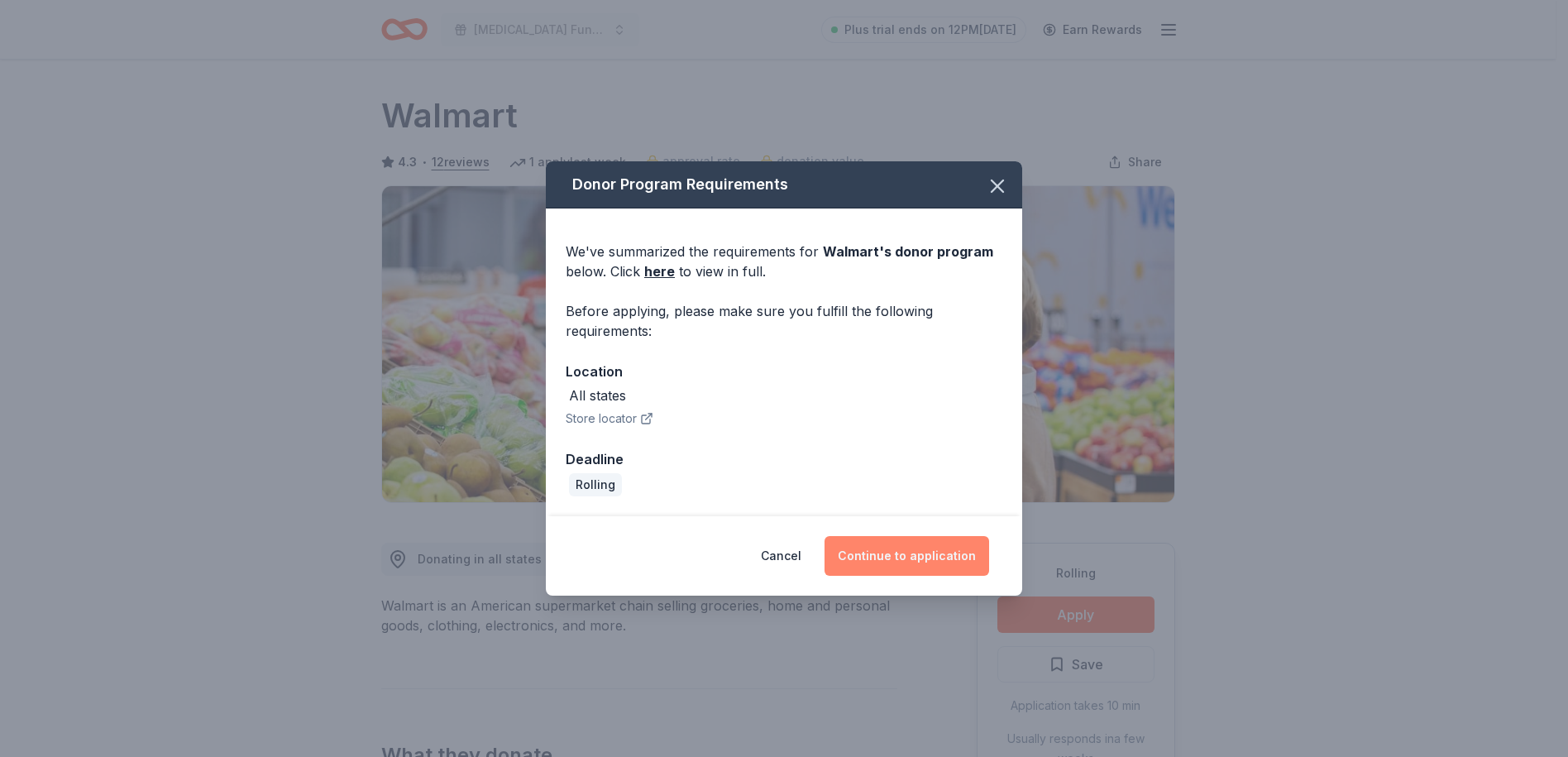
click at [944, 560] on button "Continue to application" at bounding box center [907, 555] width 164 height 40
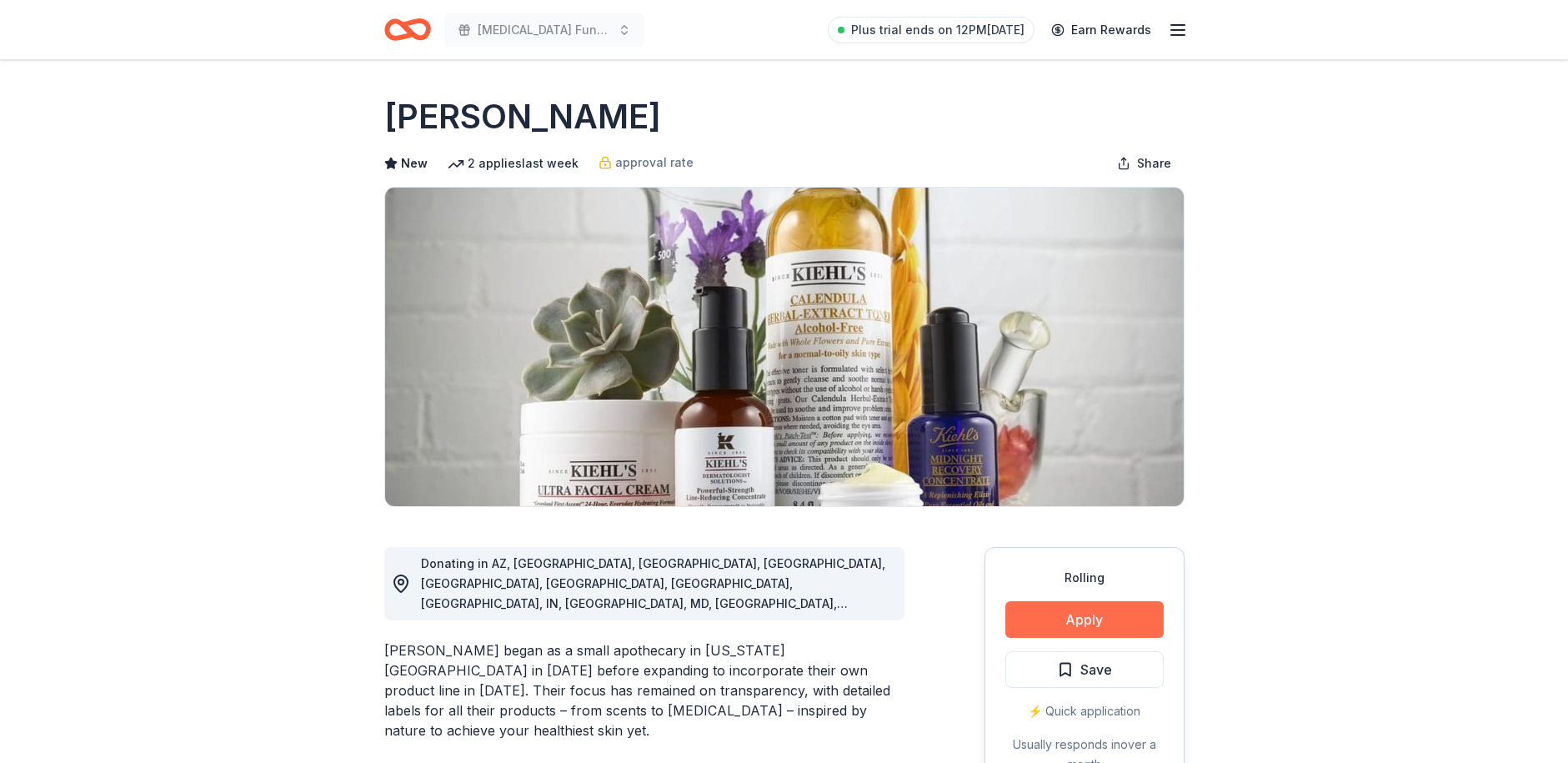
click at [1148, 616] on button "Apply" at bounding box center [1084, 619] width 159 height 37
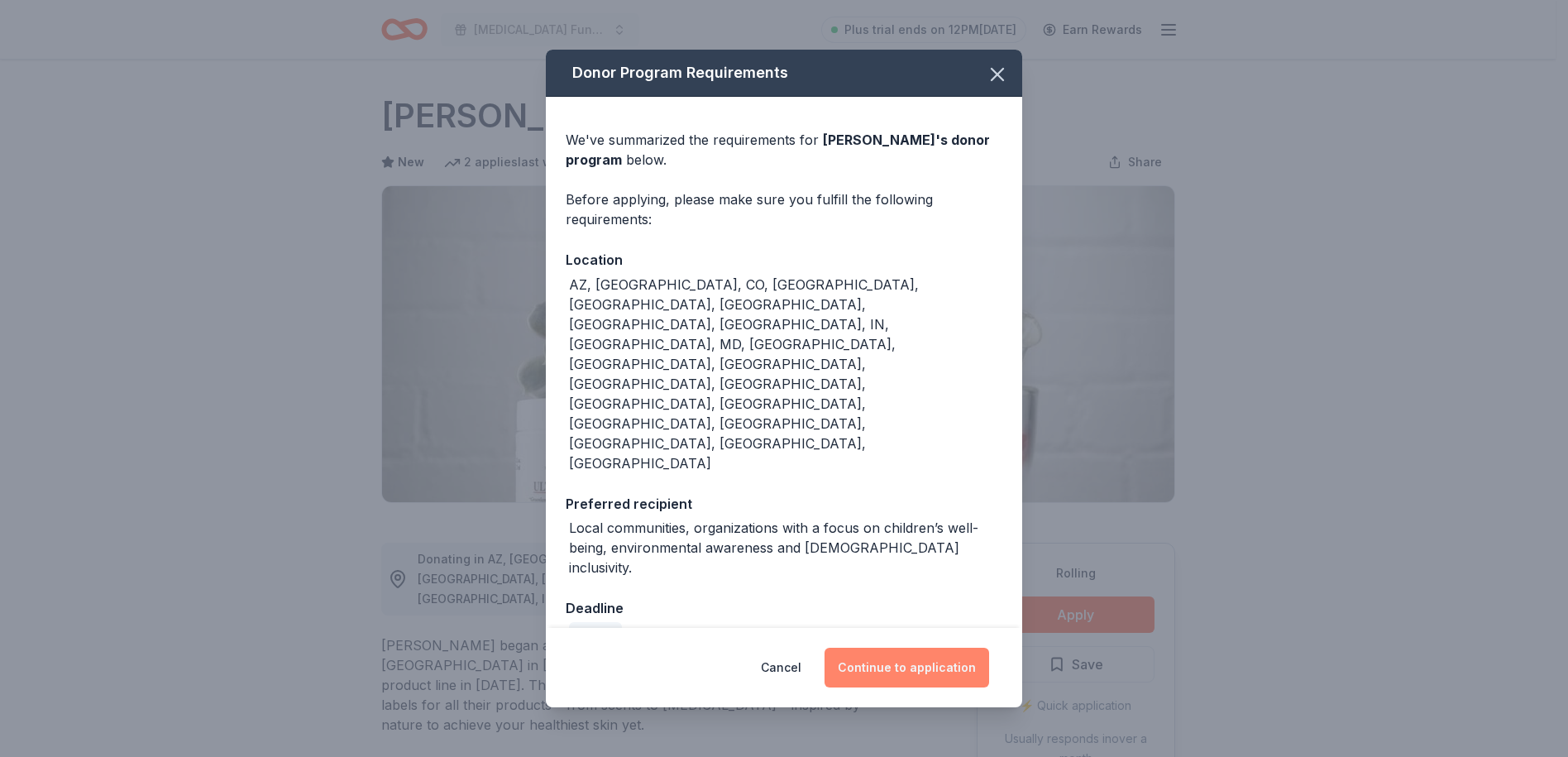
click at [905, 648] on button "Continue to application" at bounding box center [907, 668] width 164 height 40
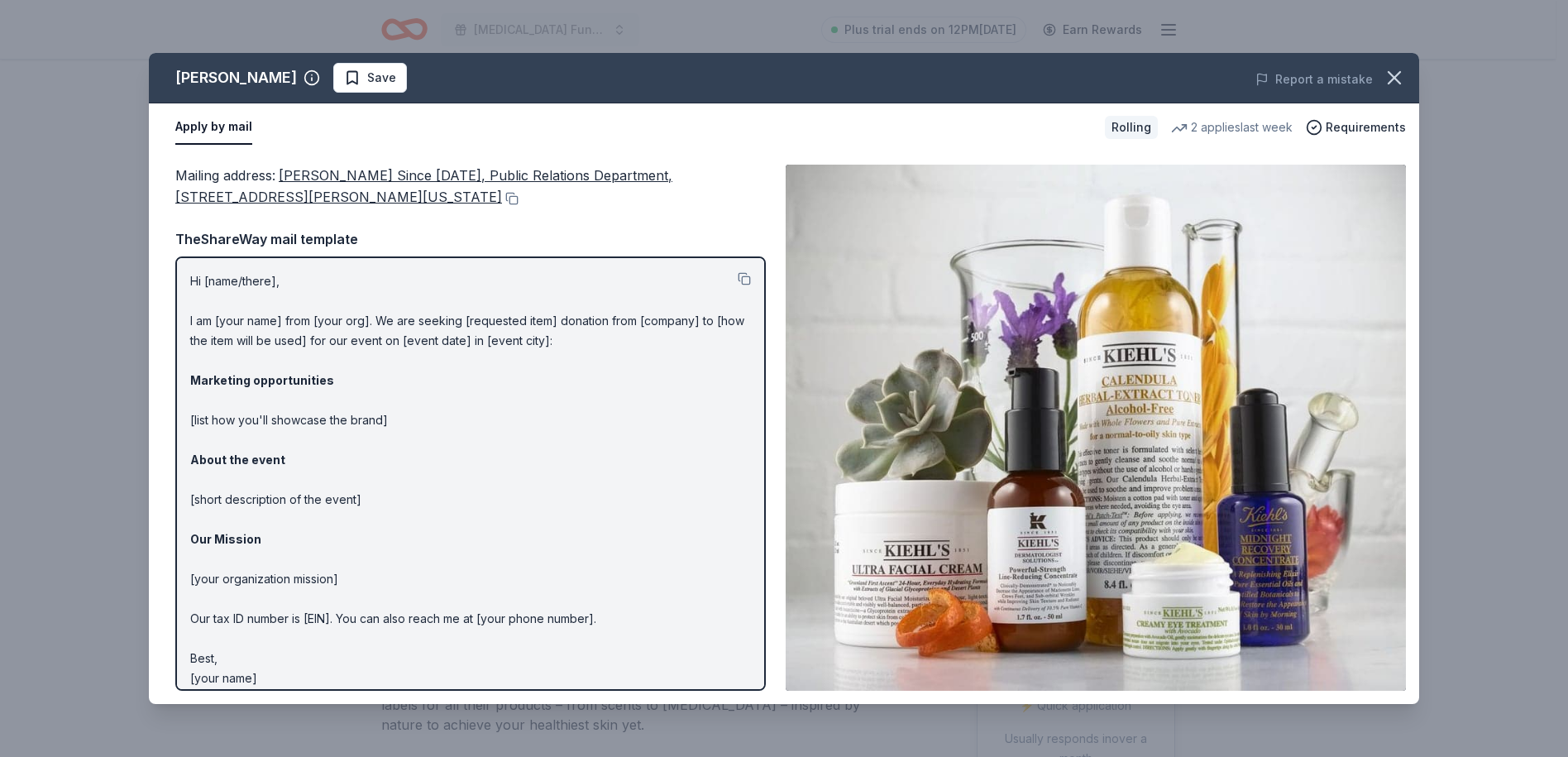
drag, startPoint x: 1396, startPoint y: 75, endPoint x: 1246, endPoint y: 2, distance: 166.8
click at [1396, 74] on icon "button" at bounding box center [1394, 78] width 23 height 23
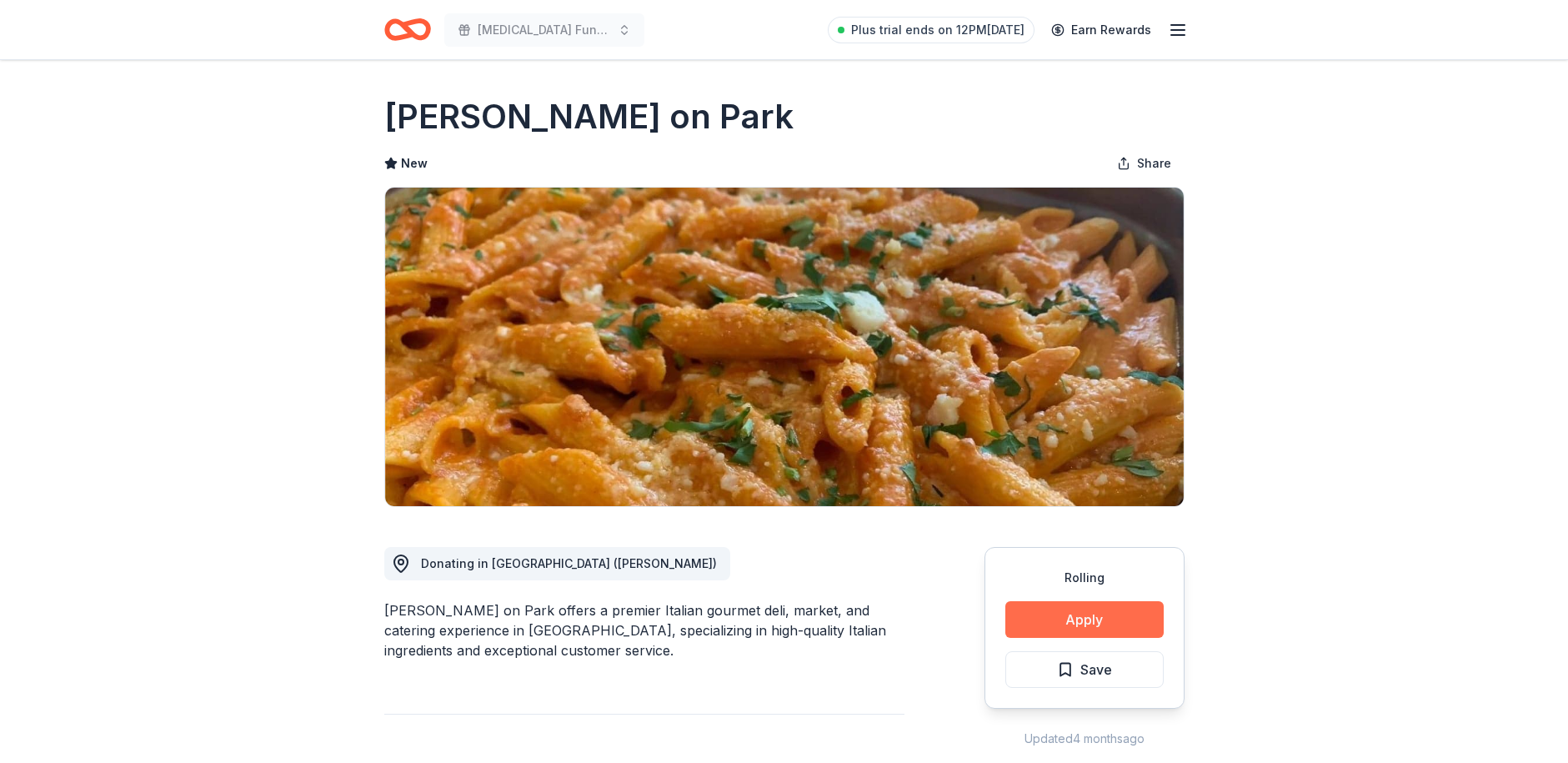
click at [1111, 620] on button "Apply" at bounding box center [1084, 619] width 159 height 37
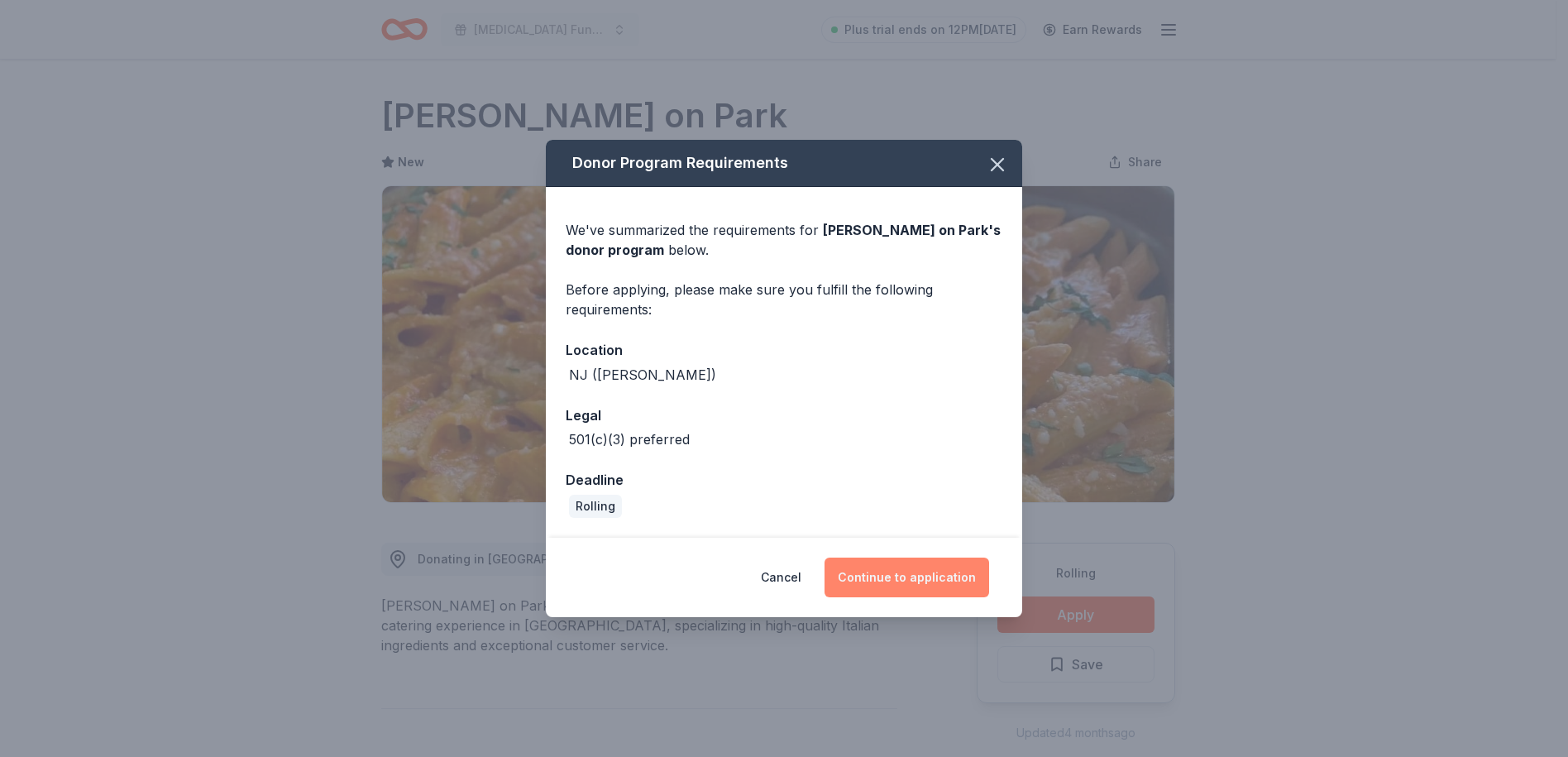
click at [903, 559] on button "Continue to application" at bounding box center [907, 577] width 164 height 40
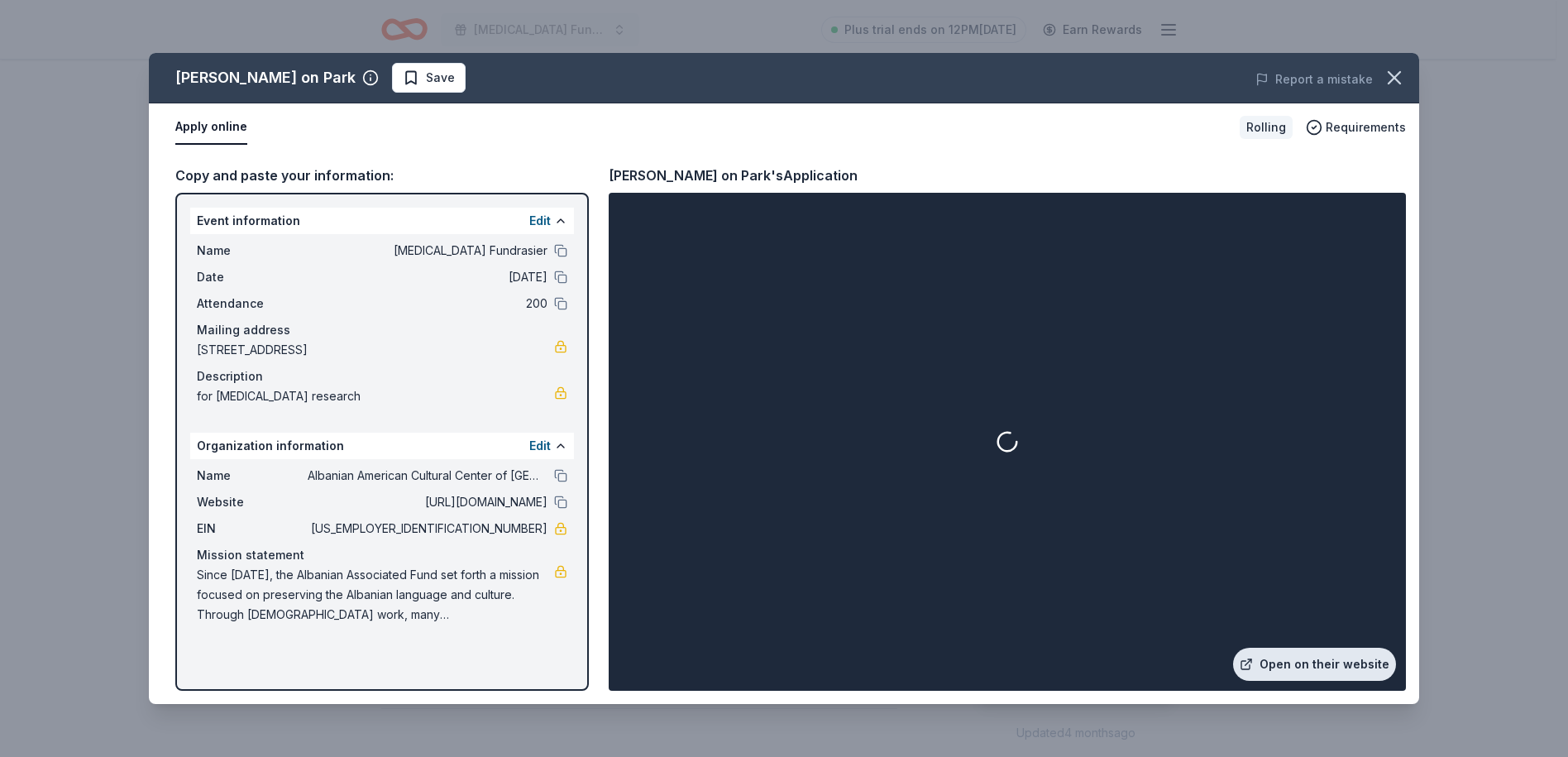
click at [1342, 661] on link "Open on their website" at bounding box center [1314, 664] width 163 height 33
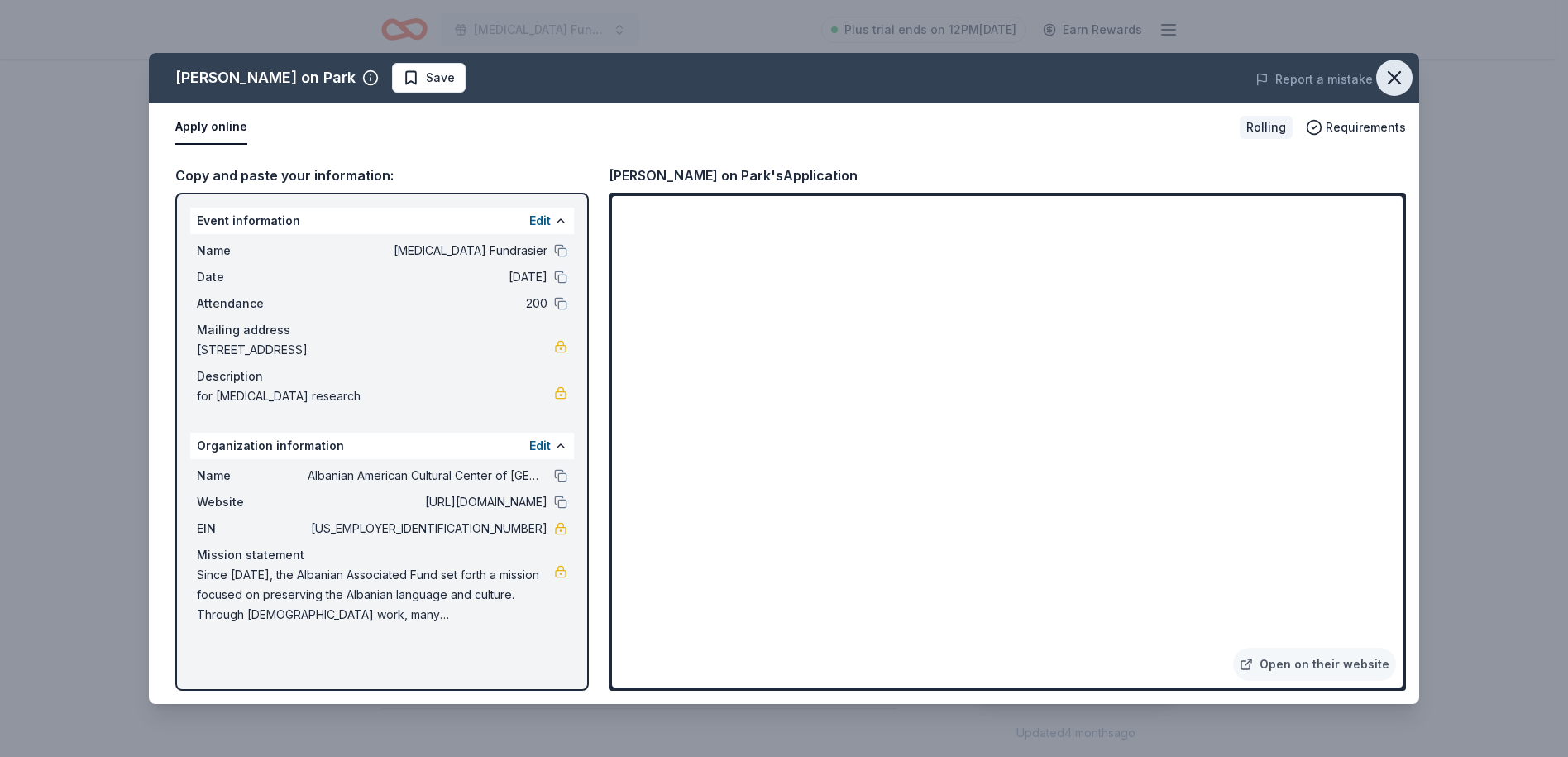
click at [1403, 71] on icon "button" at bounding box center [1394, 78] width 23 height 23
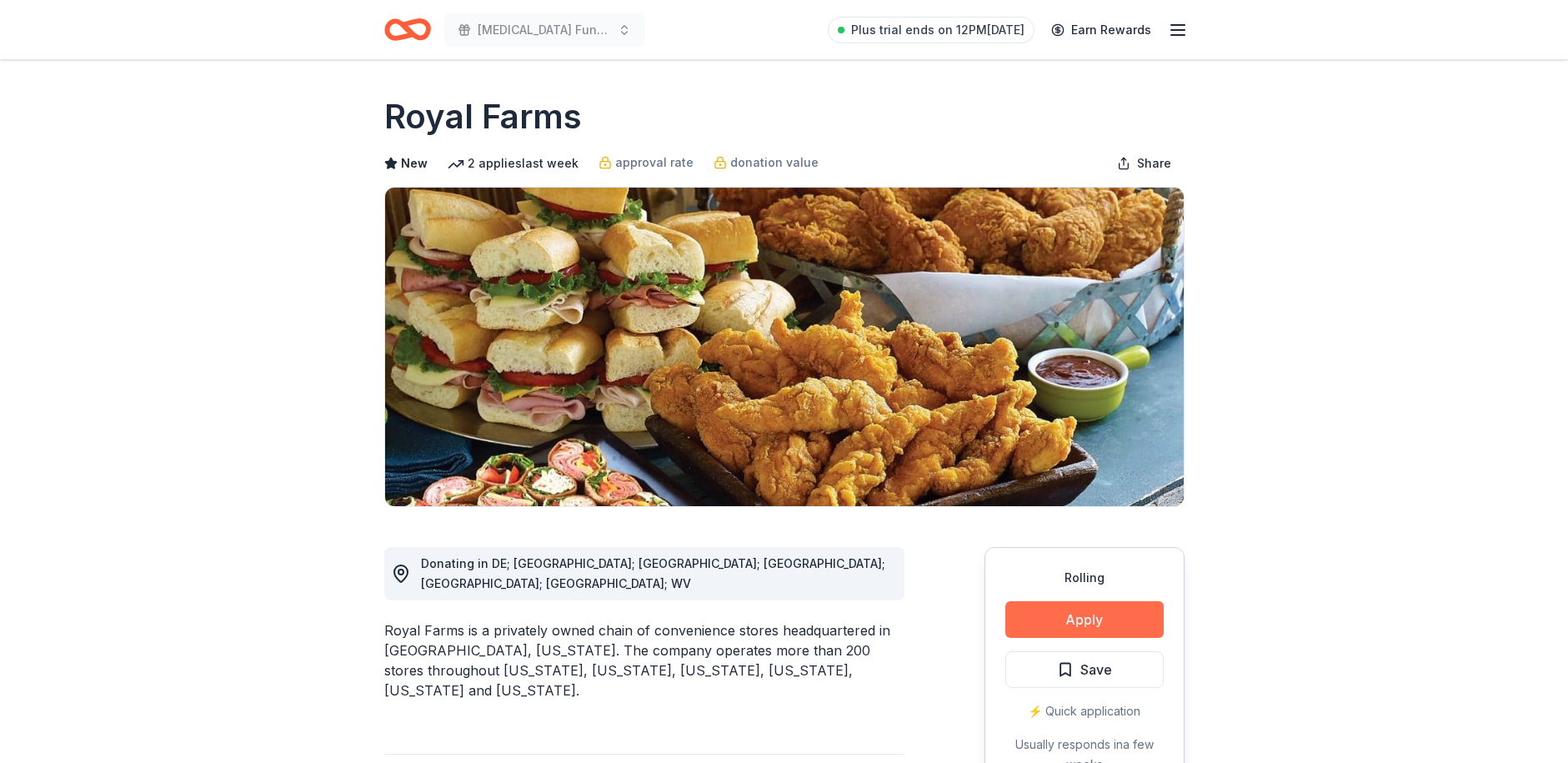
click at [1086, 620] on button "Apply" at bounding box center [1084, 619] width 159 height 37
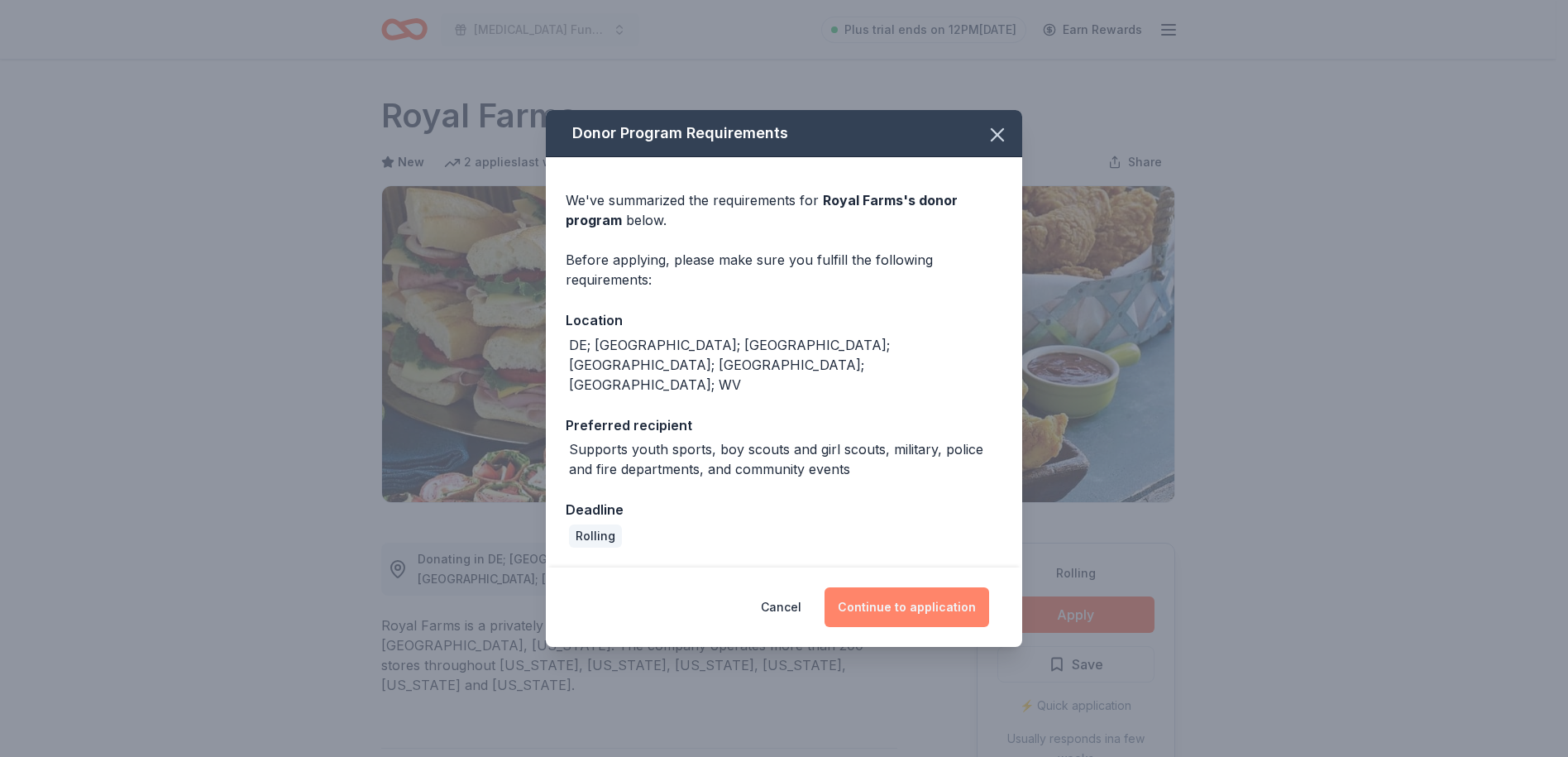
click at [901, 587] on button "Continue to application" at bounding box center [907, 607] width 164 height 40
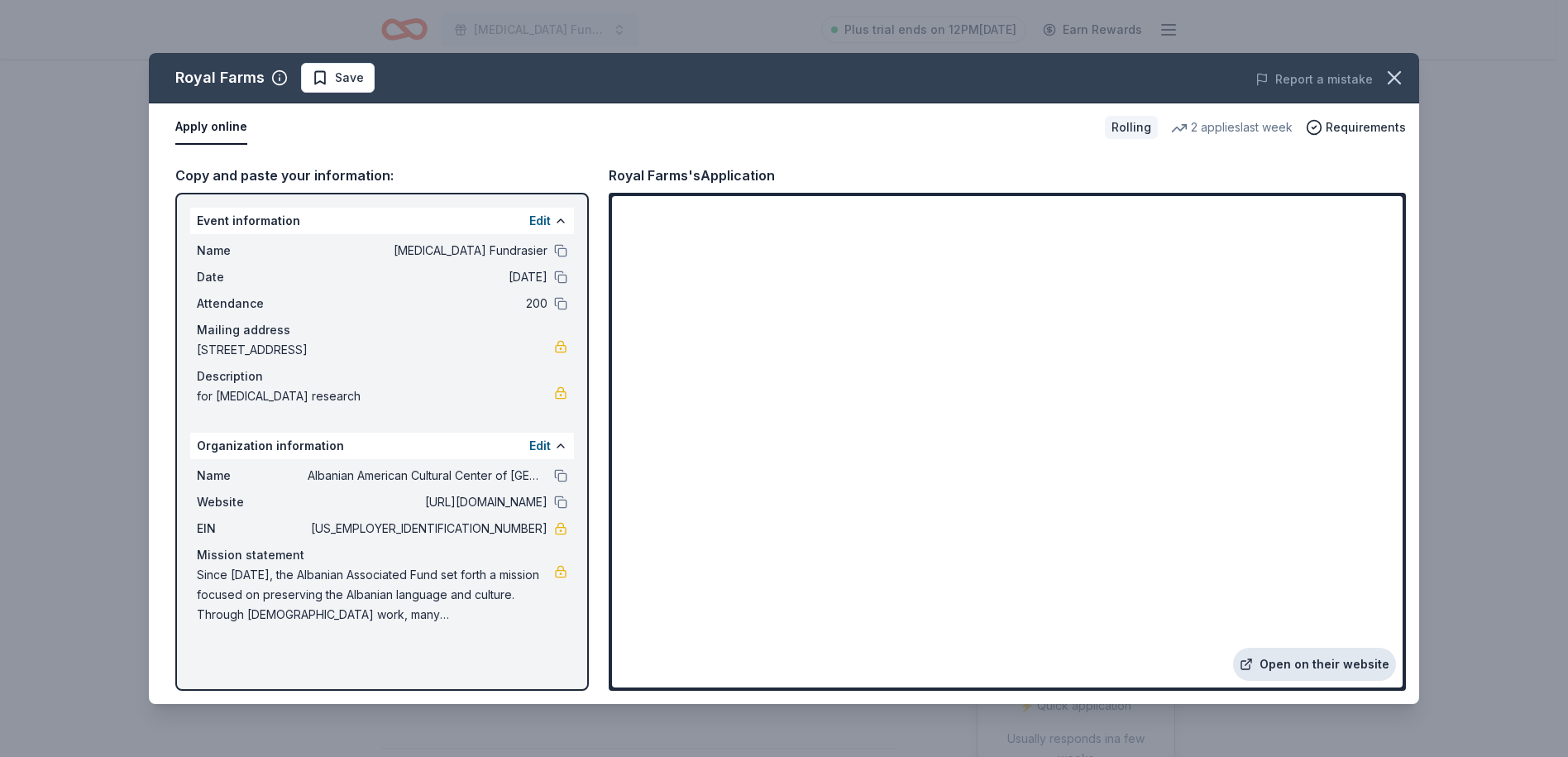
click at [1312, 671] on link "Open on their website" at bounding box center [1314, 664] width 163 height 33
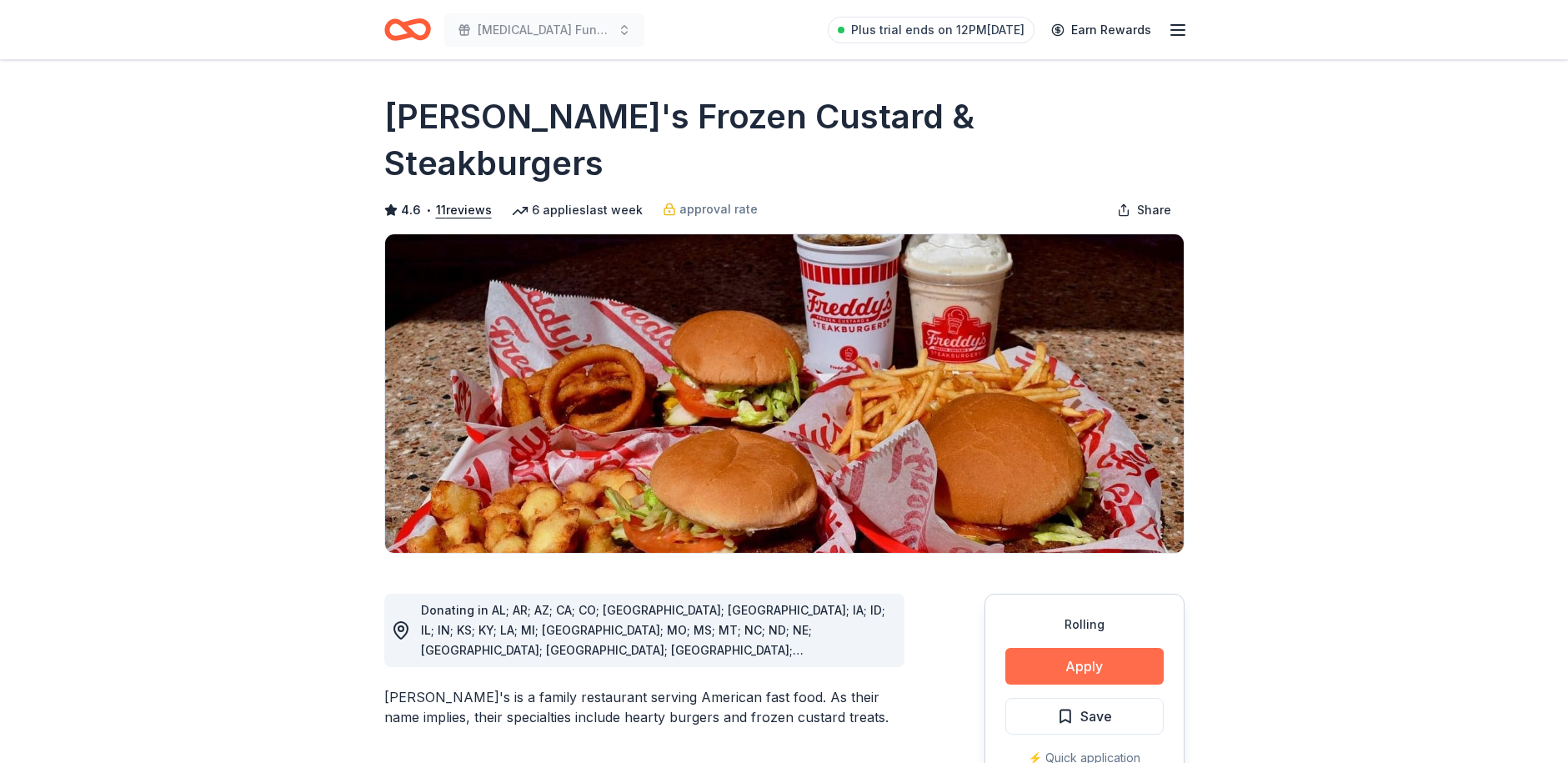
click at [1081, 648] on button "Apply" at bounding box center [1084, 666] width 159 height 37
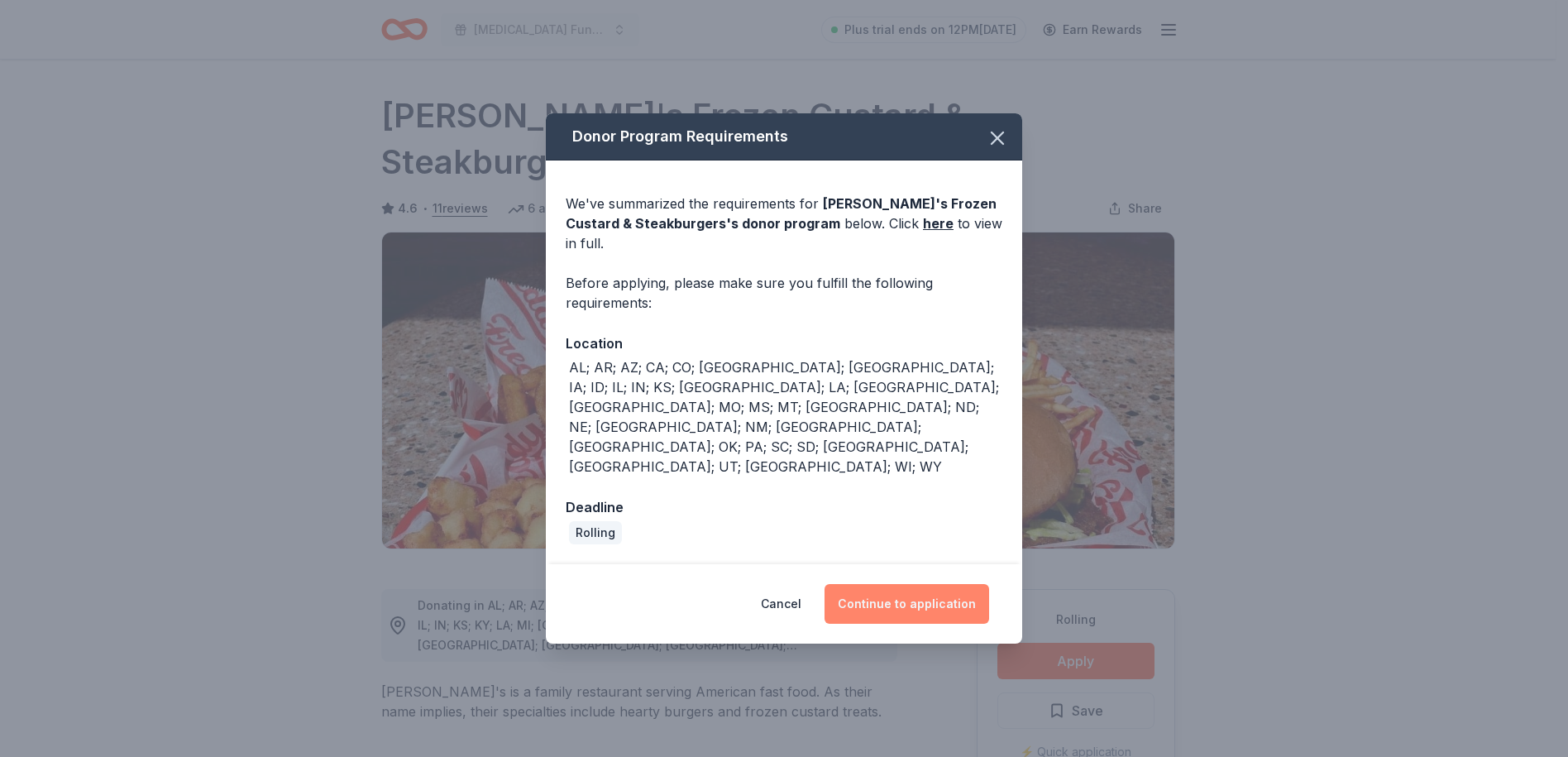
click at [910, 585] on button "Continue to application" at bounding box center [907, 604] width 164 height 40
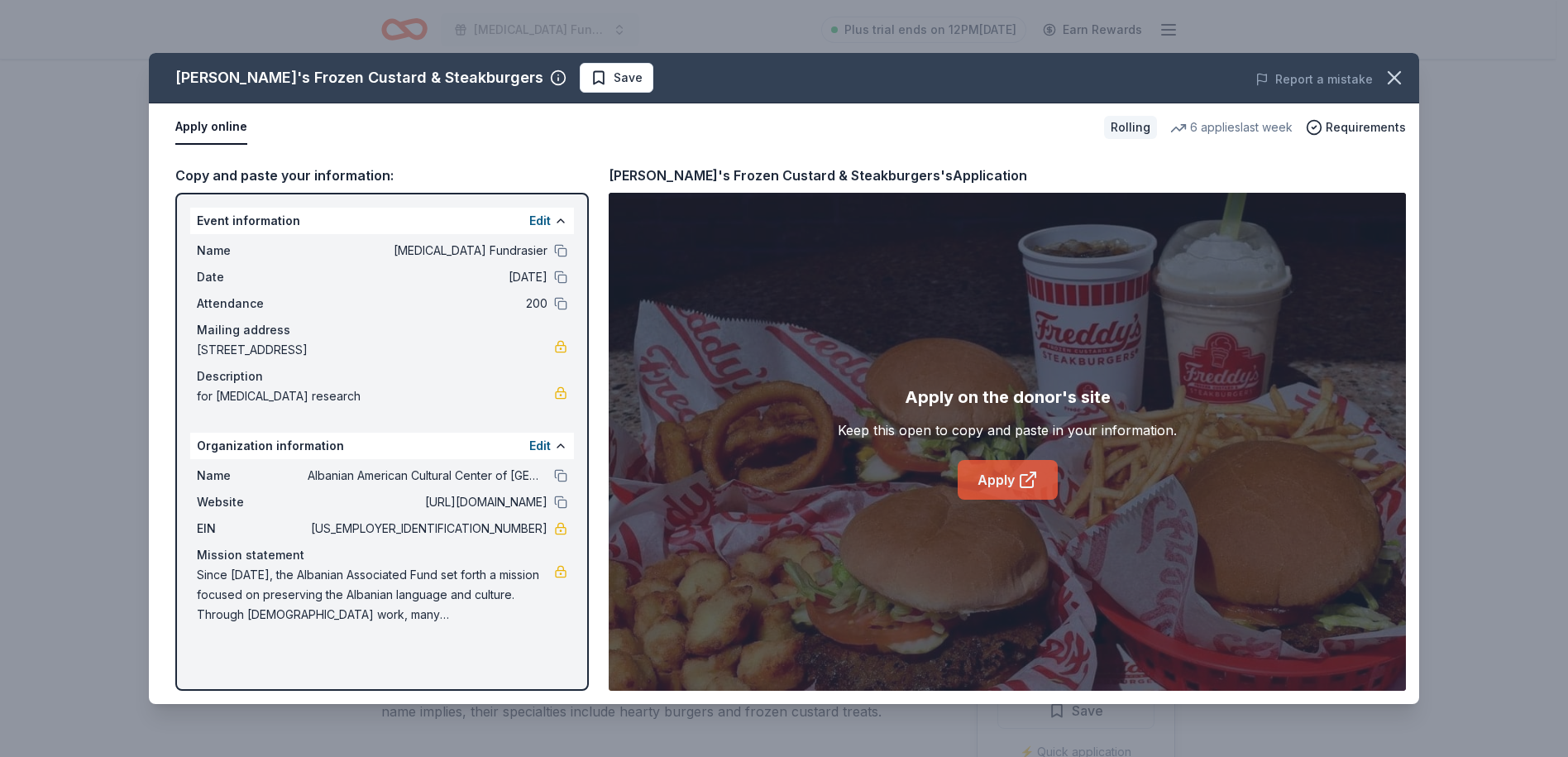
click at [1021, 483] on icon at bounding box center [1027, 481] width 12 height 12
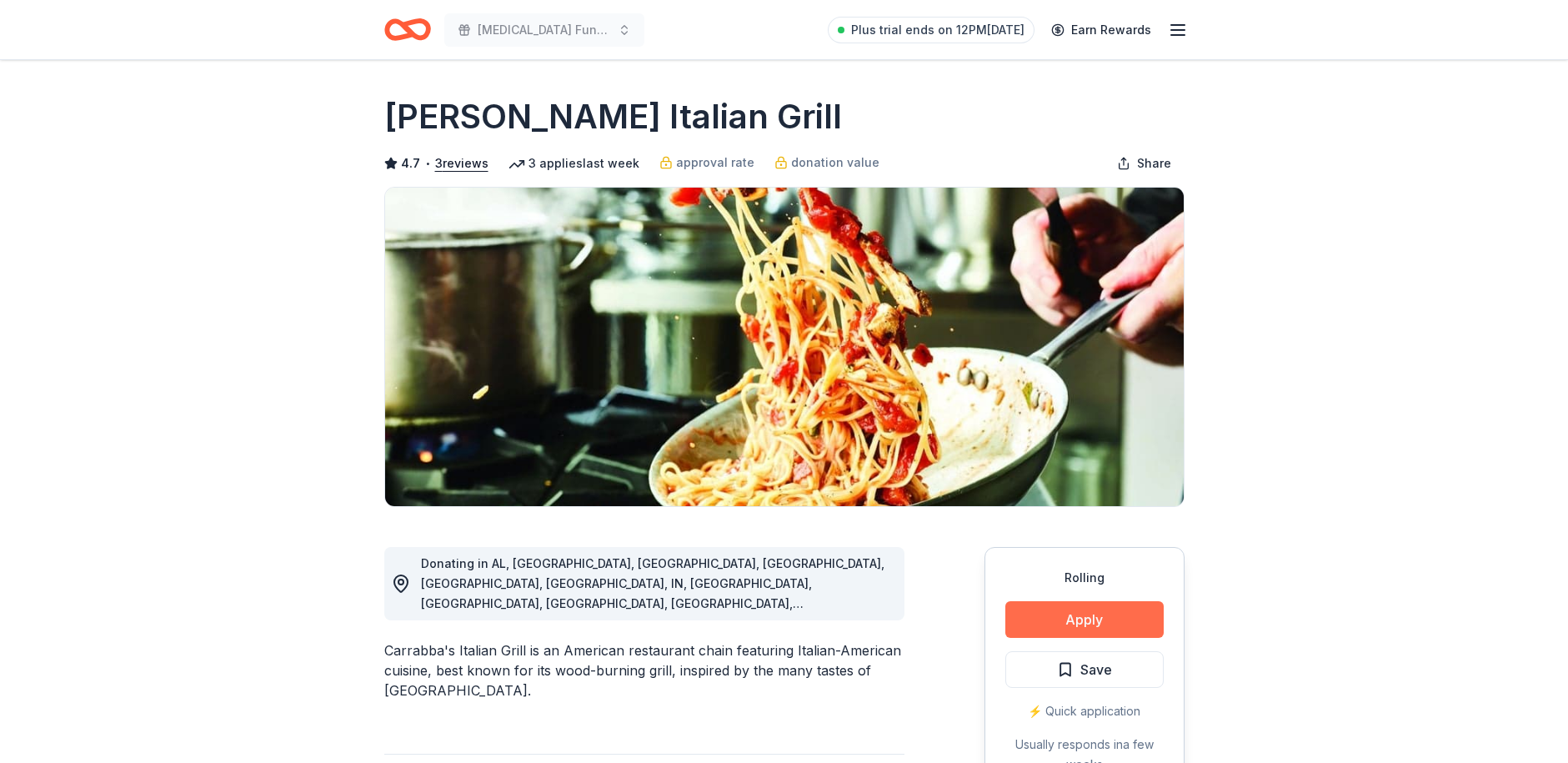
click at [1084, 619] on button "Apply" at bounding box center [1084, 619] width 159 height 37
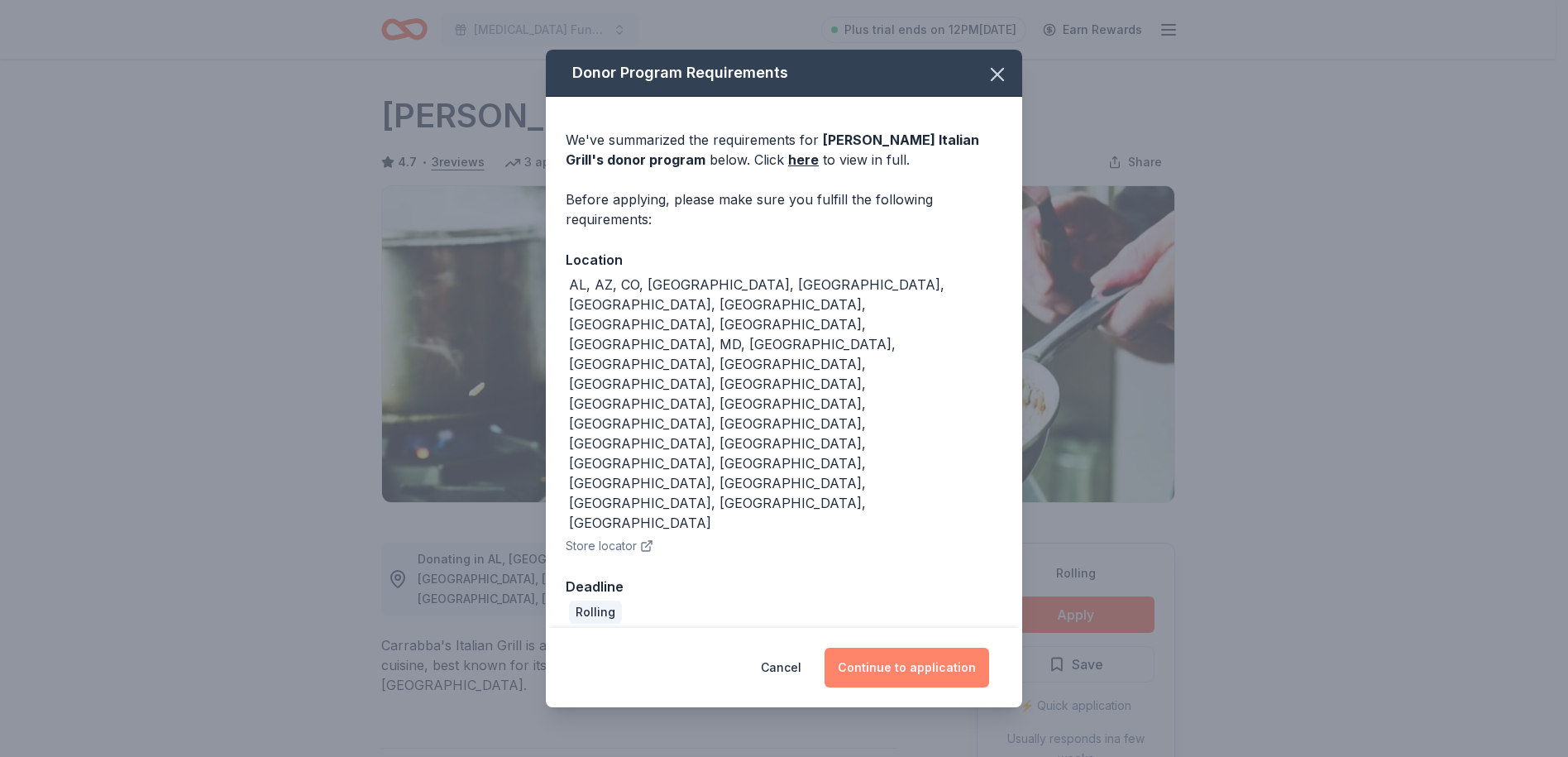
click at [934, 648] on button "Continue to application" at bounding box center [907, 668] width 164 height 40
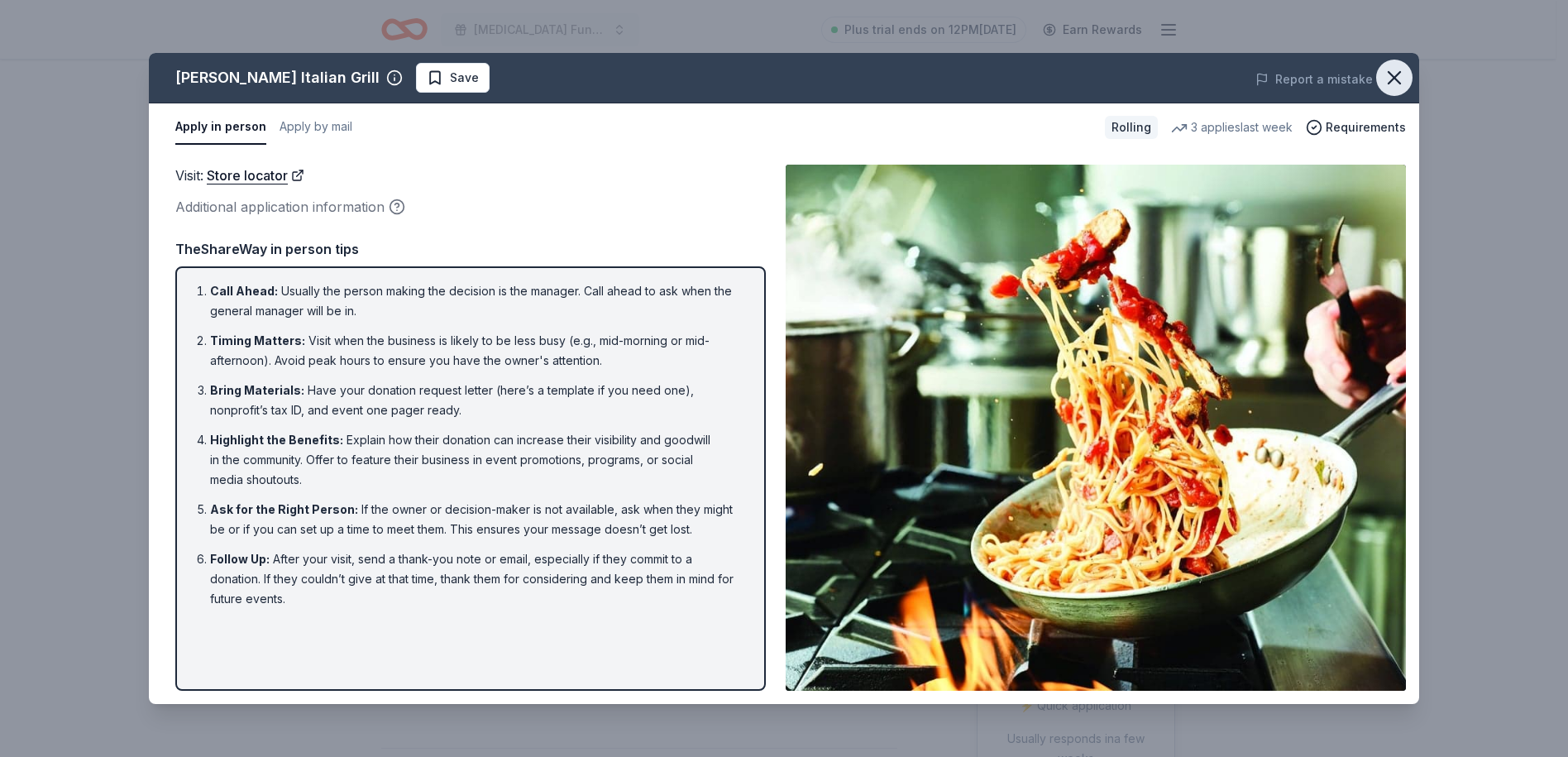
click at [1395, 87] on icon "button" at bounding box center [1394, 78] width 23 height 23
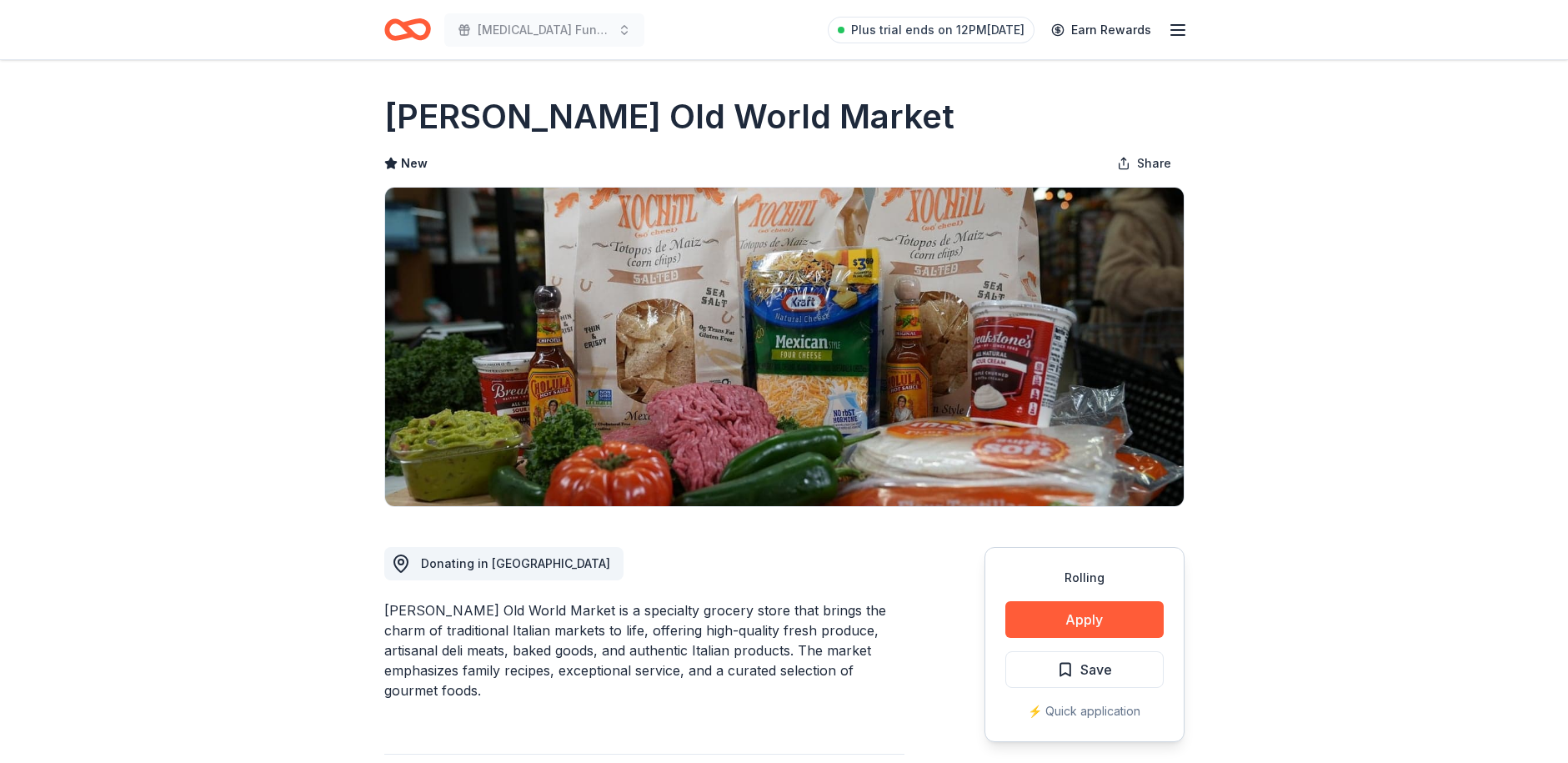
click at [1102, 618] on button "Apply" at bounding box center [1084, 619] width 159 height 37
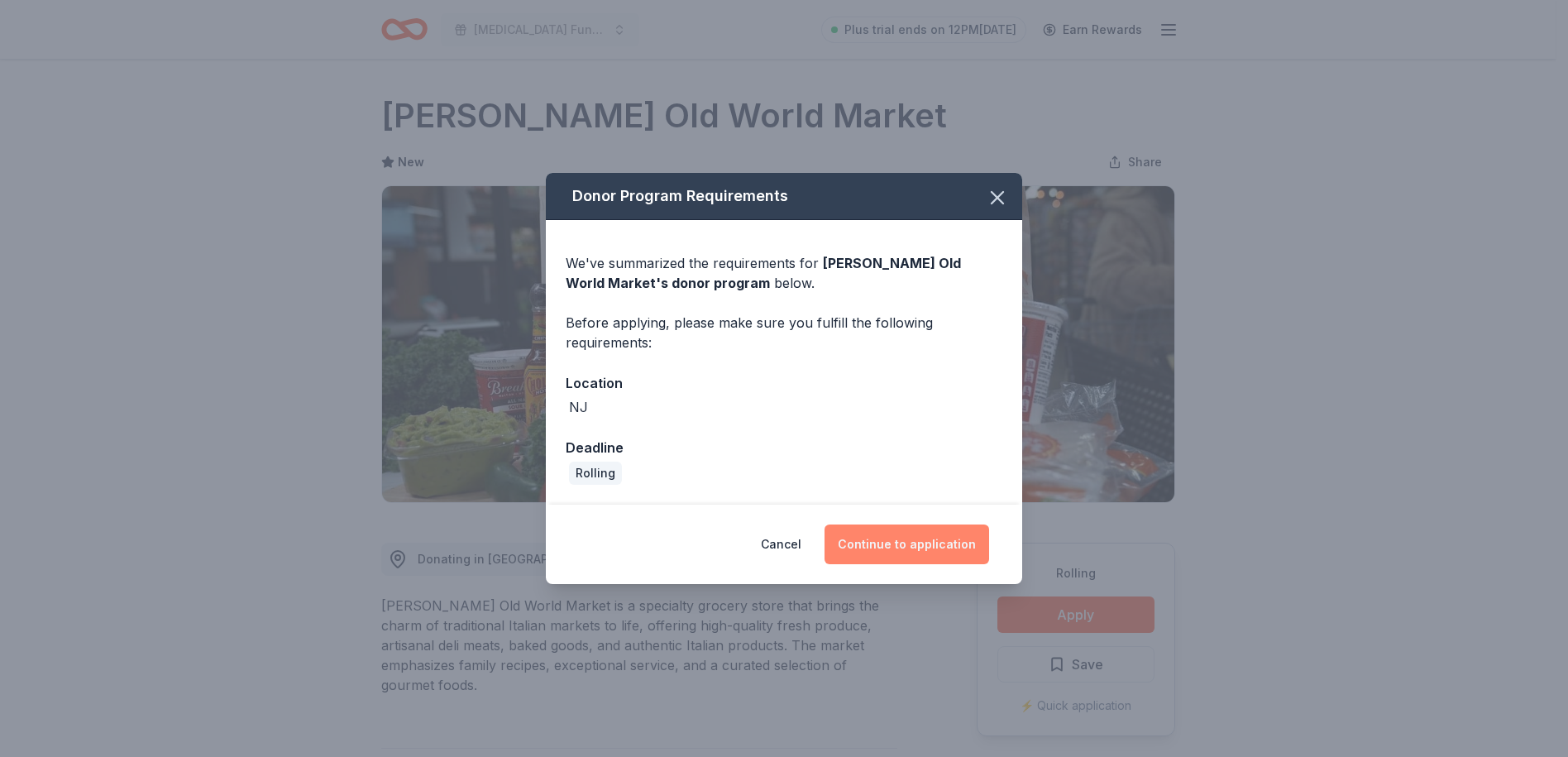
click at [925, 539] on button "Continue to application" at bounding box center [907, 544] width 164 height 40
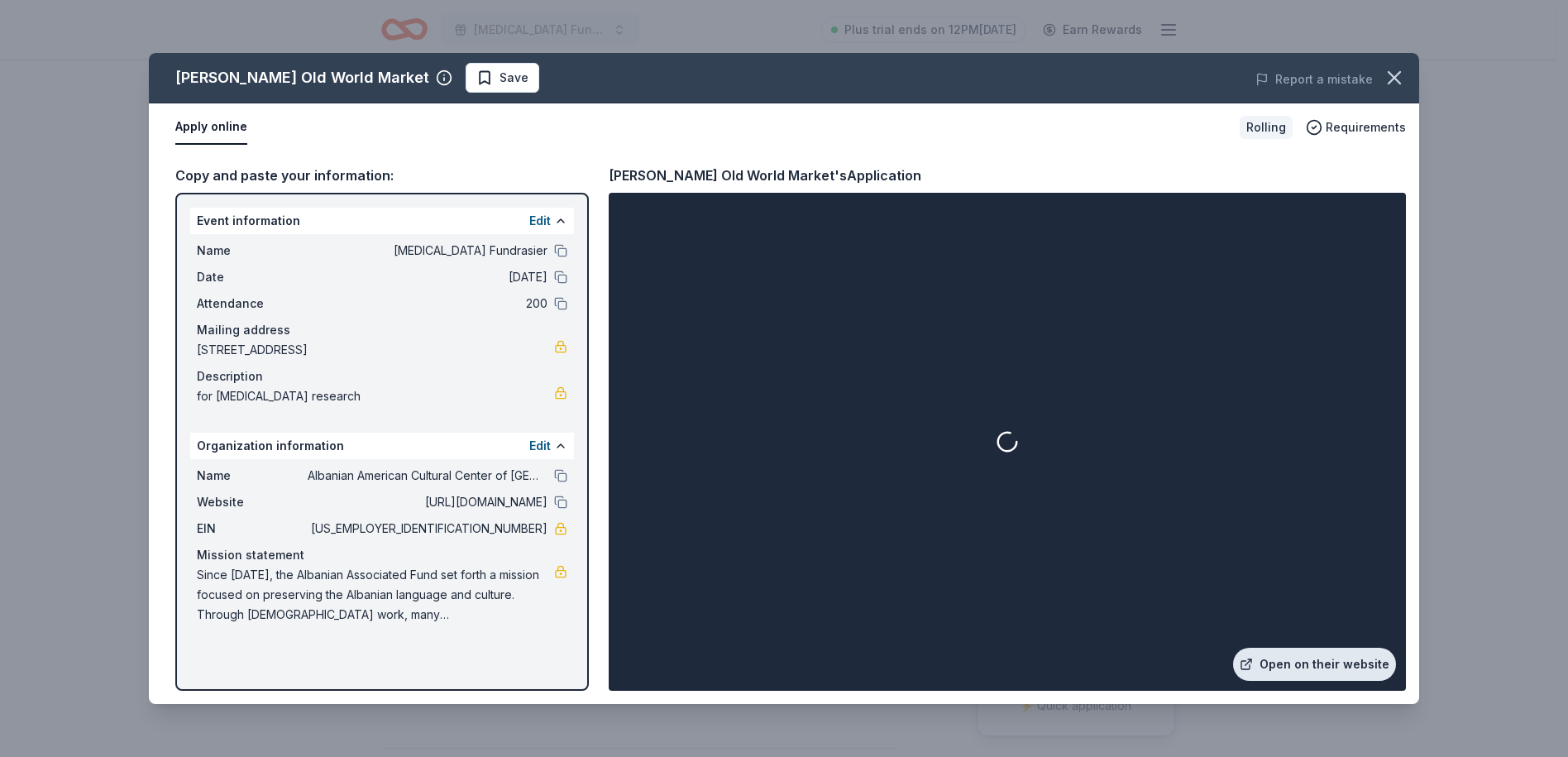
click at [1331, 669] on link "Open on their website" at bounding box center [1314, 664] width 163 height 33
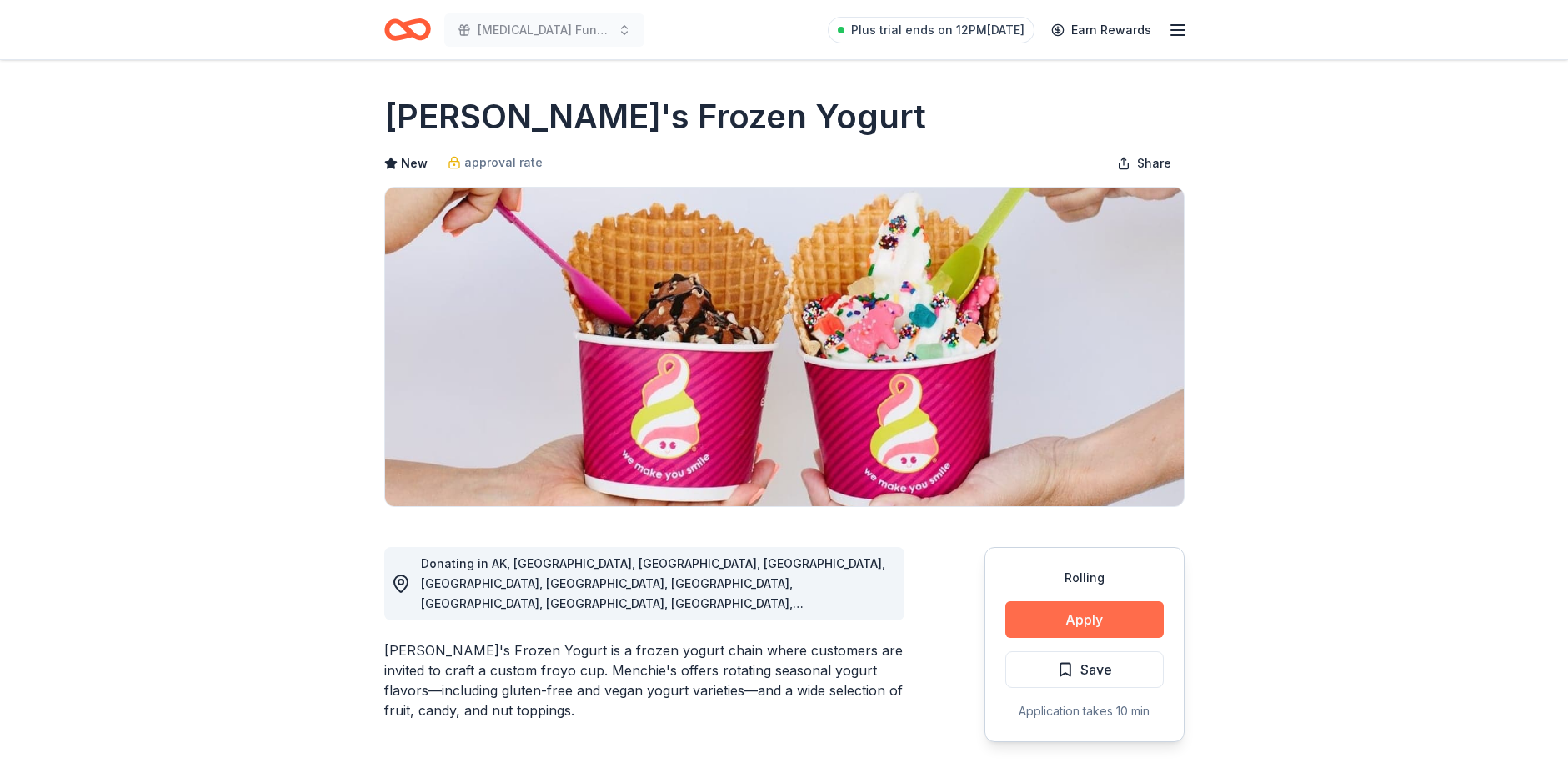
click at [1076, 626] on button "Apply" at bounding box center [1084, 619] width 159 height 37
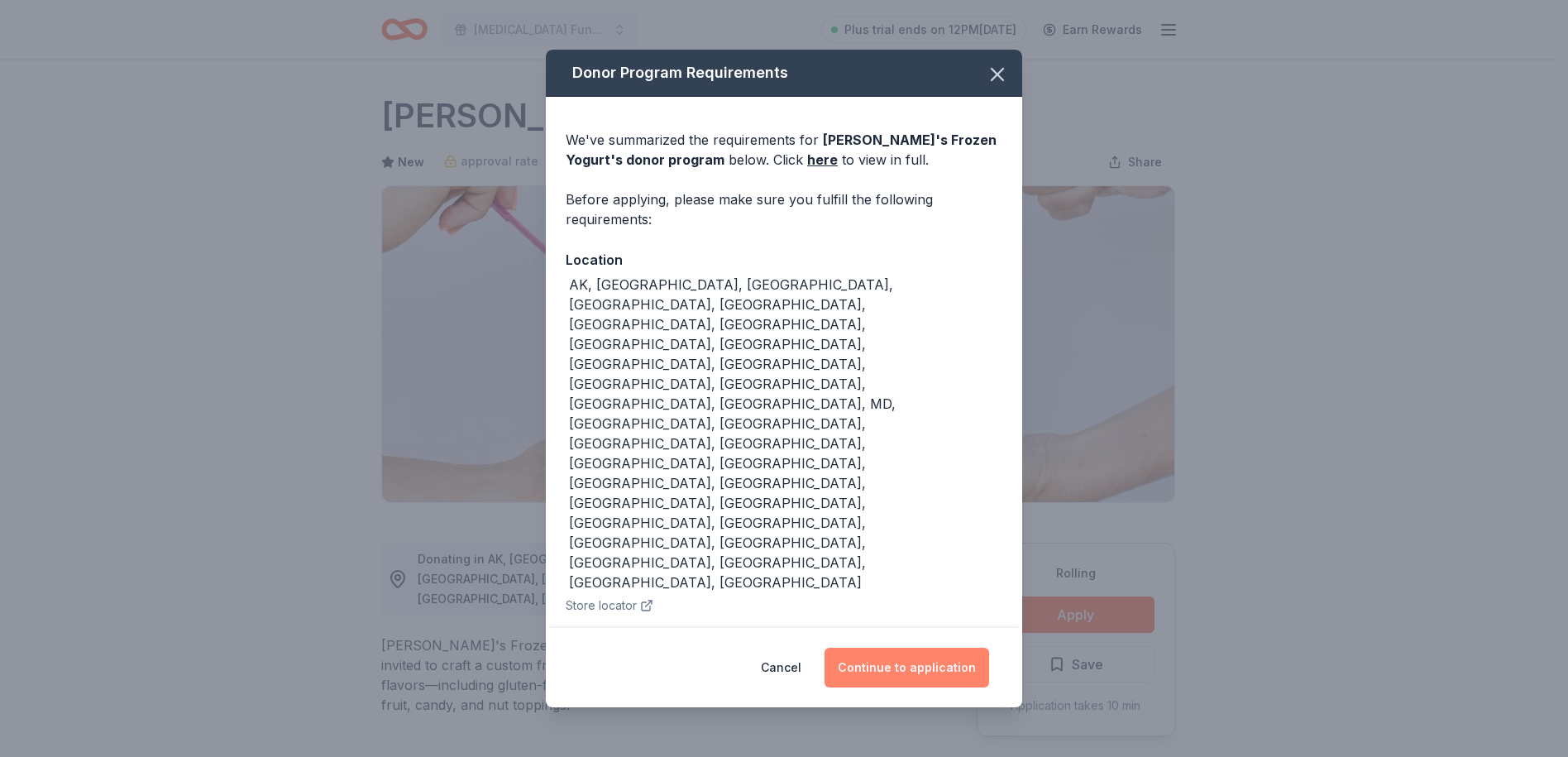
click at [921, 648] on button "Continue to application" at bounding box center [907, 668] width 164 height 40
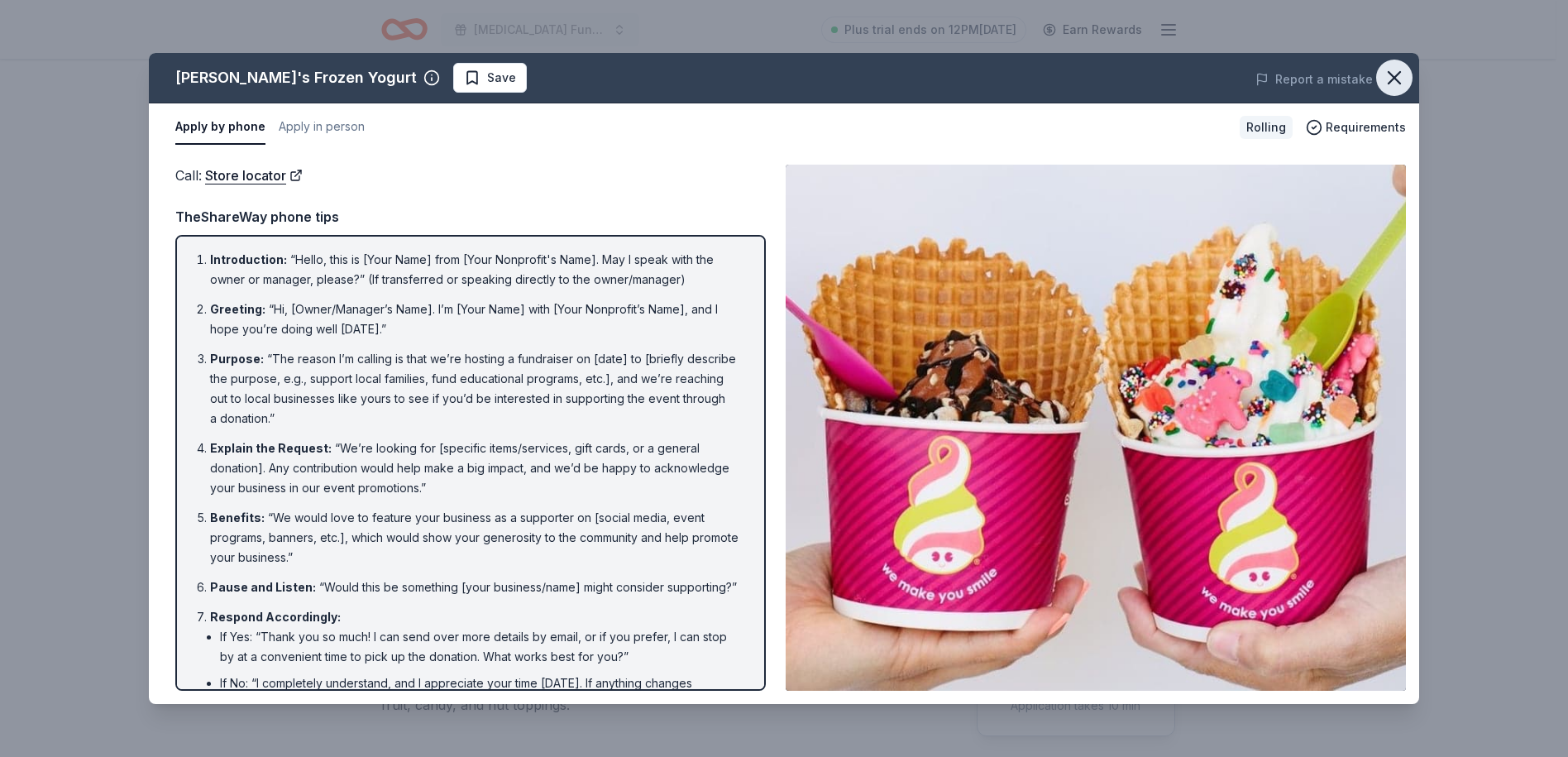
click at [1391, 77] on icon "button" at bounding box center [1394, 78] width 23 height 23
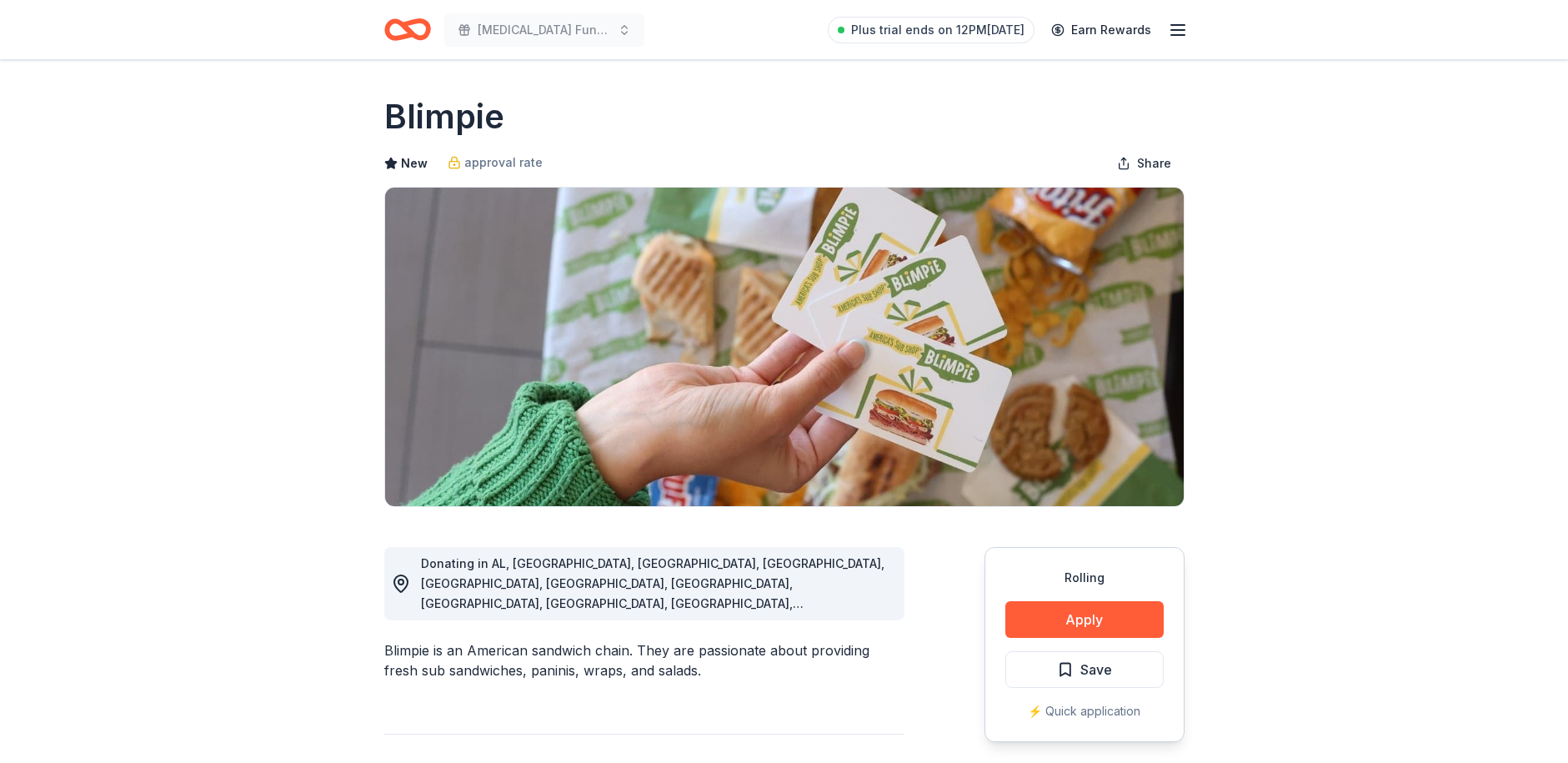
click at [1046, 628] on button "Apply" at bounding box center [1084, 619] width 159 height 37
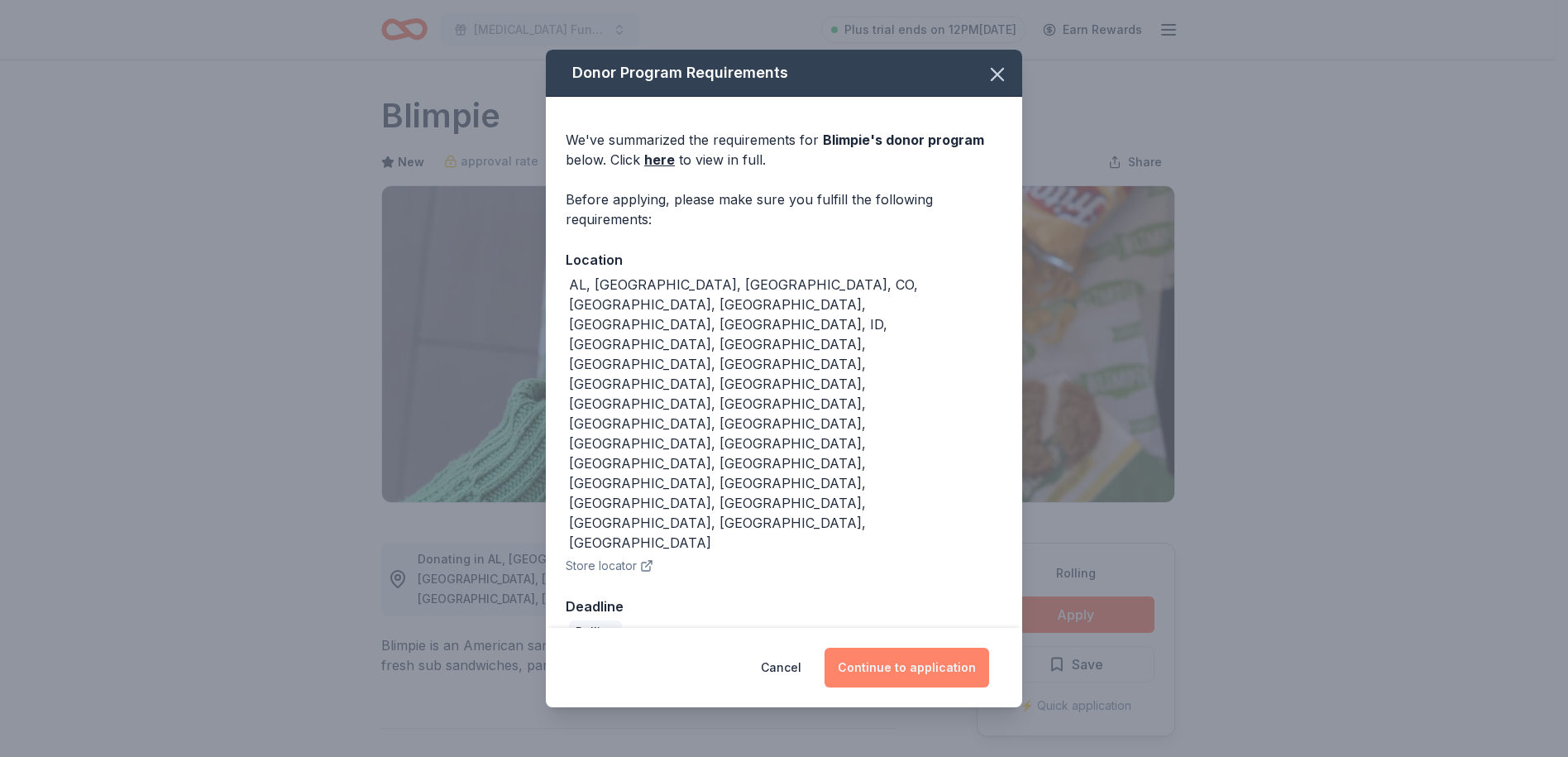
click at [903, 648] on button "Continue to application" at bounding box center [907, 668] width 164 height 40
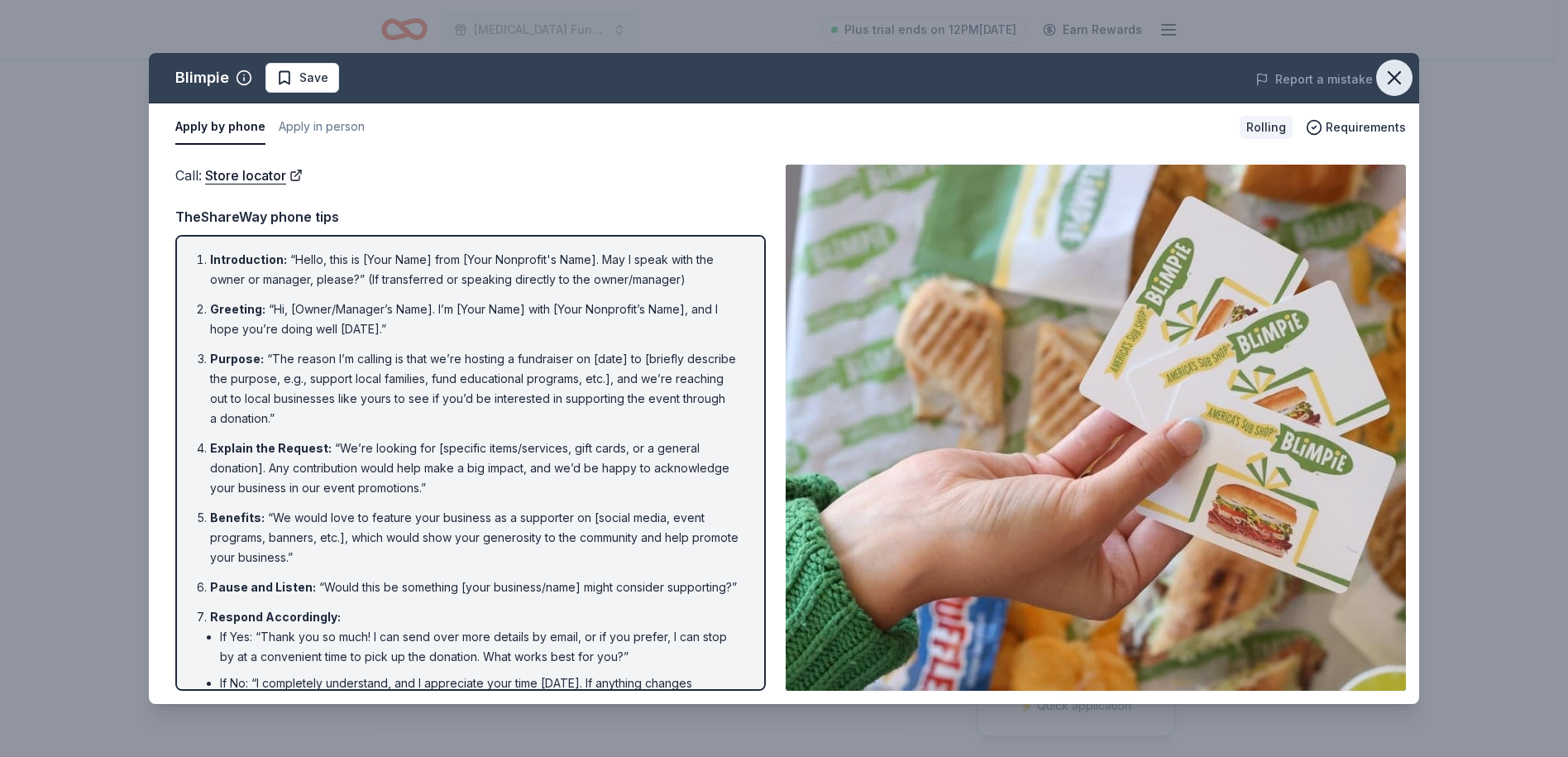
click at [1397, 80] on icon "button" at bounding box center [1394, 77] width 11 height 11
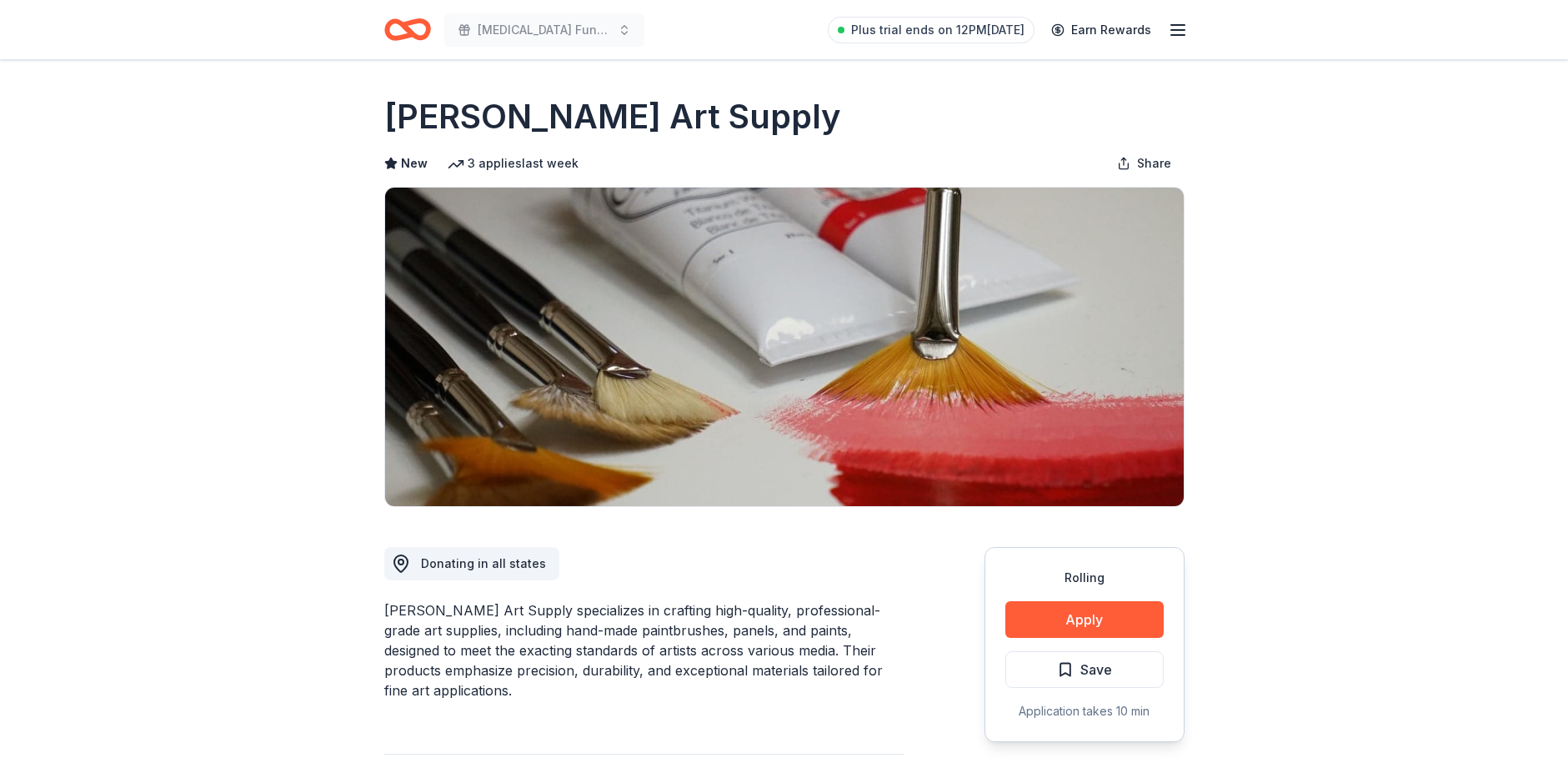
click at [1145, 619] on button "Apply" at bounding box center [1084, 619] width 159 height 37
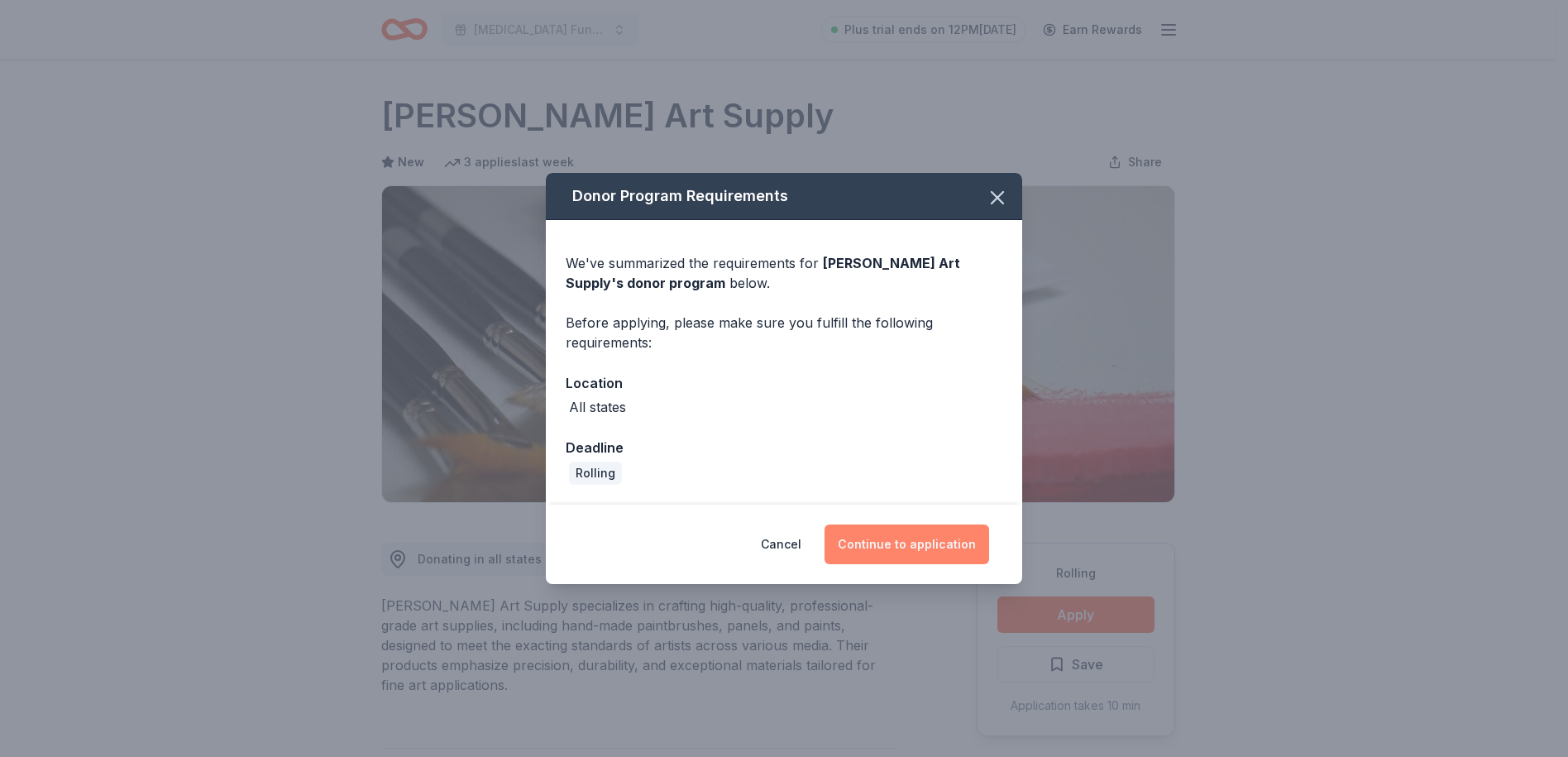
click at [918, 539] on button "Continue to application" at bounding box center [907, 544] width 164 height 40
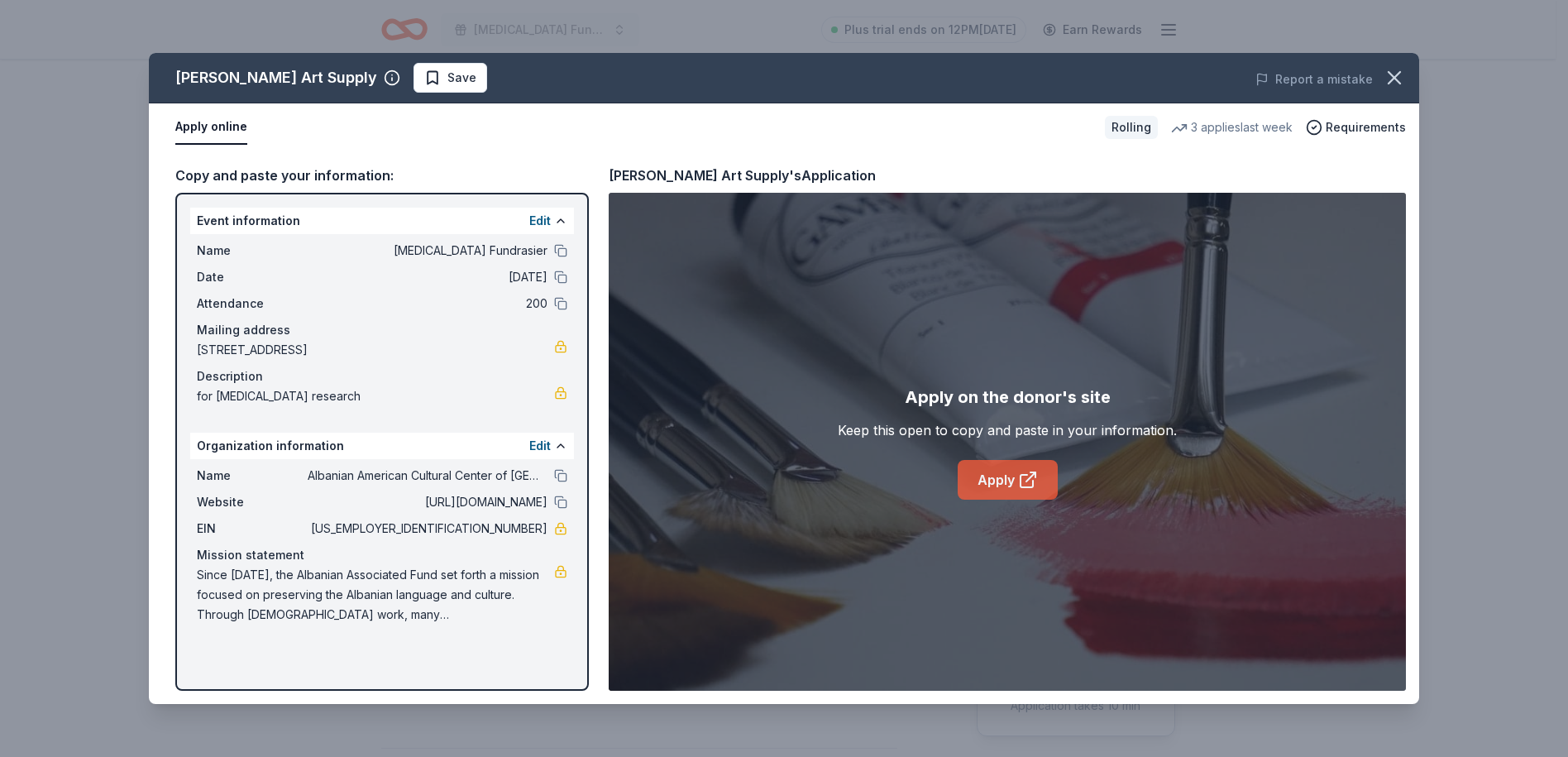
click at [996, 476] on link "Apply" at bounding box center [1007, 479] width 100 height 40
click at [1387, 80] on icon "button" at bounding box center [1394, 78] width 23 height 23
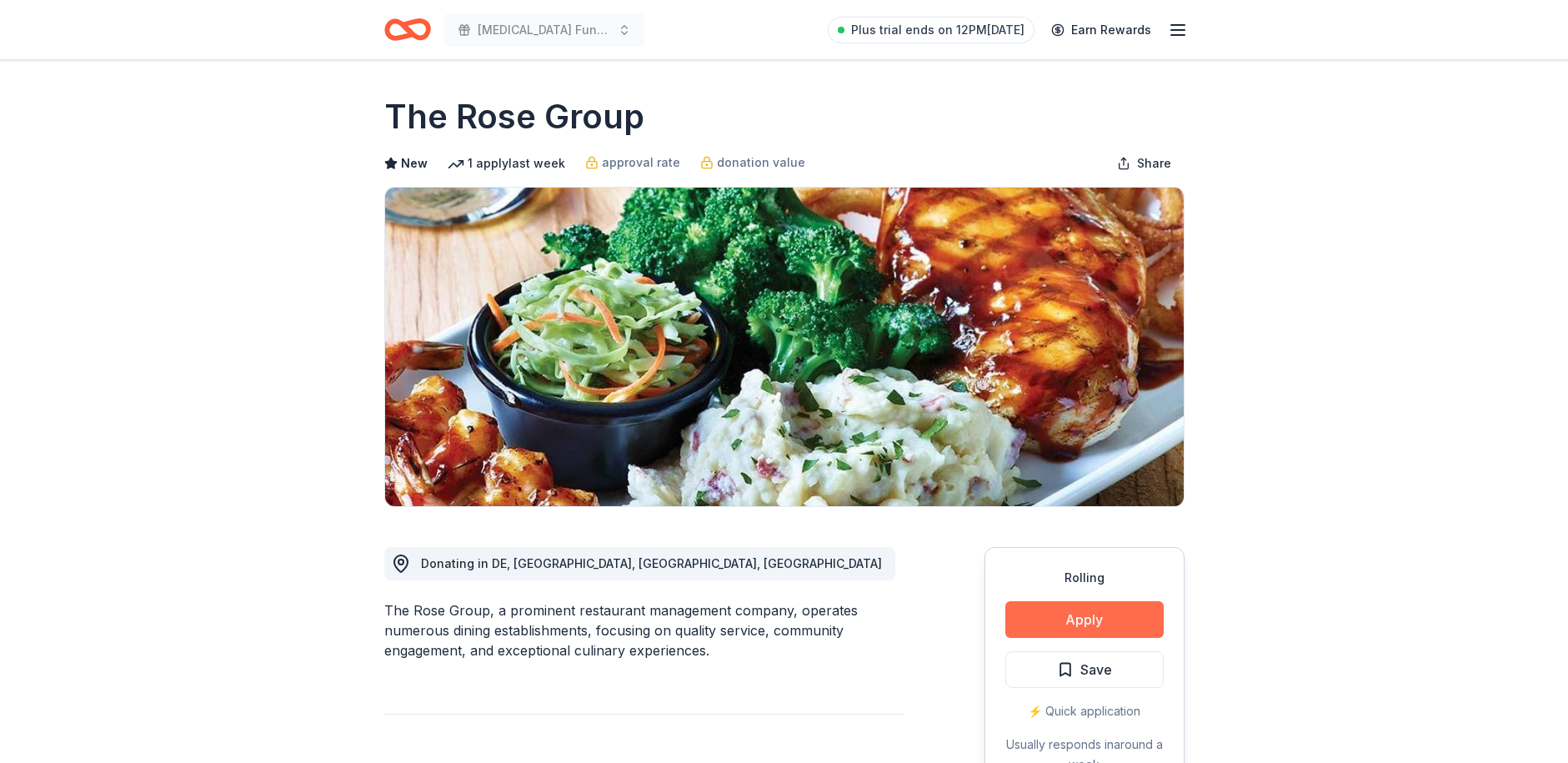
click at [1095, 631] on button "Apply" at bounding box center [1084, 619] width 159 height 37
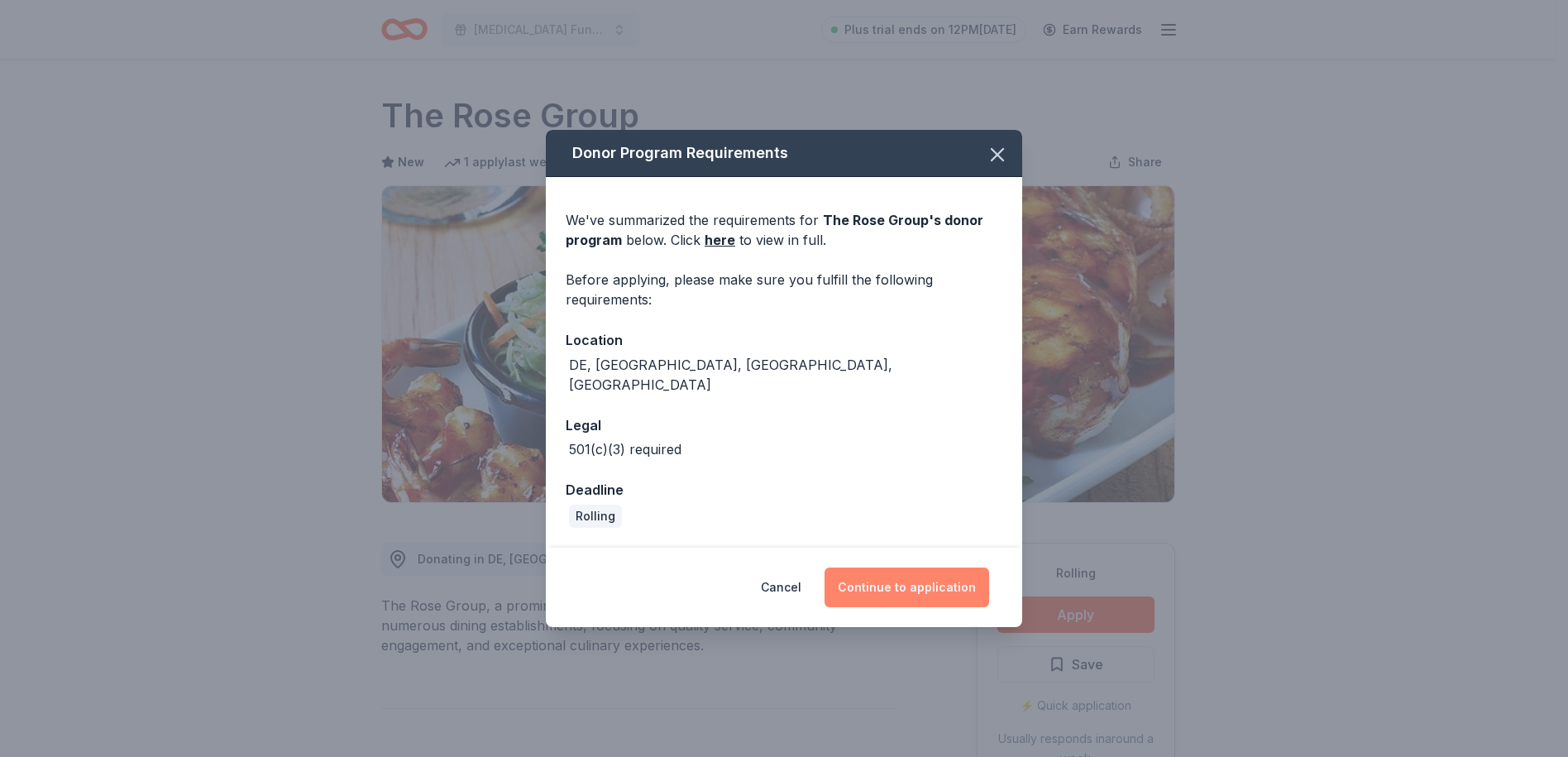
click at [933, 577] on button "Continue to application" at bounding box center [907, 587] width 164 height 40
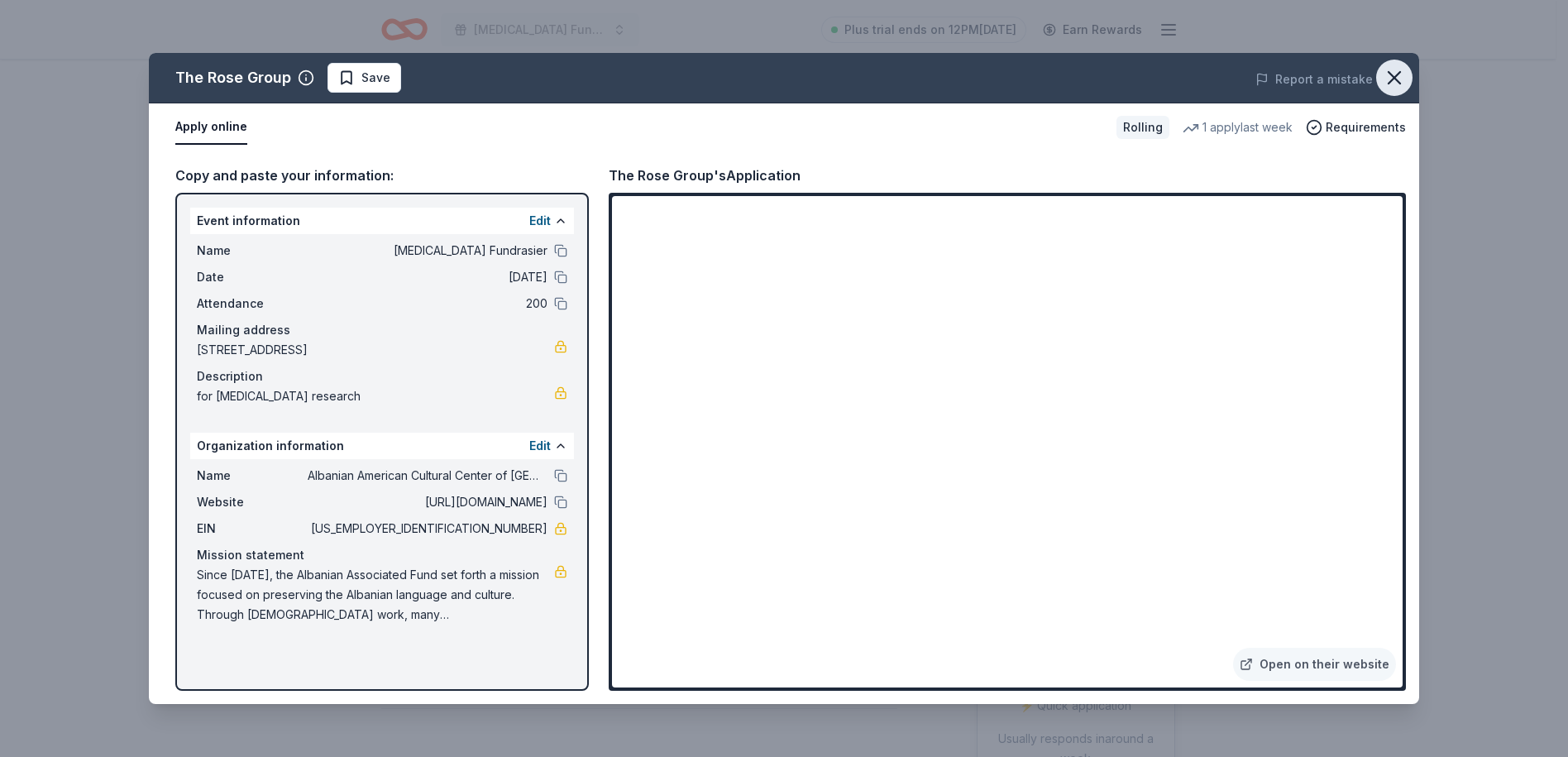
click at [1393, 74] on icon "button" at bounding box center [1394, 78] width 23 height 23
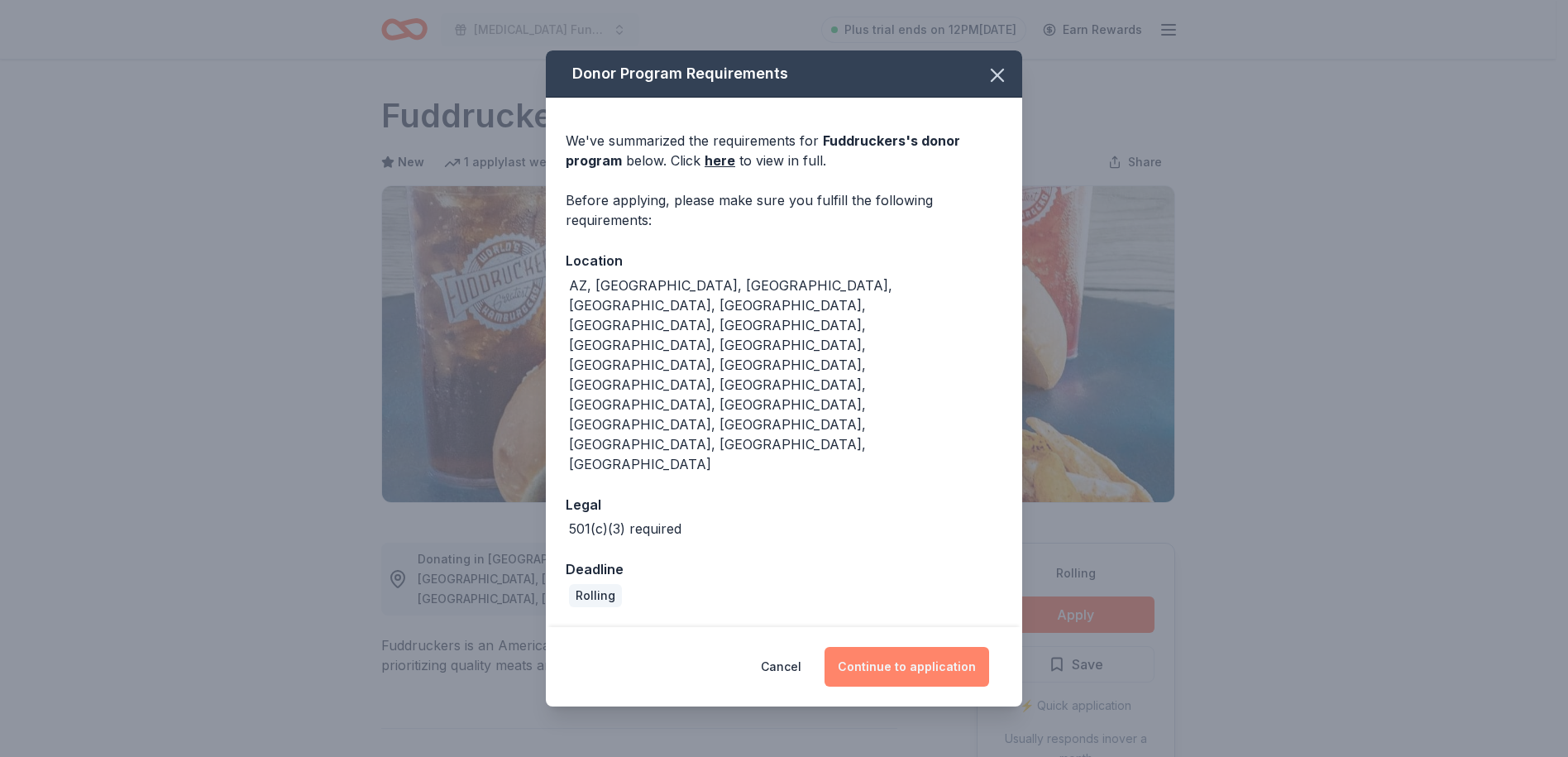
click at [910, 647] on button "Continue to application" at bounding box center [907, 667] width 164 height 40
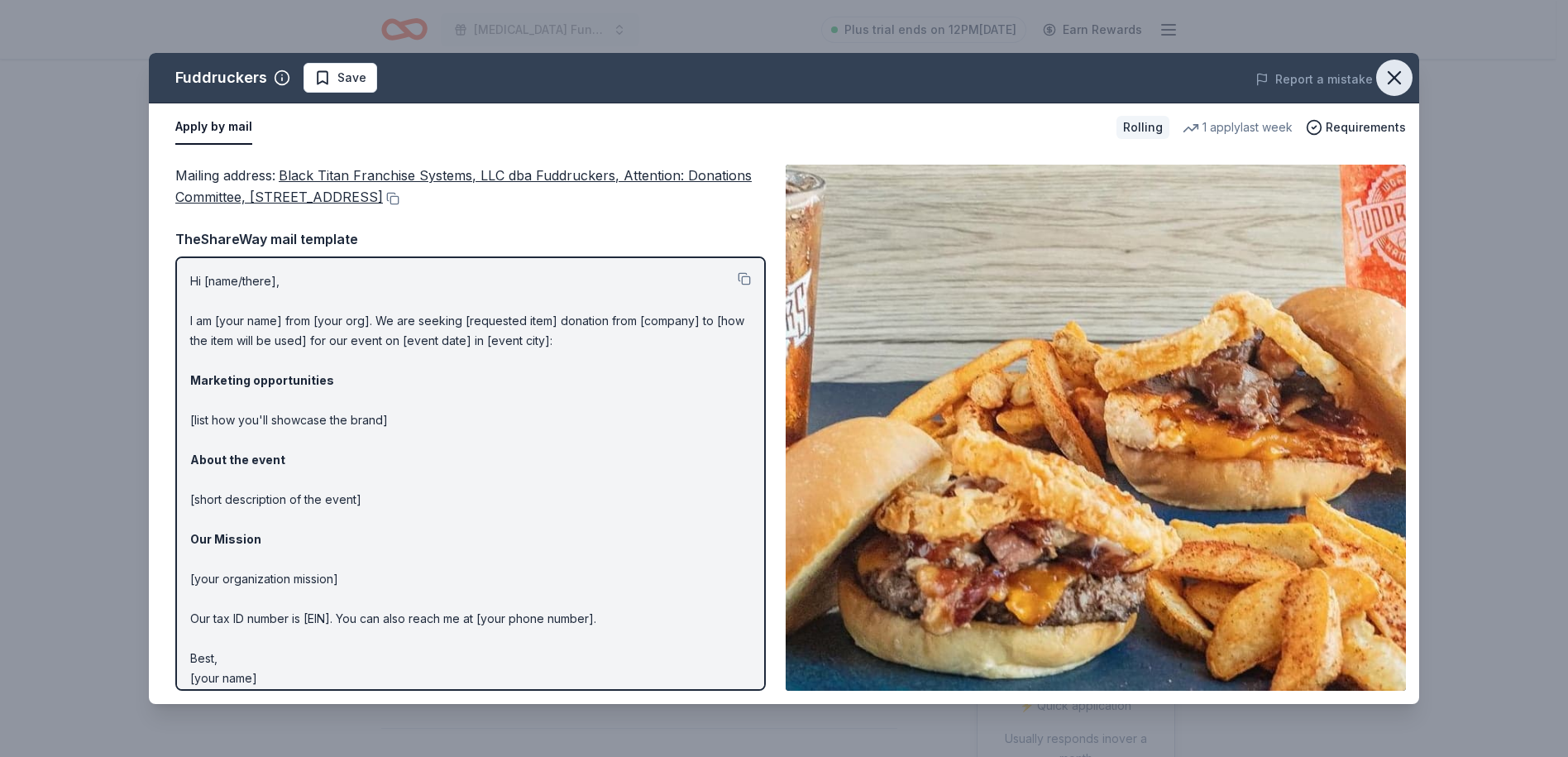
click at [1391, 71] on icon "button" at bounding box center [1394, 78] width 23 height 23
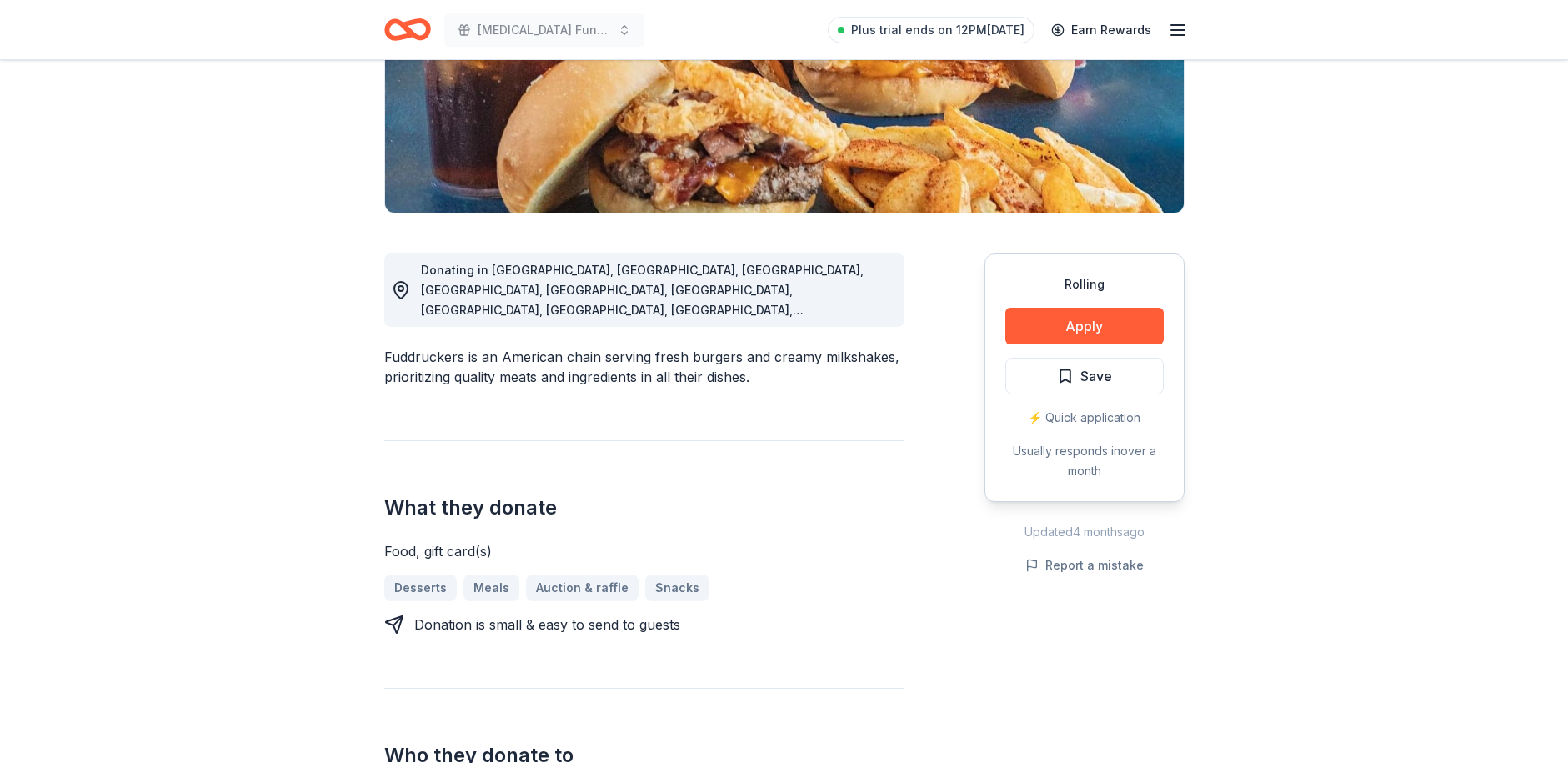
scroll to position [84, 0]
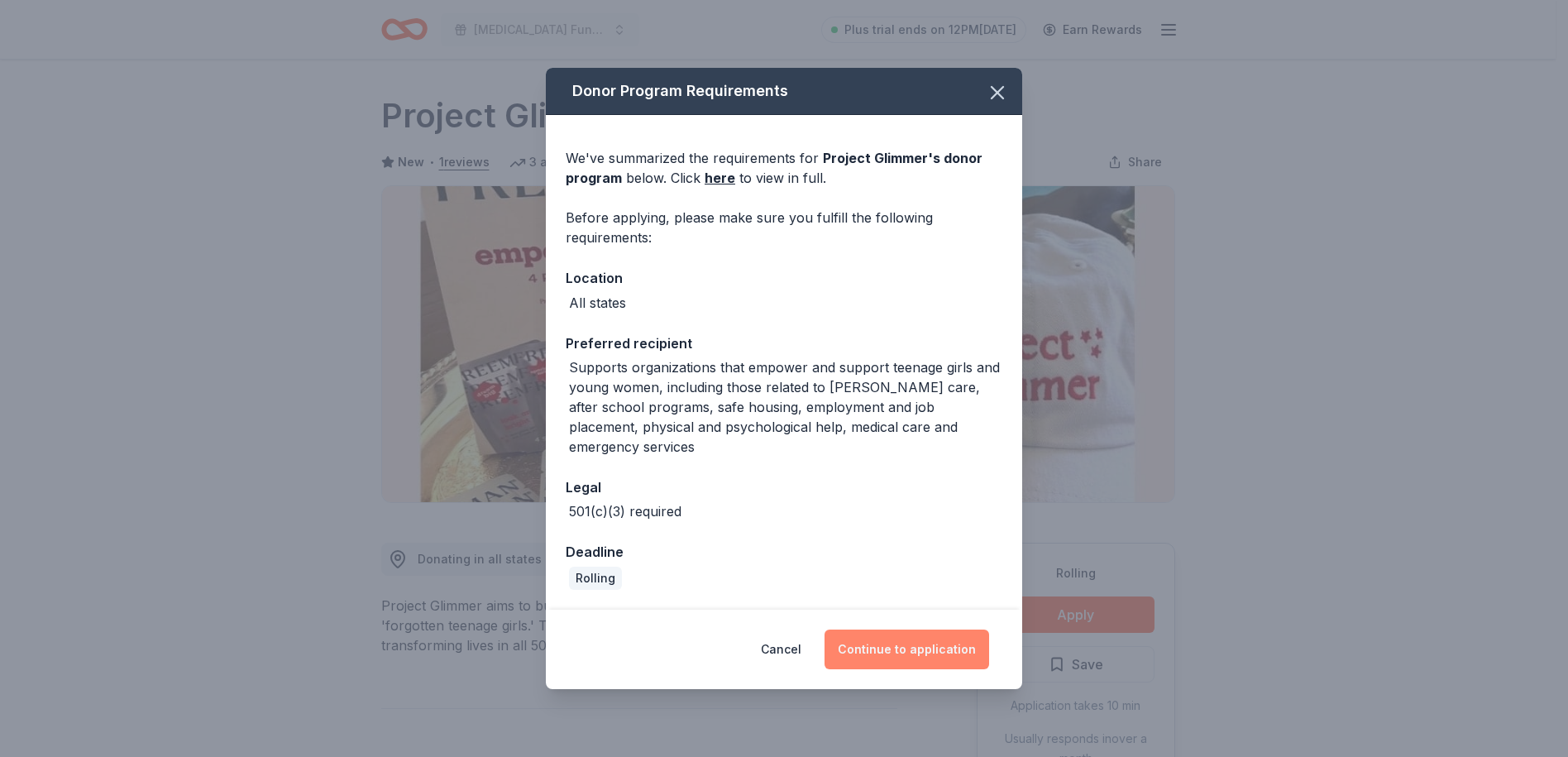
click at [932, 646] on button "Continue to application" at bounding box center [907, 649] width 164 height 40
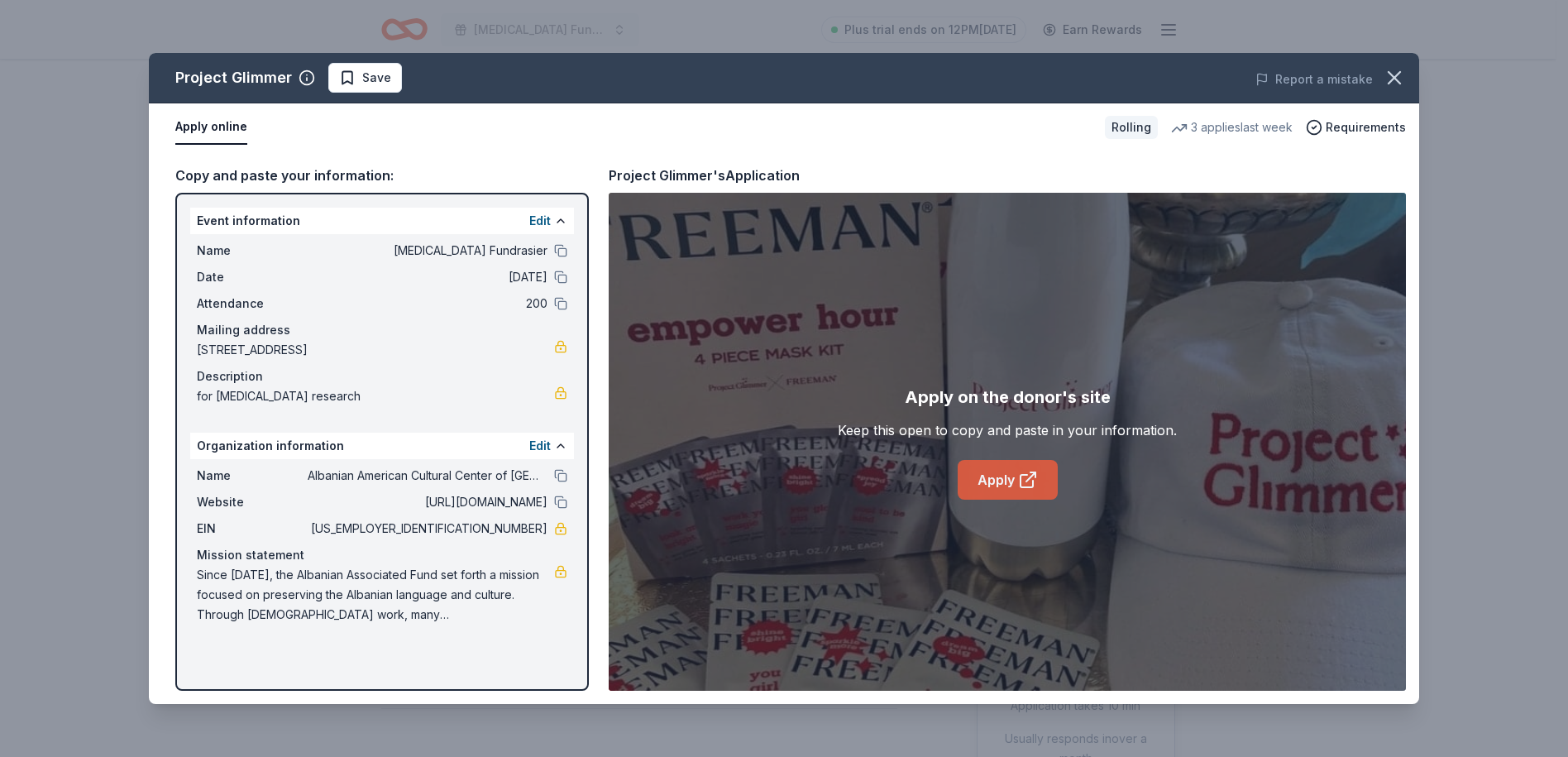
click at [1031, 490] on icon at bounding box center [1028, 479] width 19 height 19
